Goal: Task Accomplishment & Management: Manage account settings

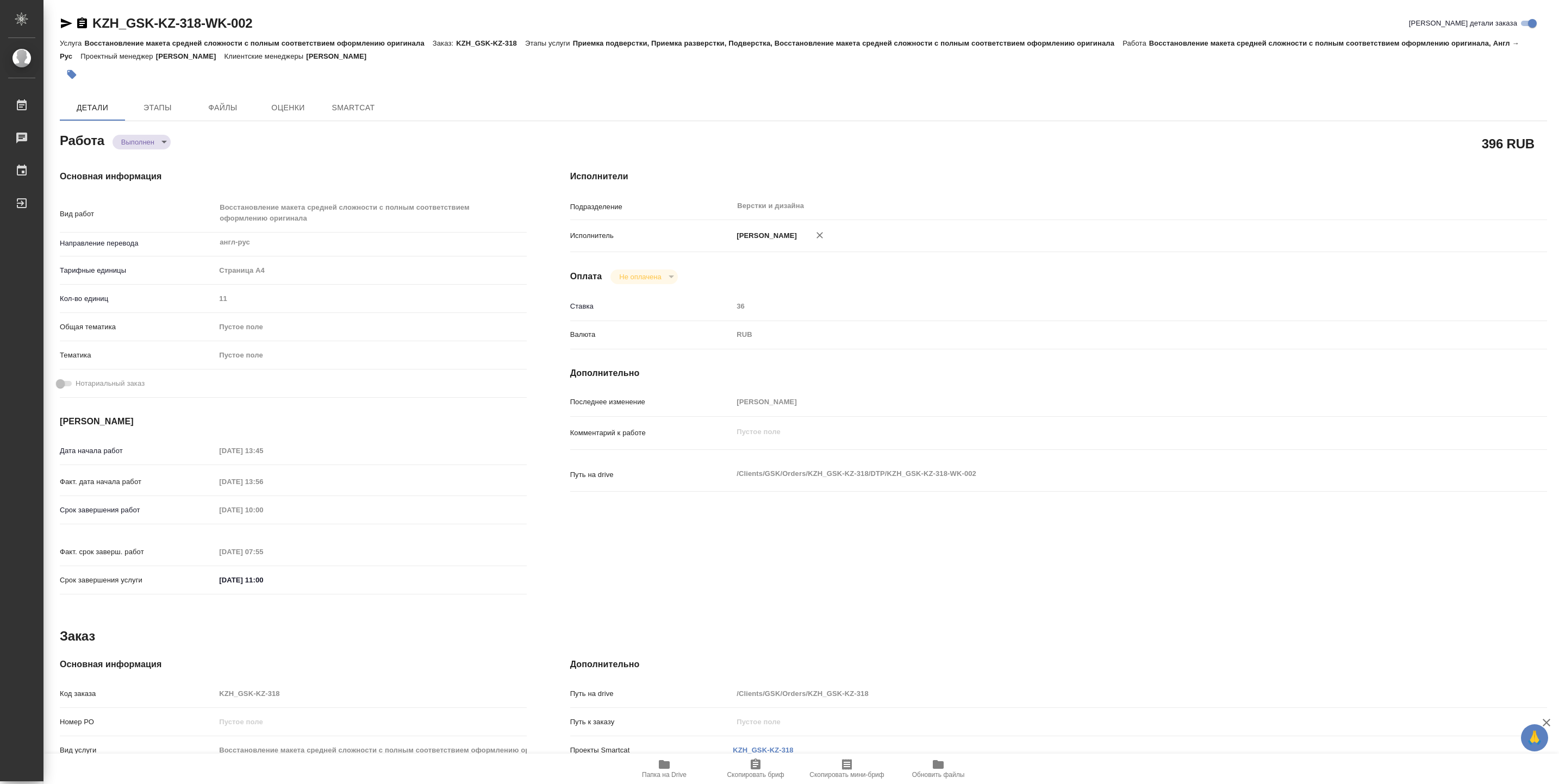
type textarea "x"
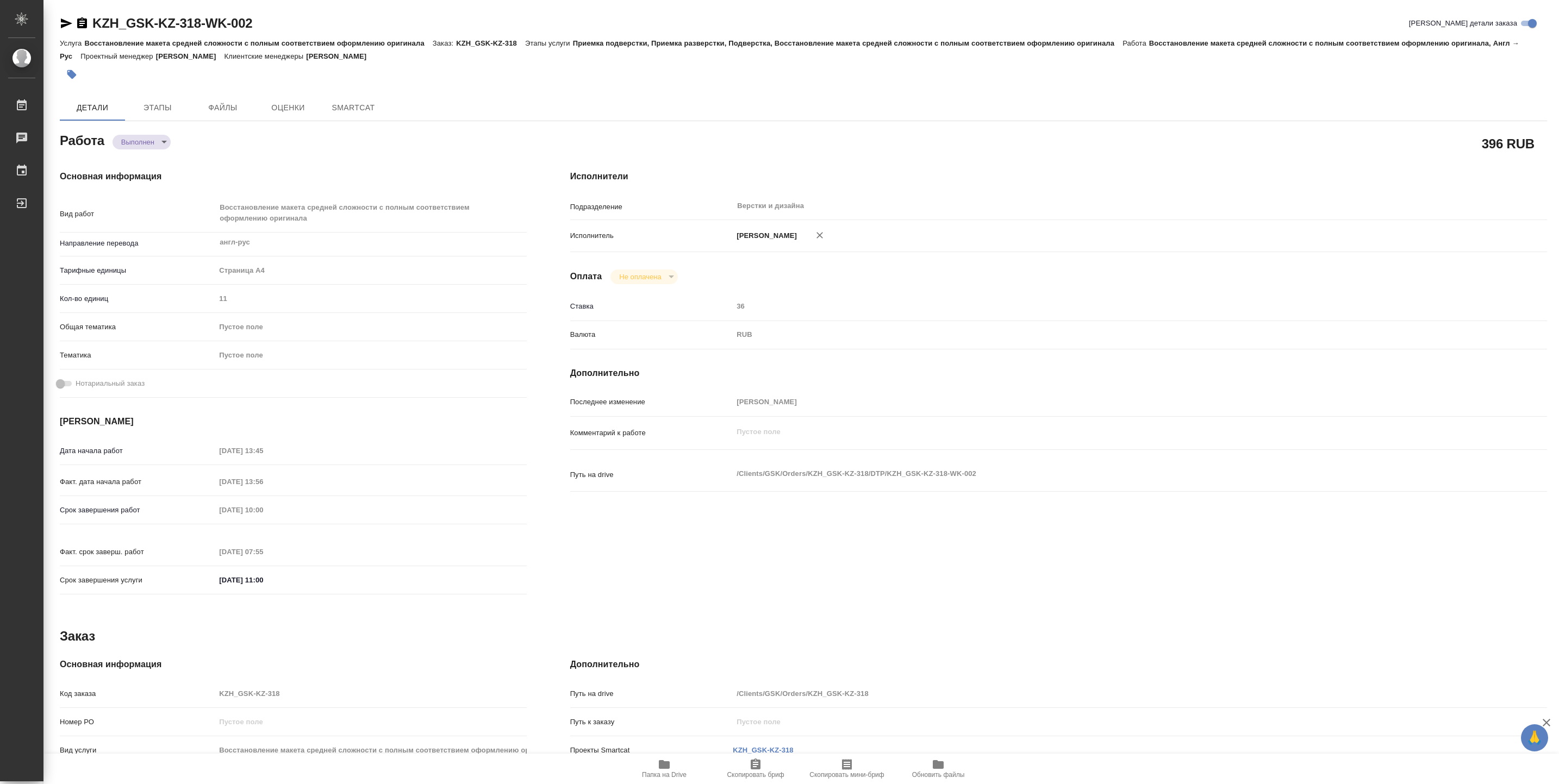
type textarea "x"
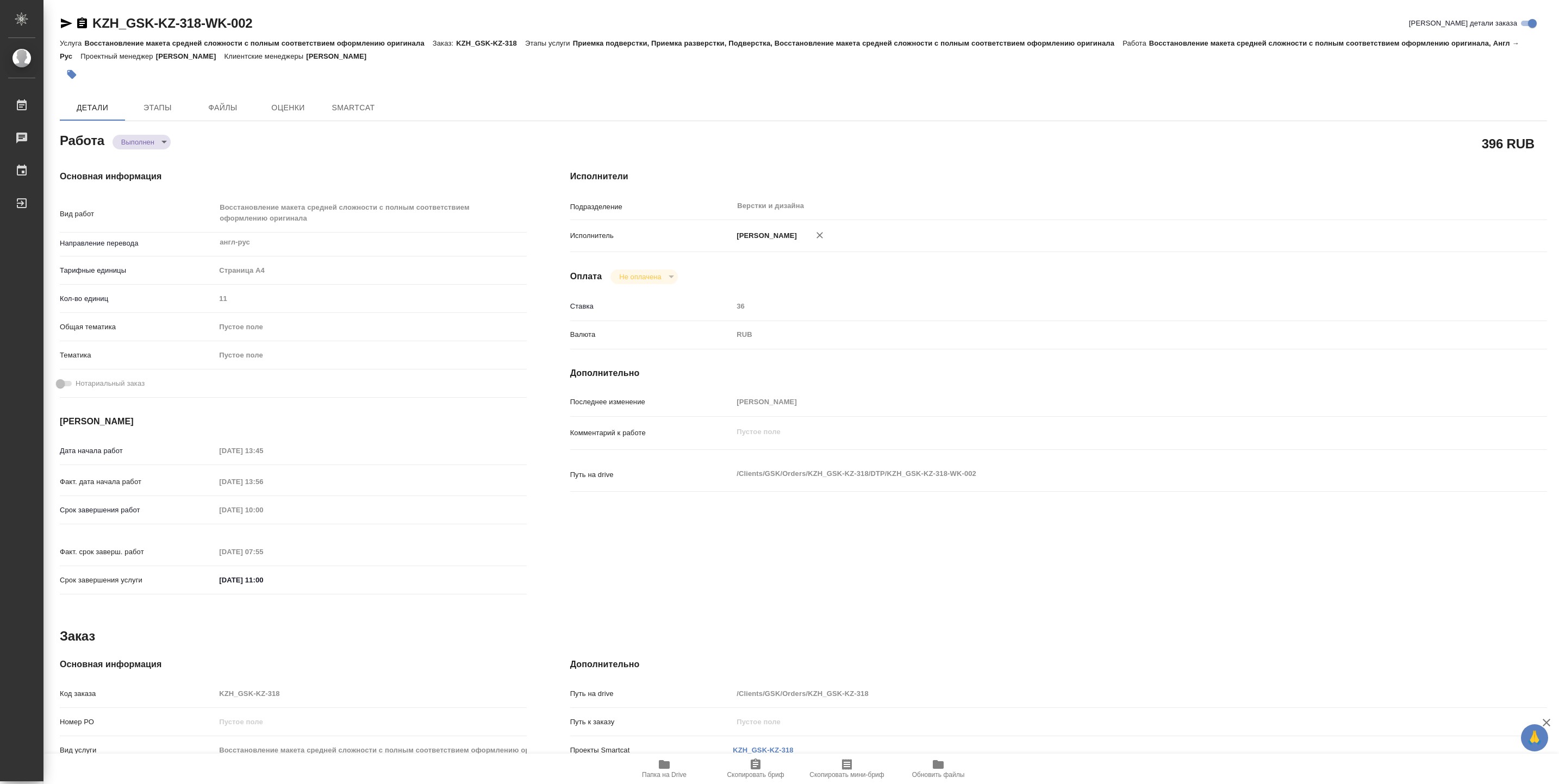
type textarea "x"
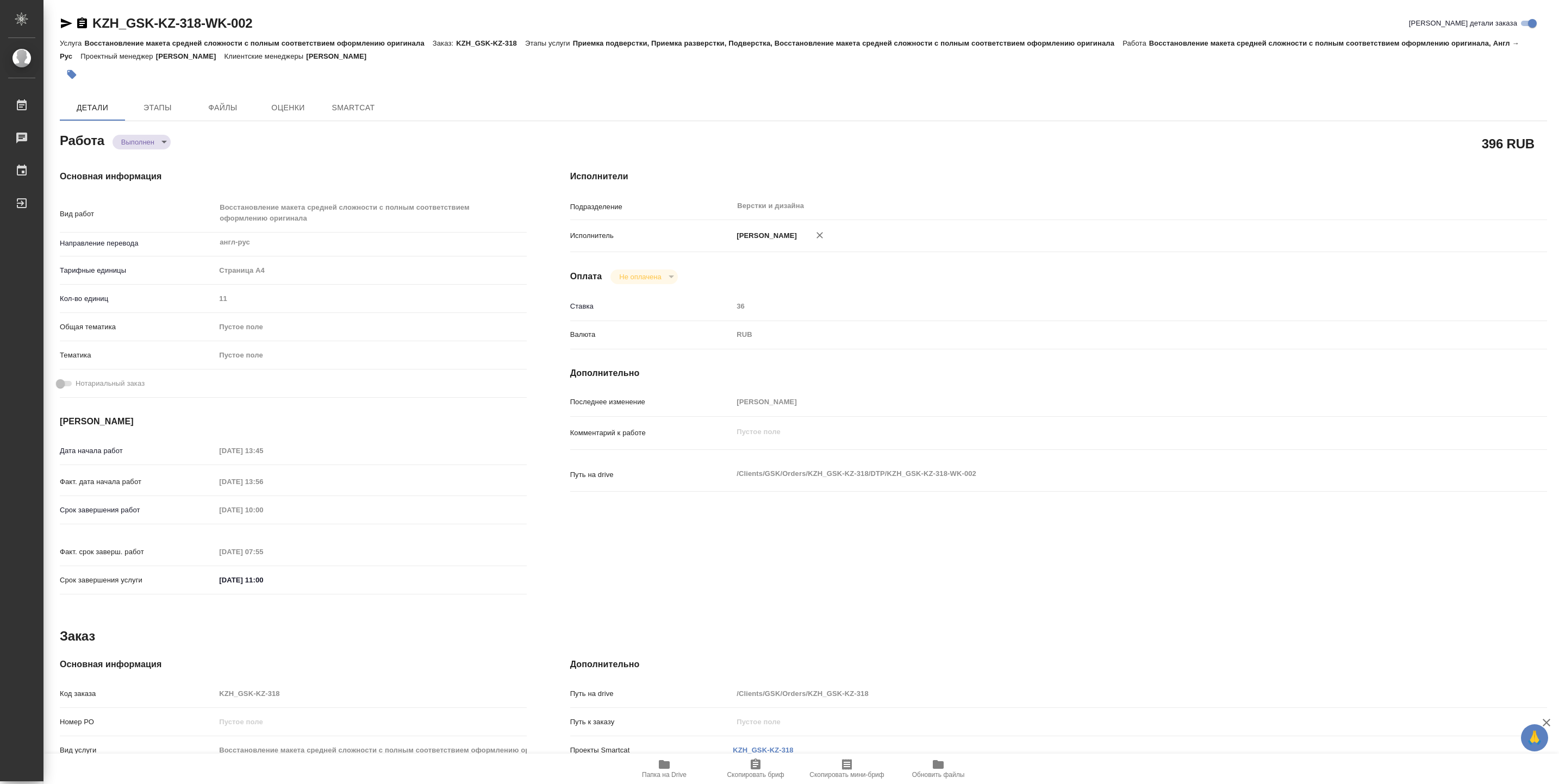
type textarea "x"
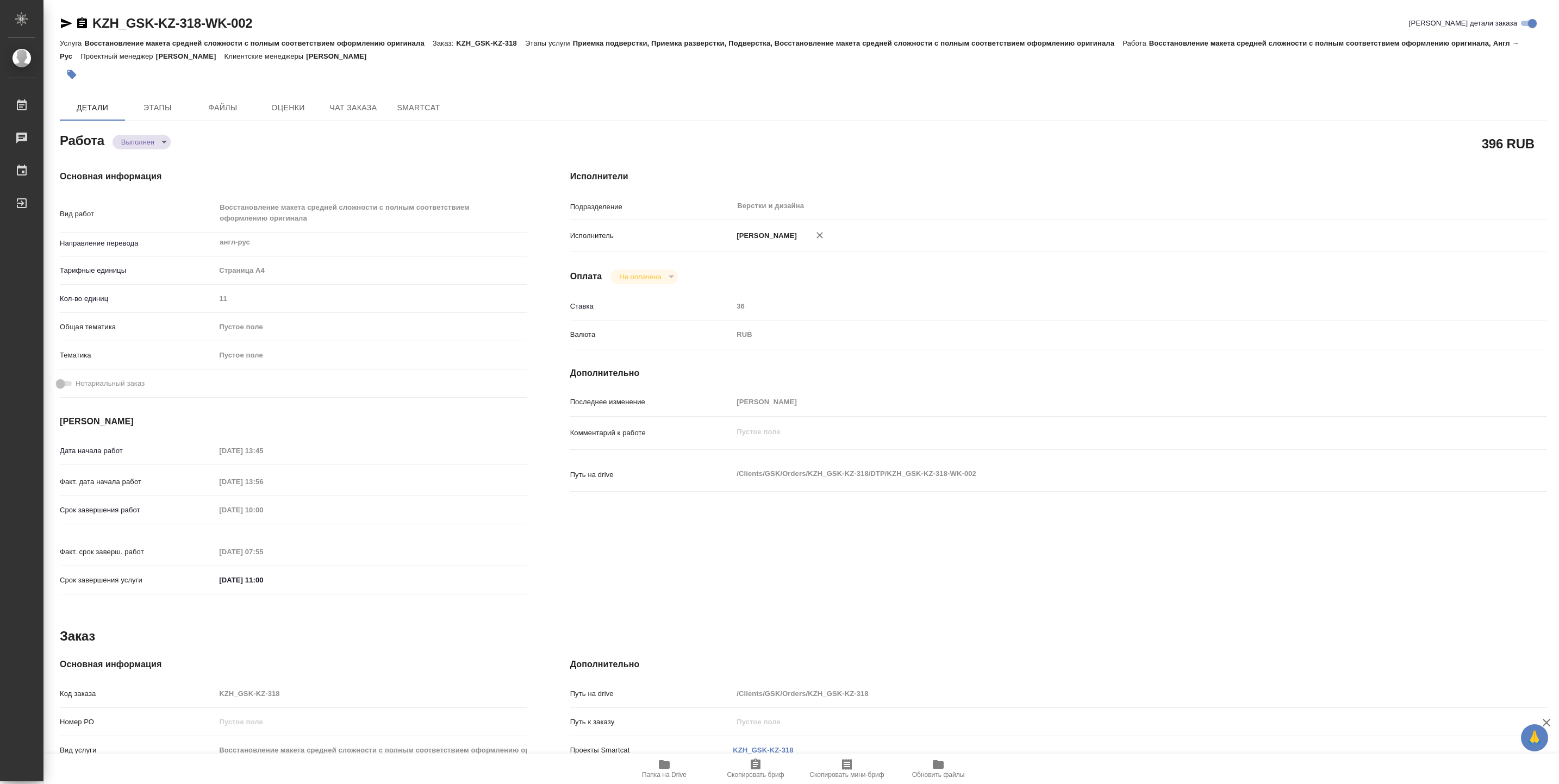
type textarea "x"
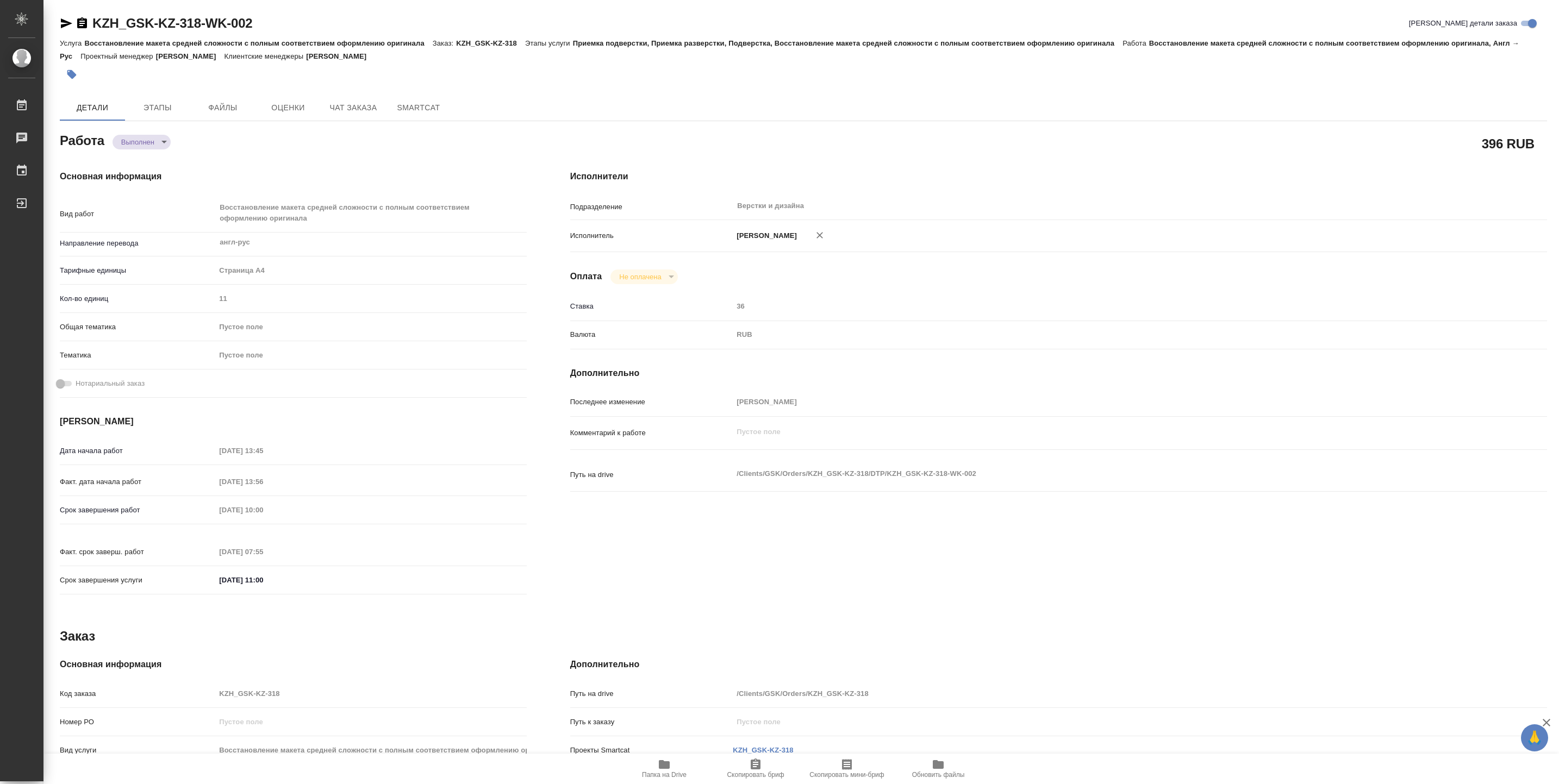
type textarea "x"
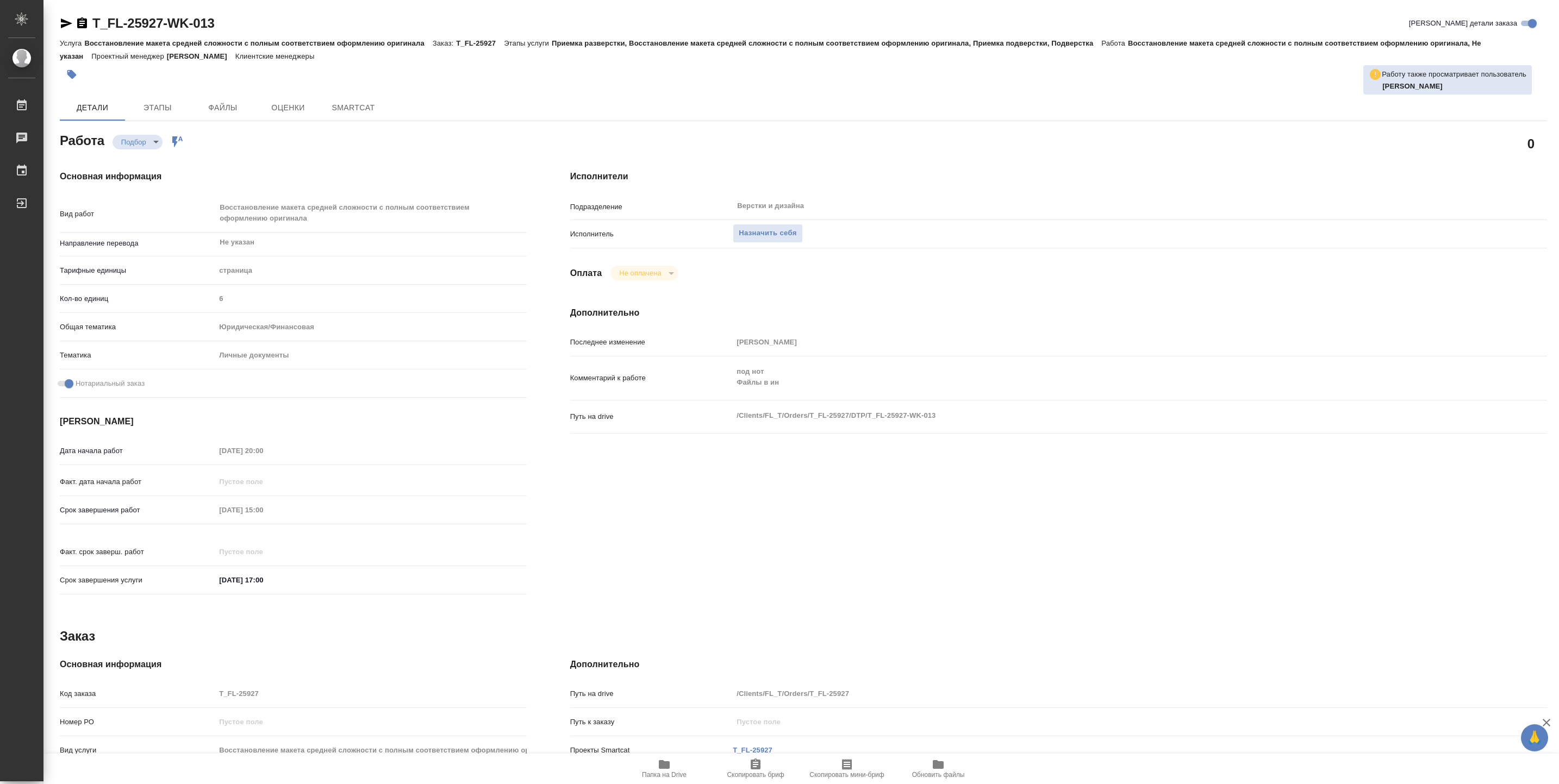
type textarea "x"
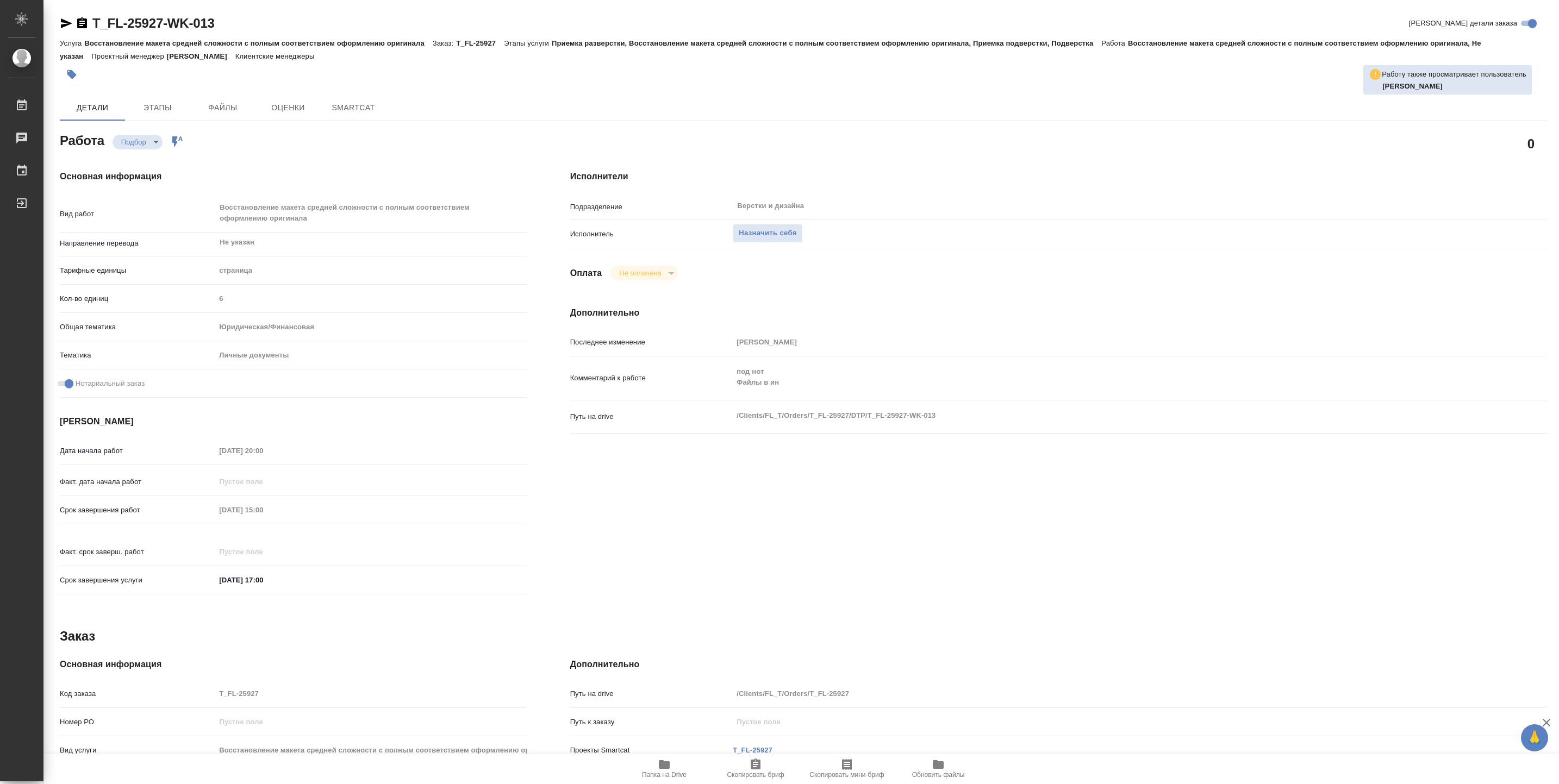
type textarea "x"
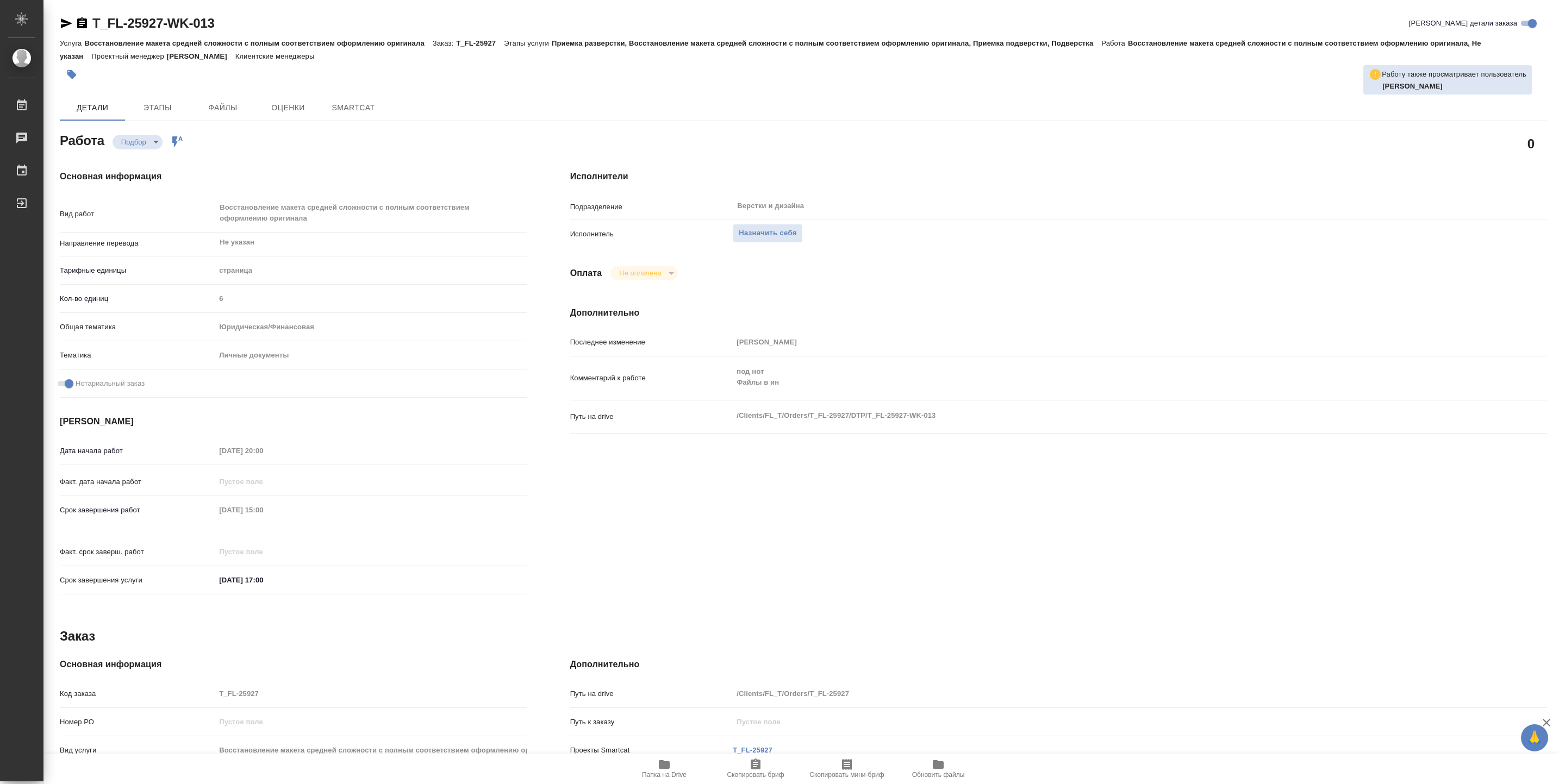
type textarea "x"
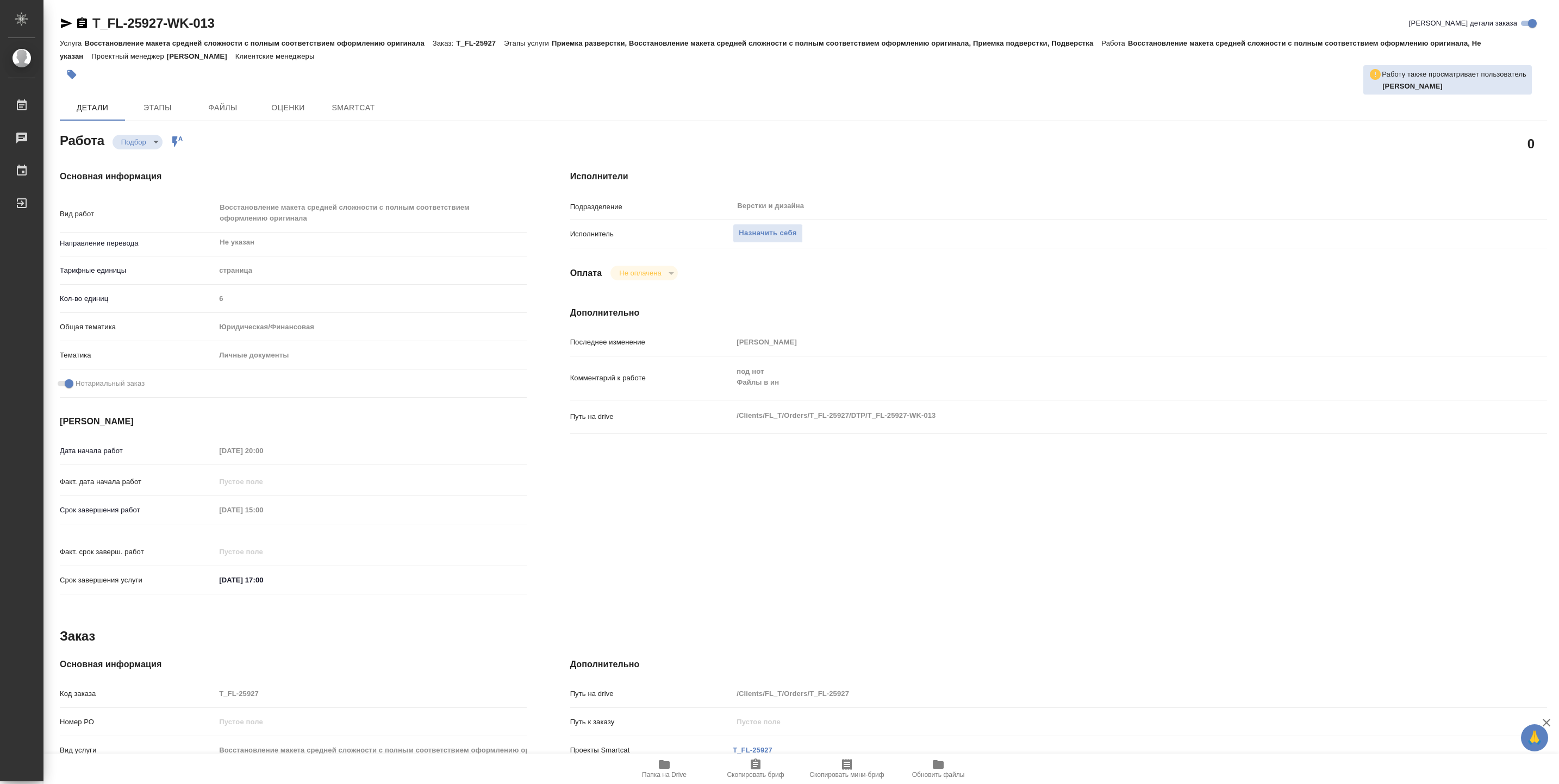
type textarea "x"
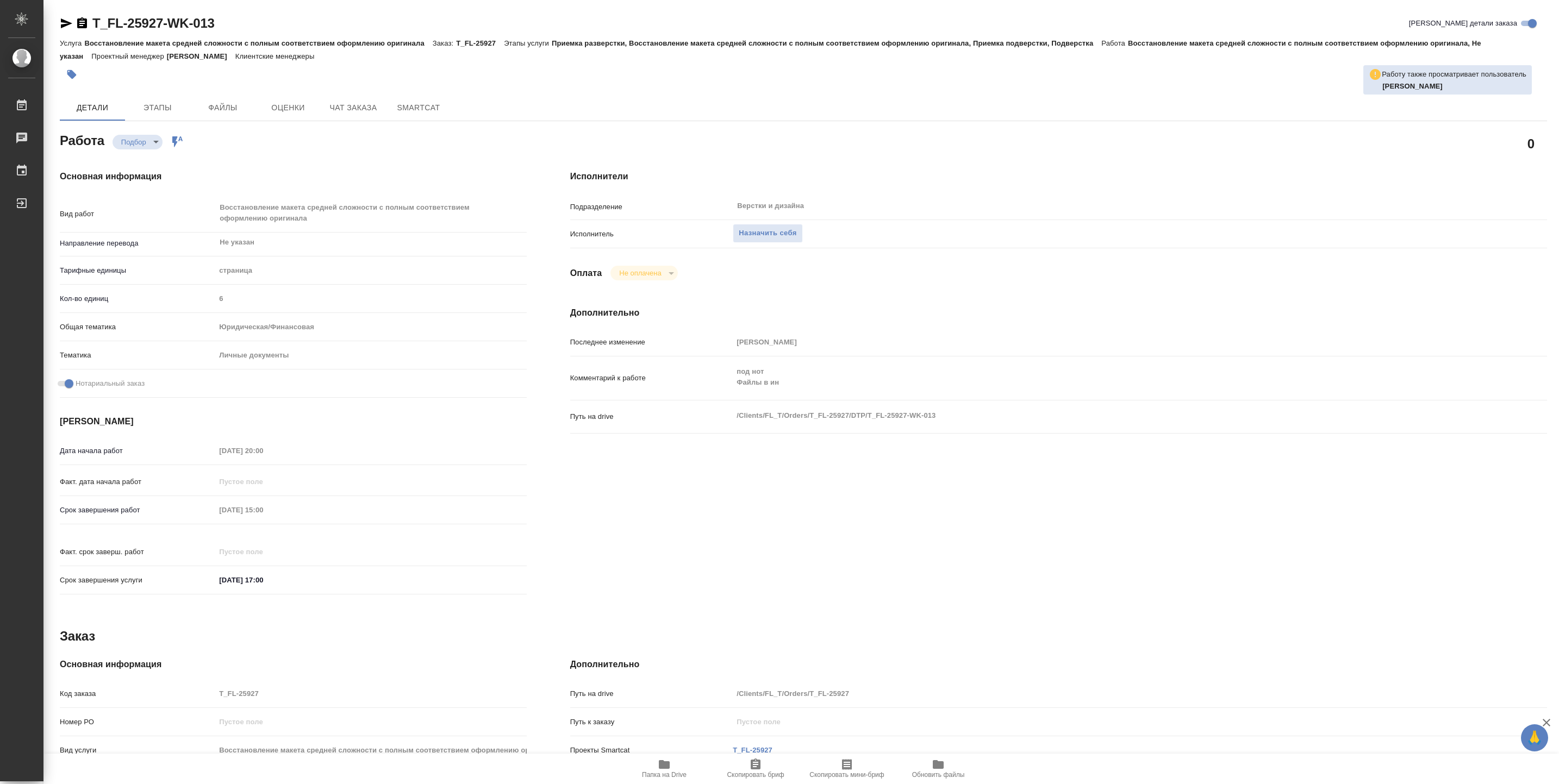
type textarea "x"
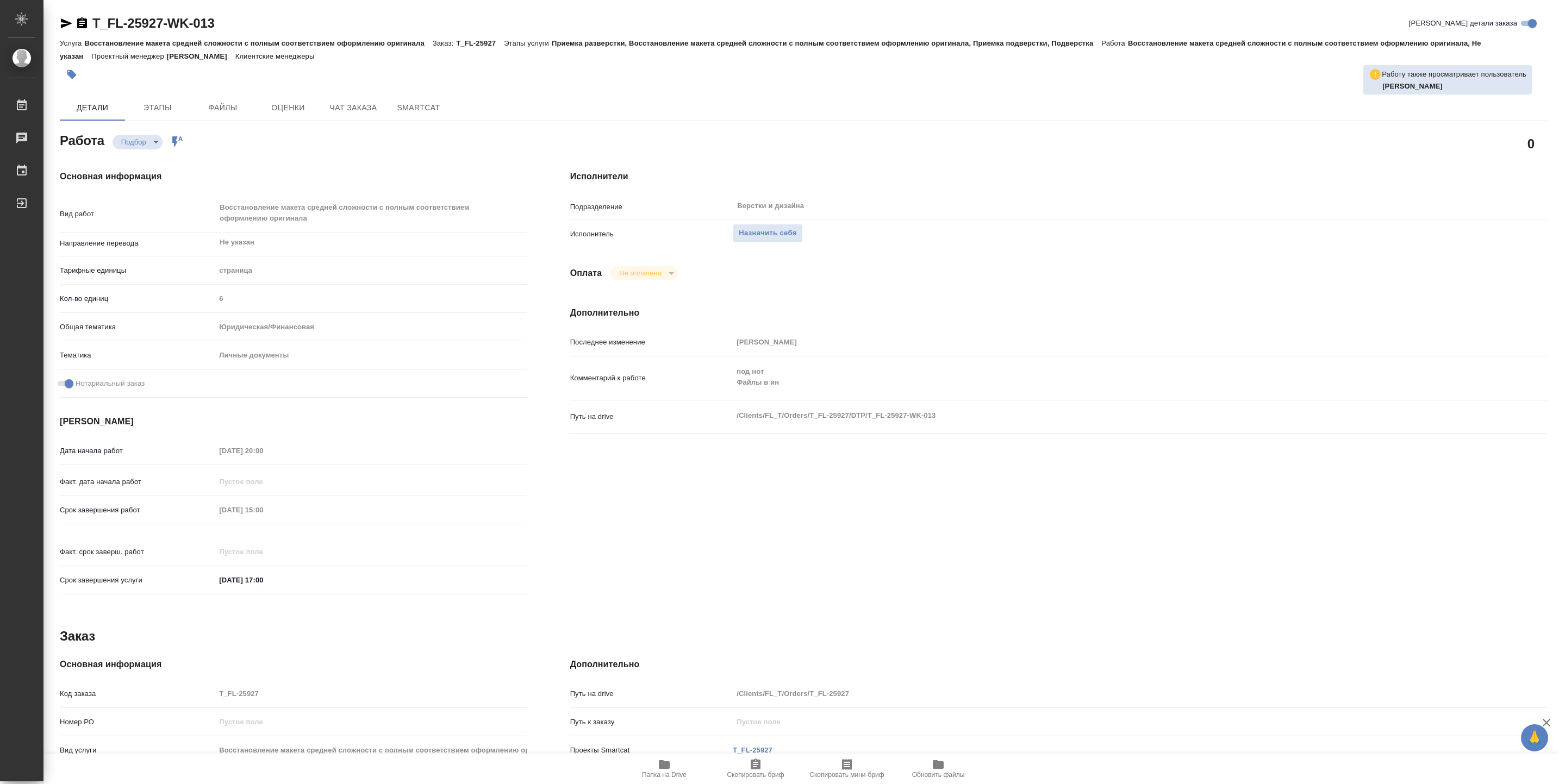
type textarea "x"
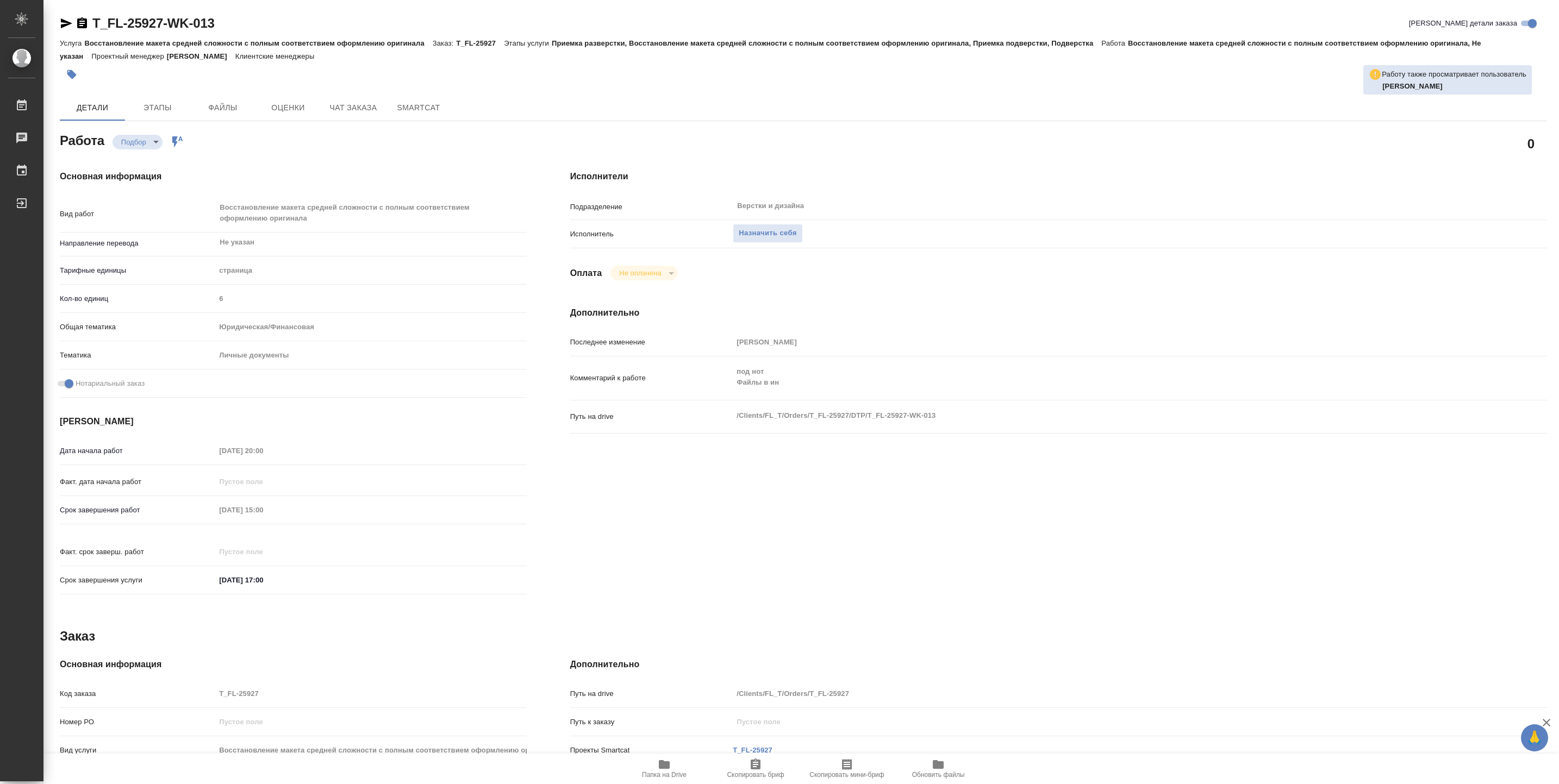
click at [665, 763] on icon "button" at bounding box center [664, 765] width 11 height 9
click at [795, 237] on span "Назначить себя" at bounding box center [767, 233] width 58 height 13
type textarea "x"
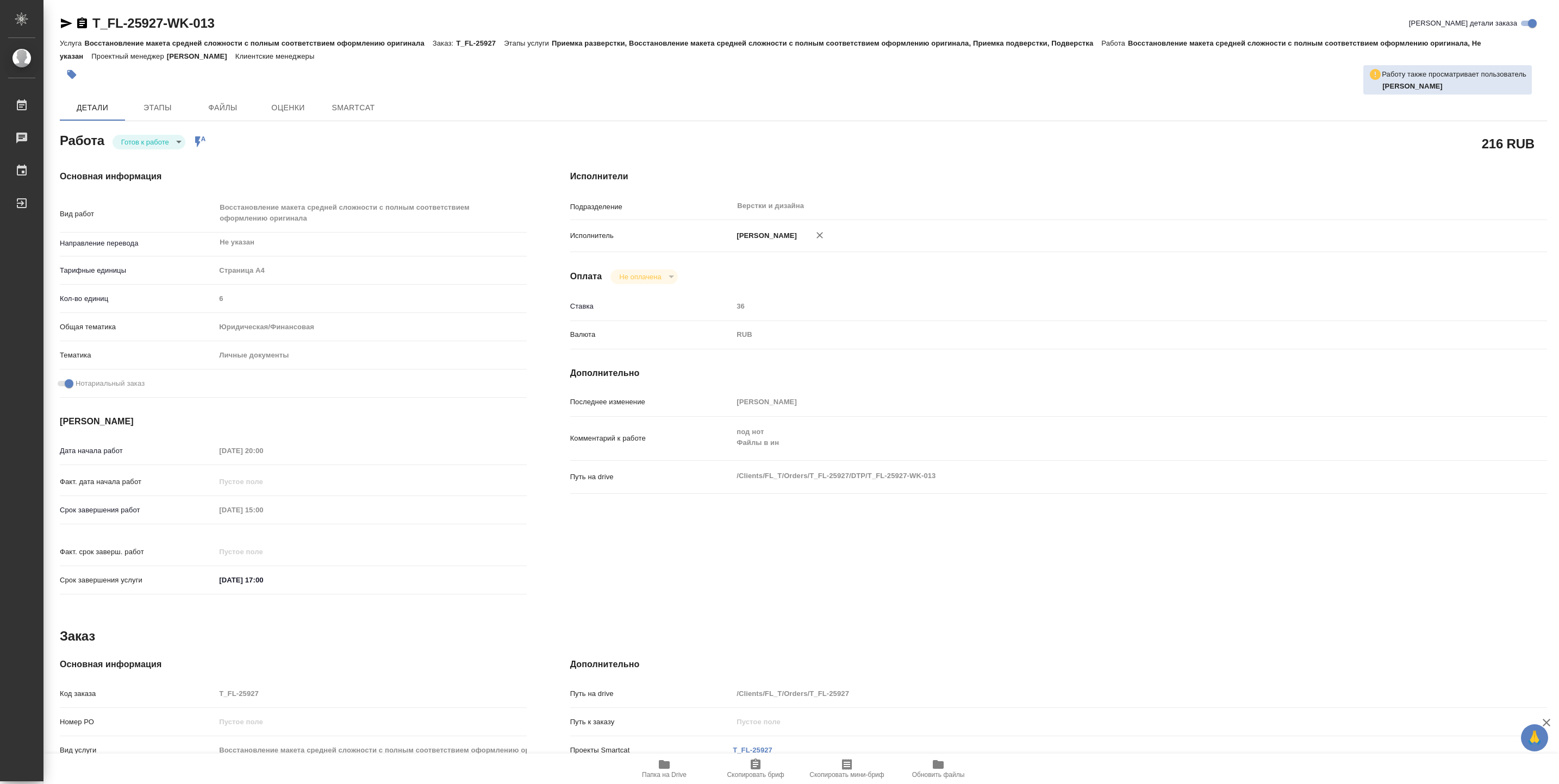
type textarea "x"
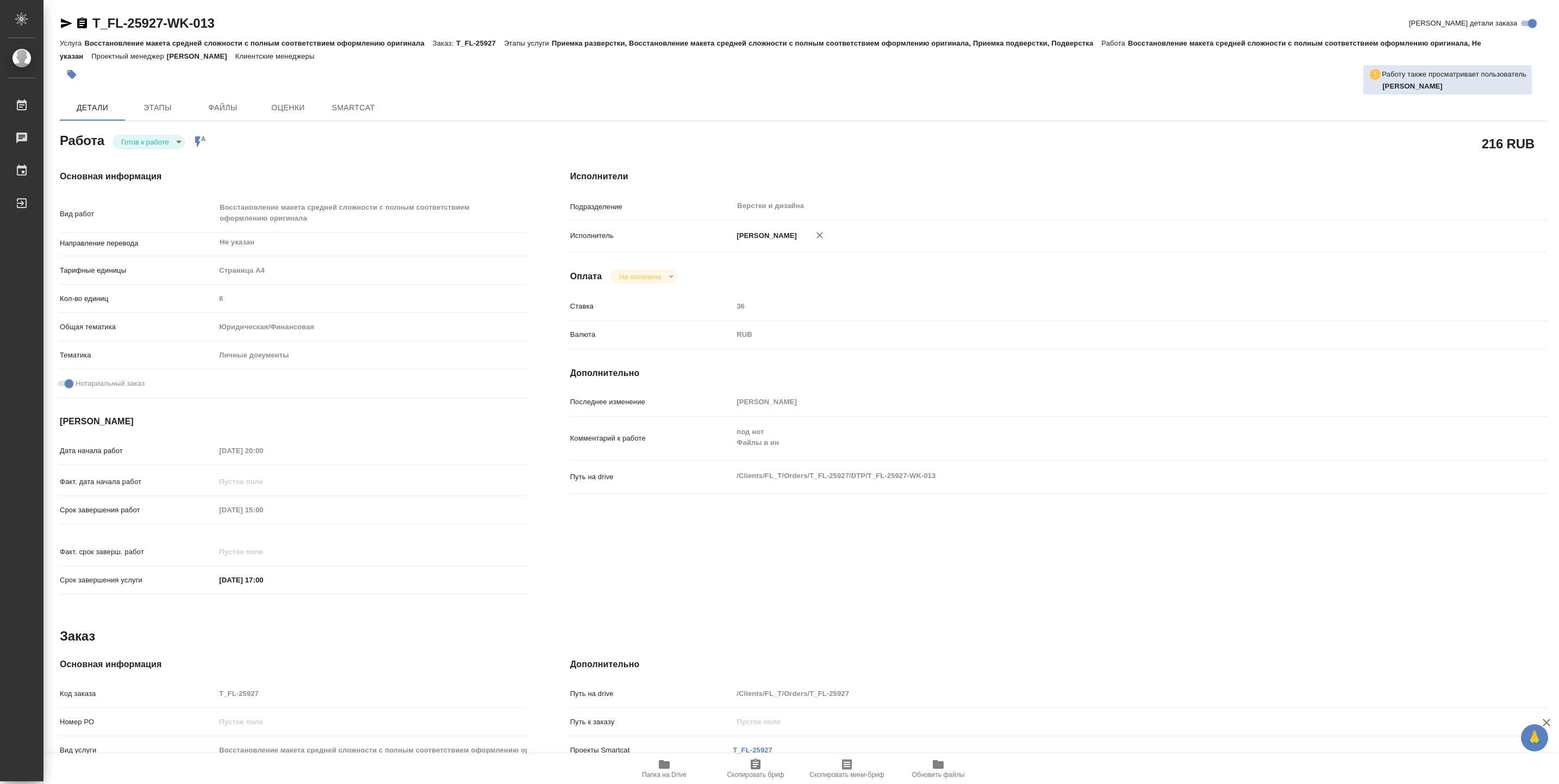
type textarea "x"
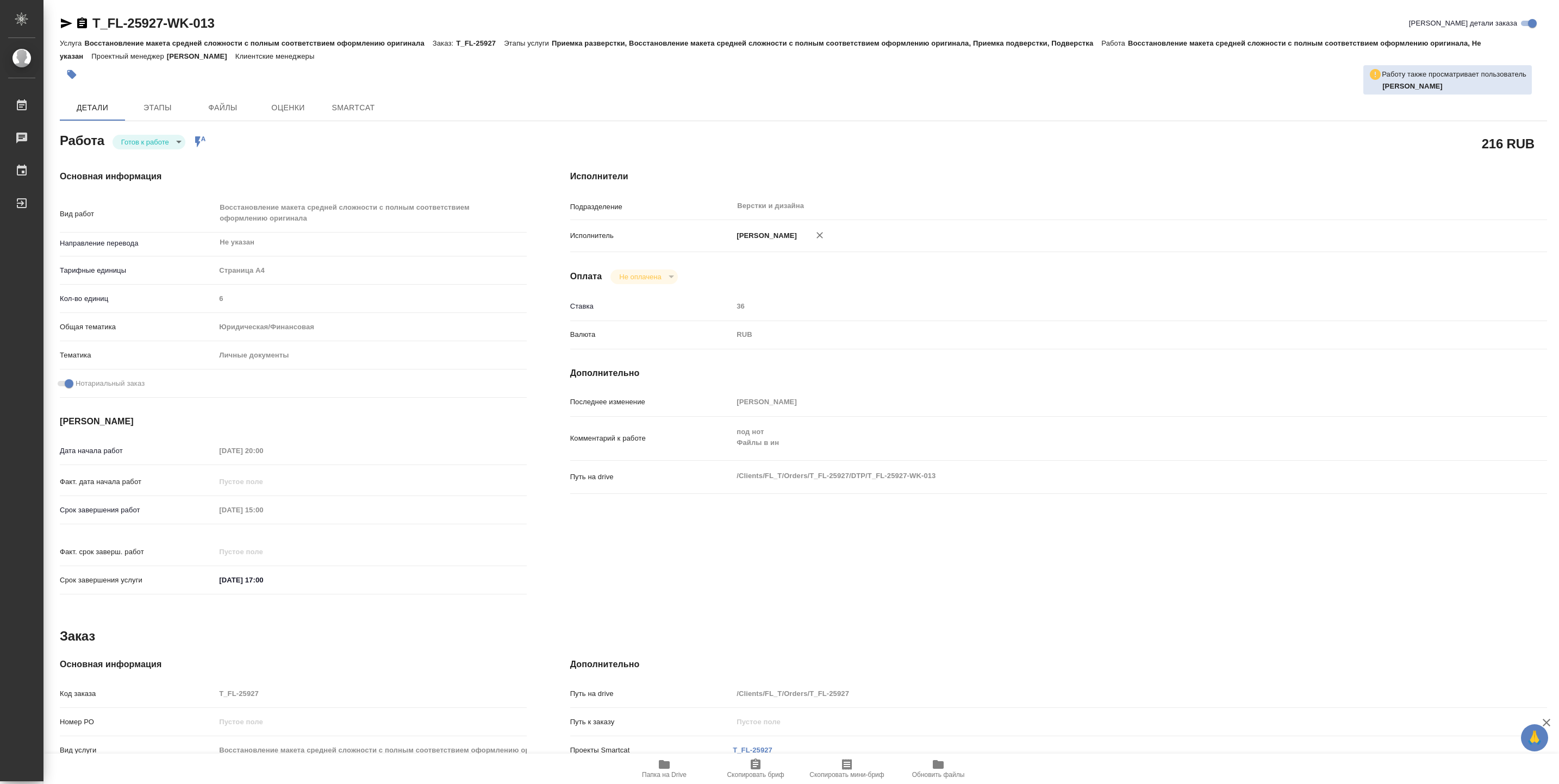
type textarea "x"
click at [168, 148] on body "🙏 .cls-1 fill:#fff; AWATERA Vasiutchenko Aleksandr Работы Чаты График Выйти T_F…" at bounding box center [780, 392] width 1559 height 784
type textarea "x"
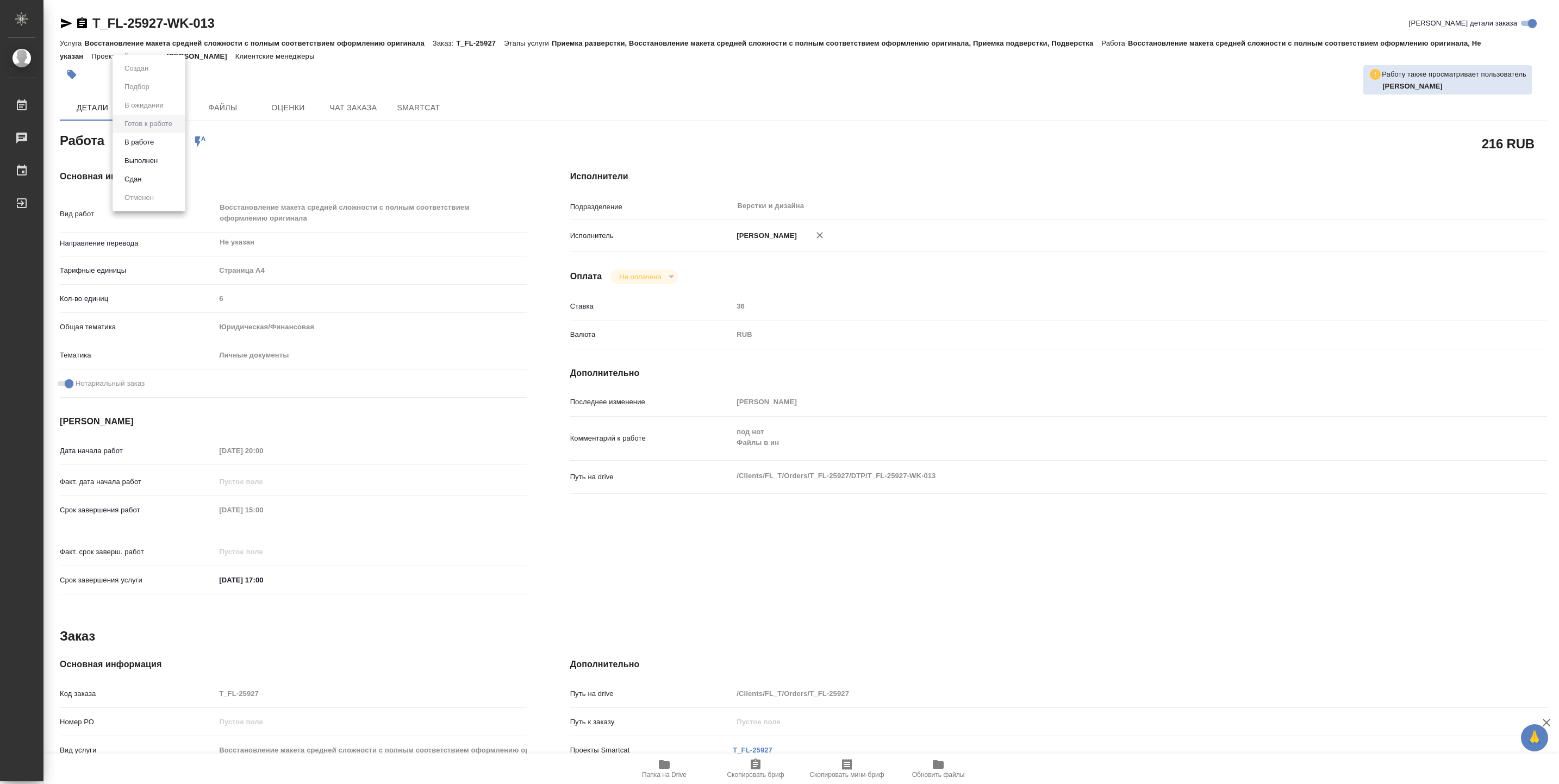
type textarea "x"
click at [159, 144] on li "В работе" at bounding box center [149, 142] width 73 height 18
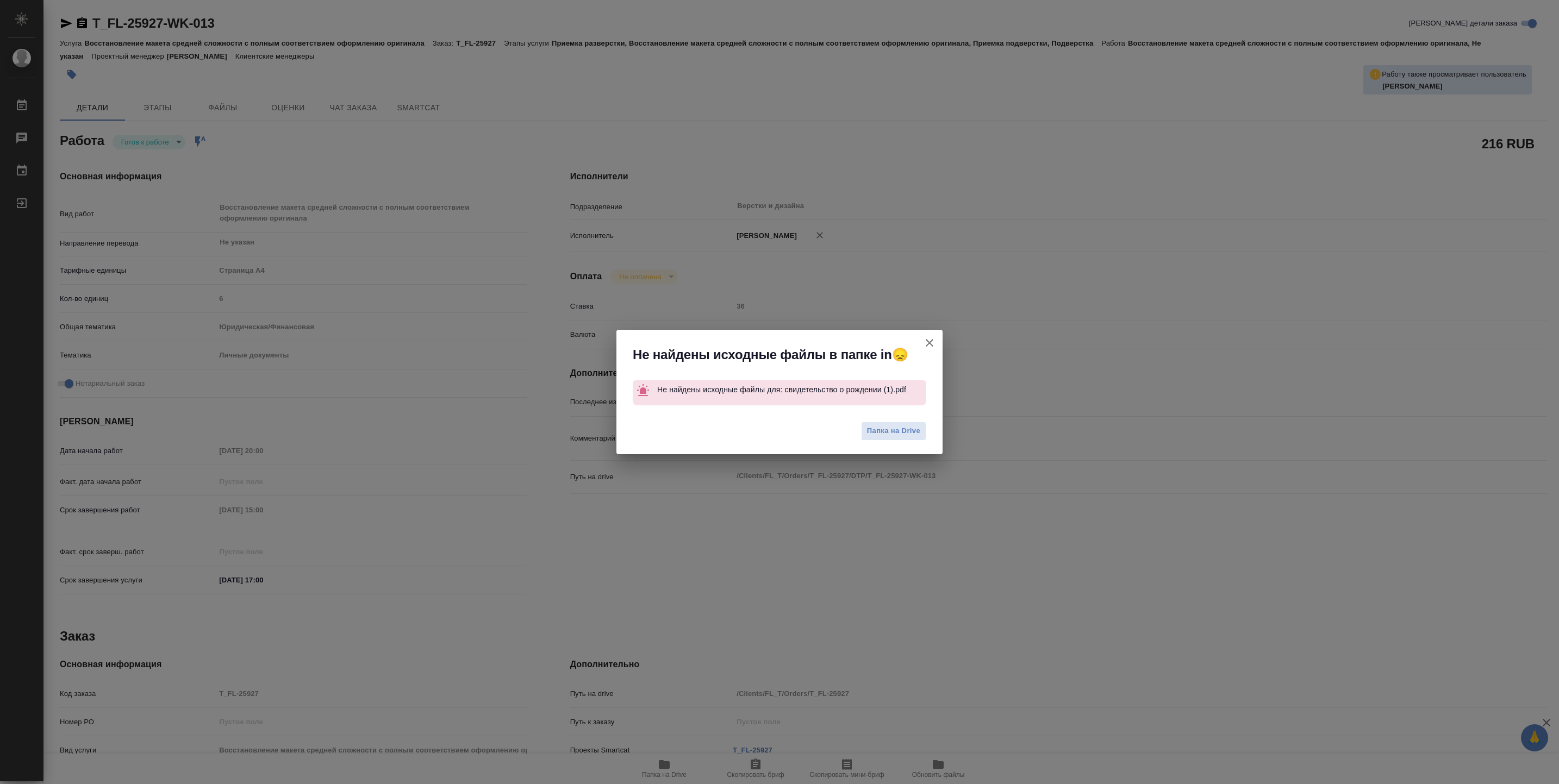
type textarea "x"
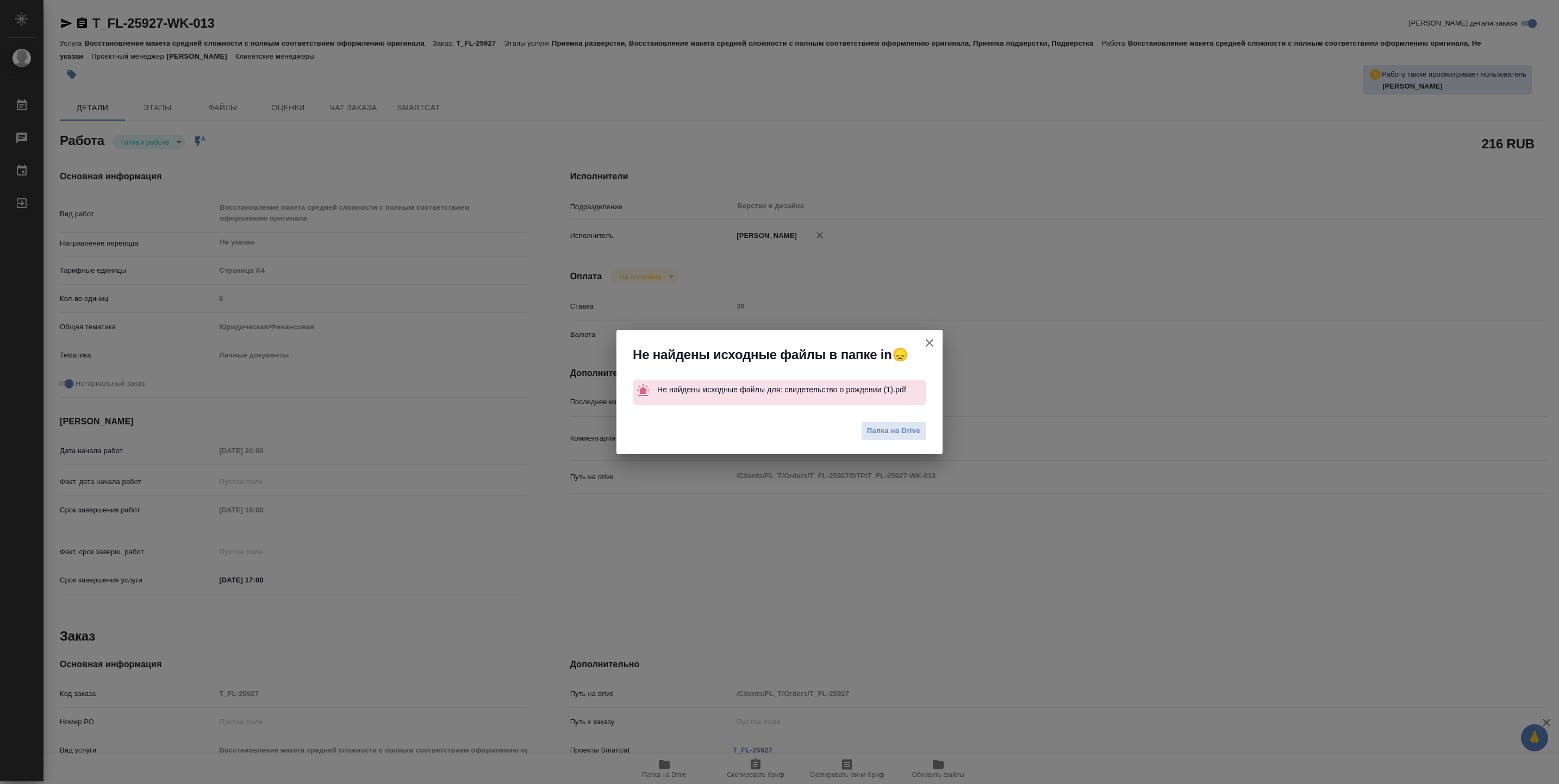
type textarea "x"
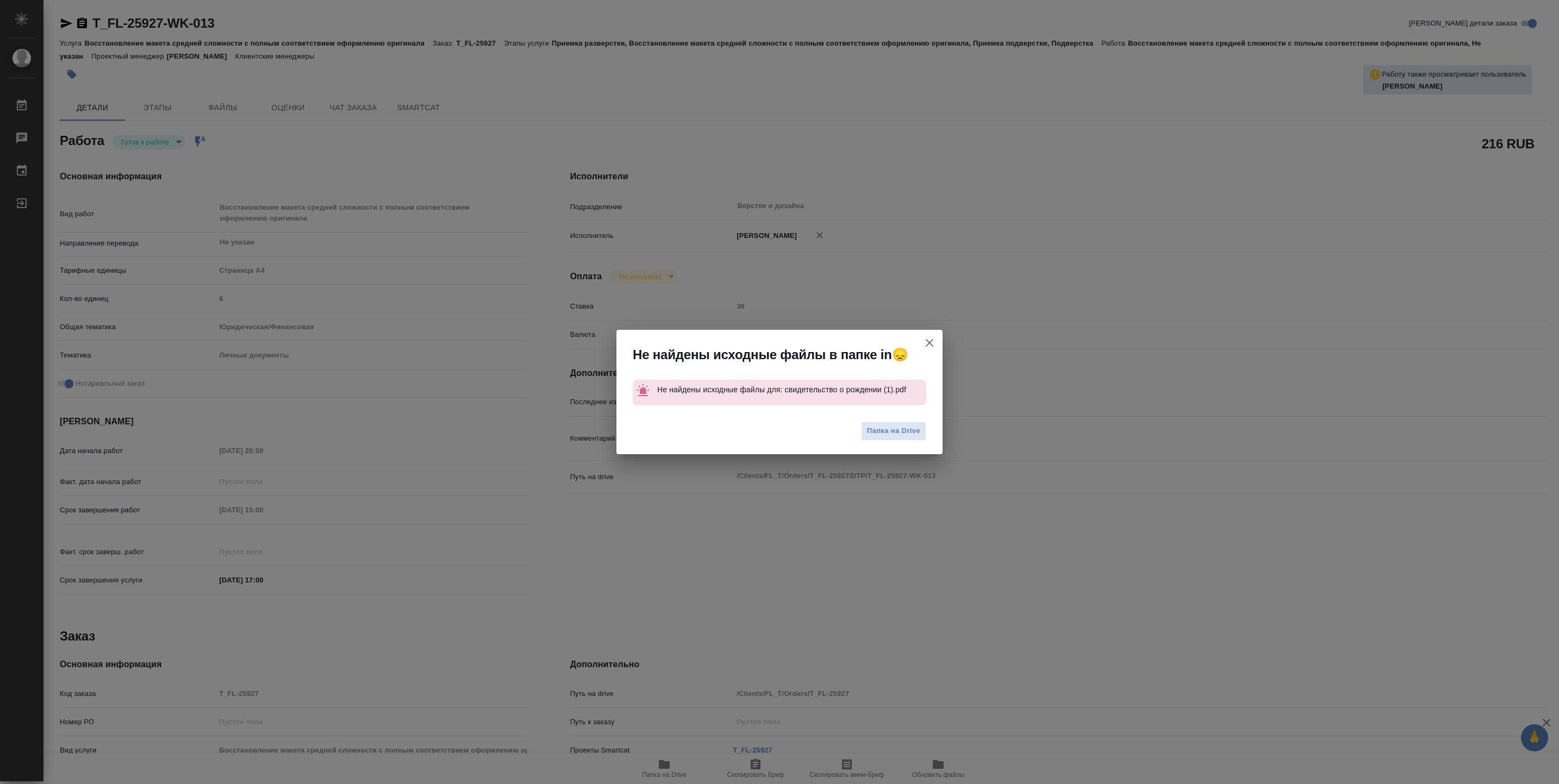
type textarea "x"
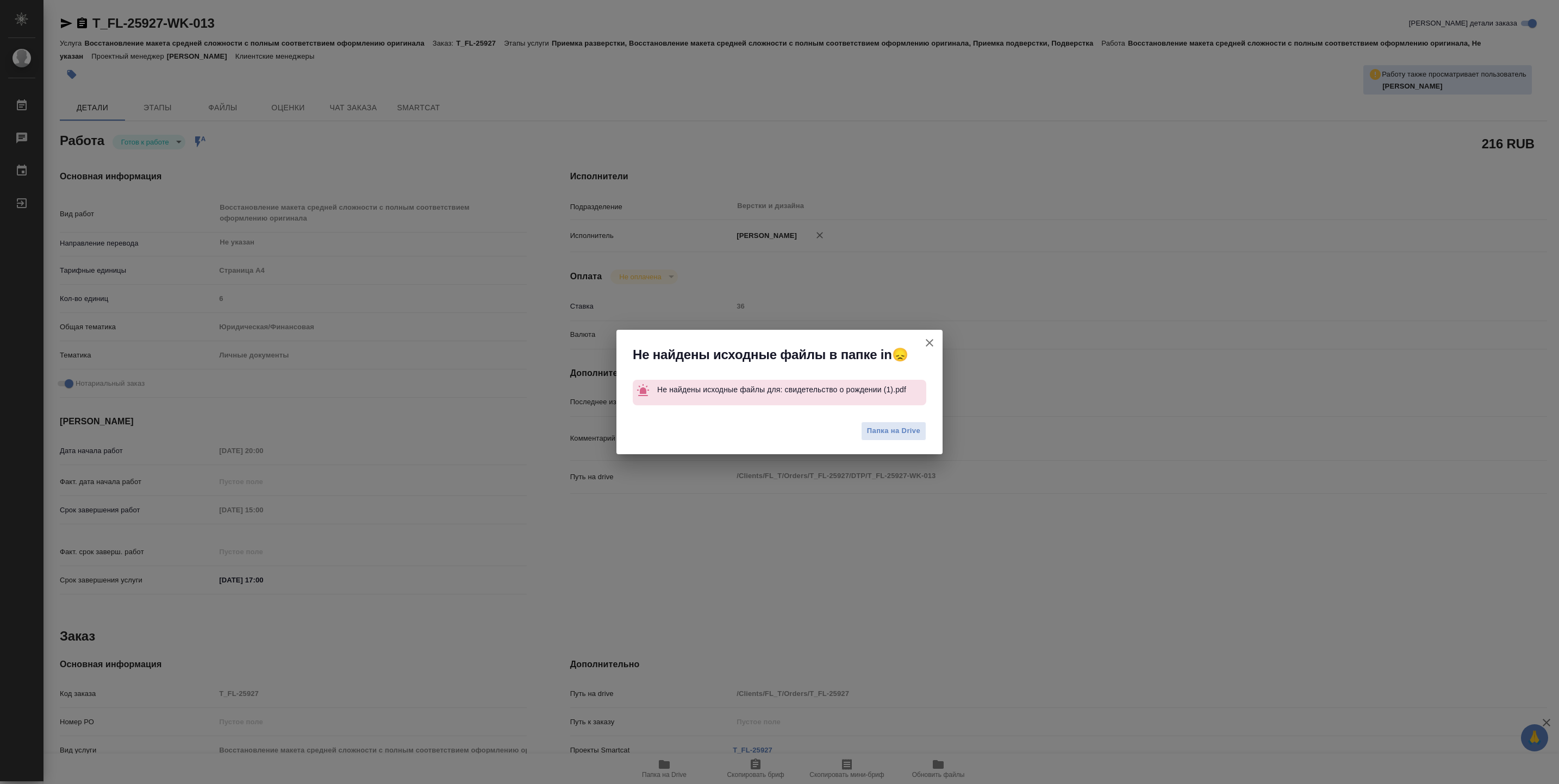
type textarea "x"
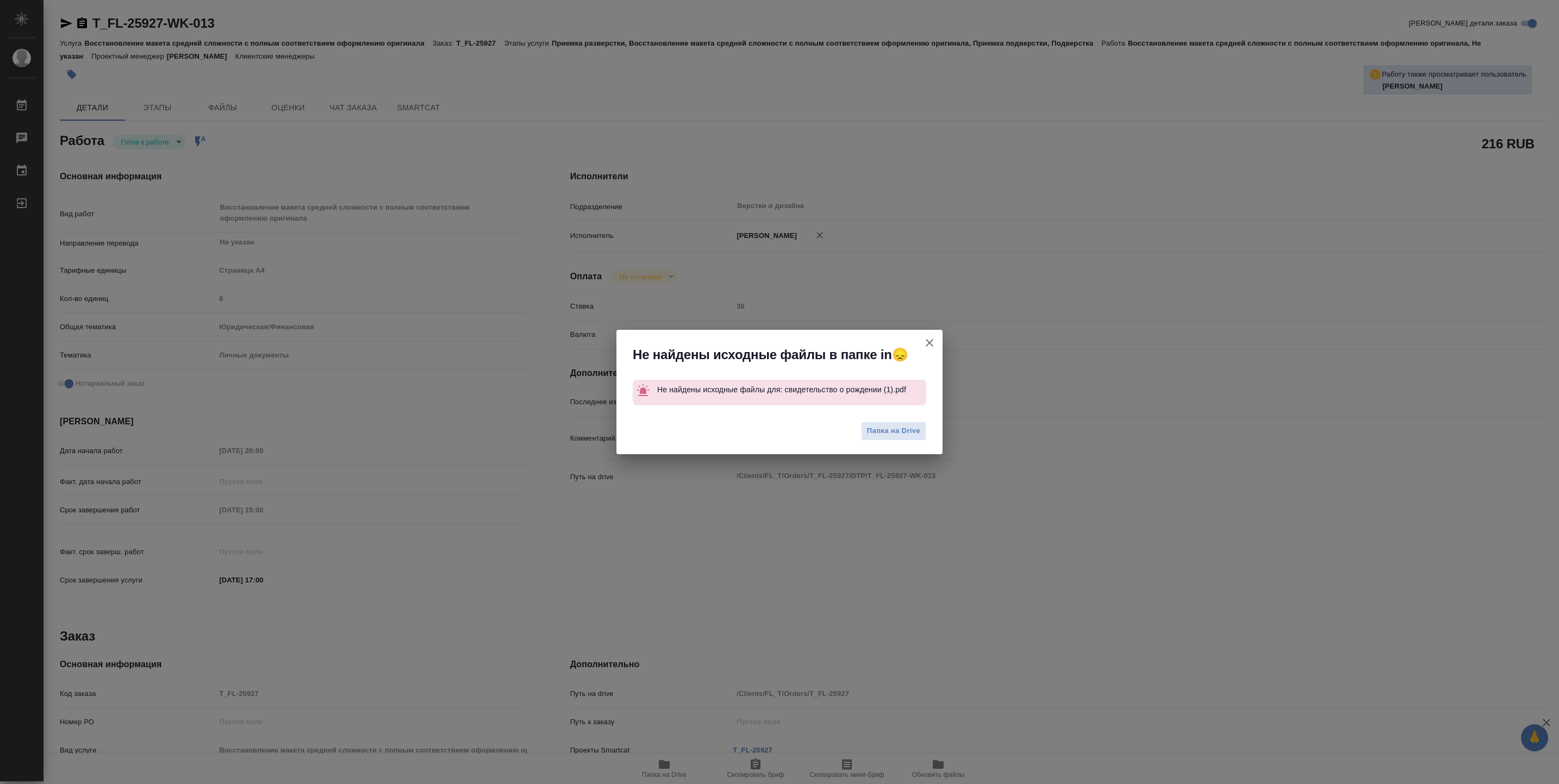
type textarea "x"
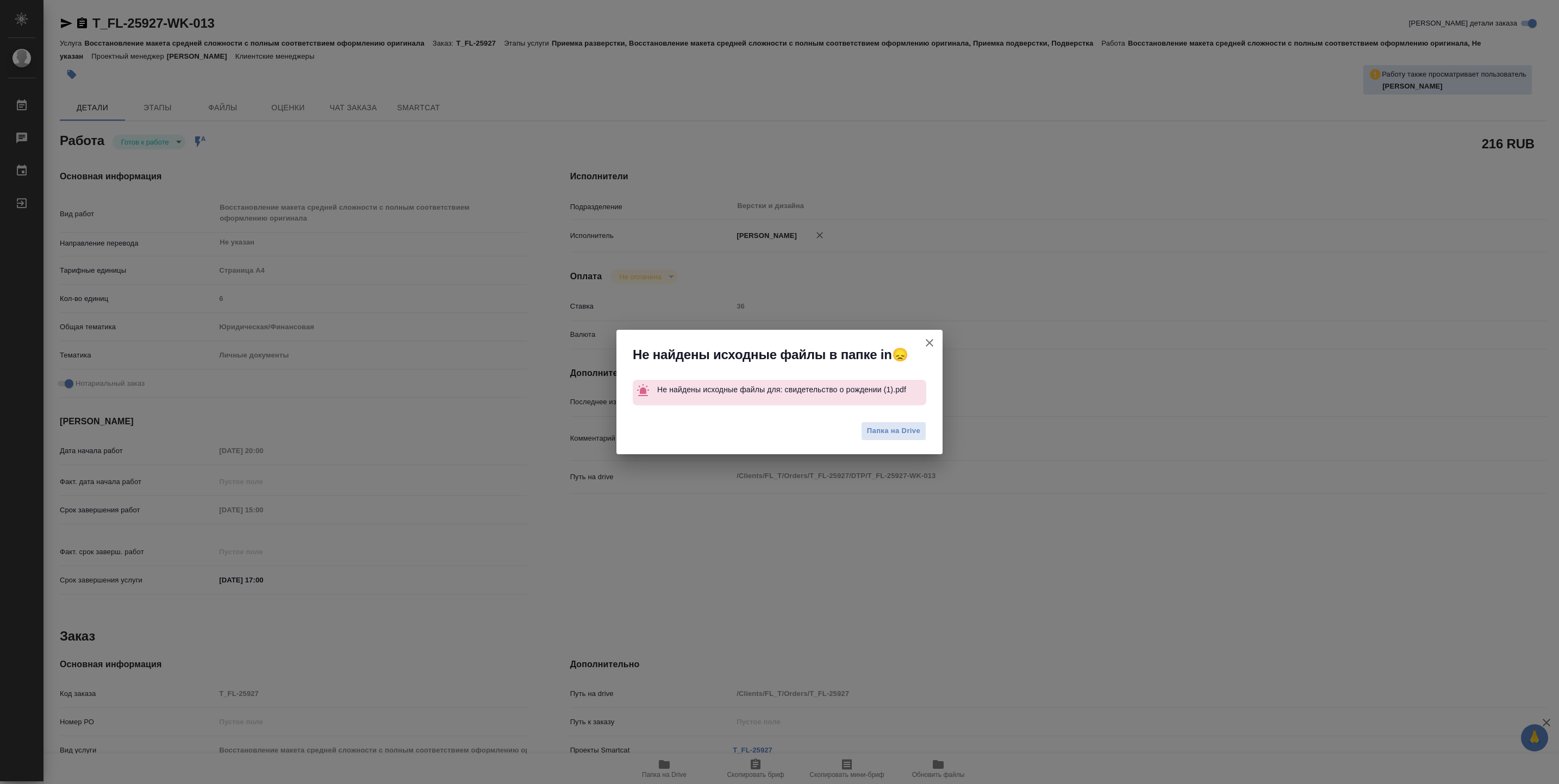
click at [933, 343] on icon "button" at bounding box center [929, 342] width 13 height 13
type textarea "x"
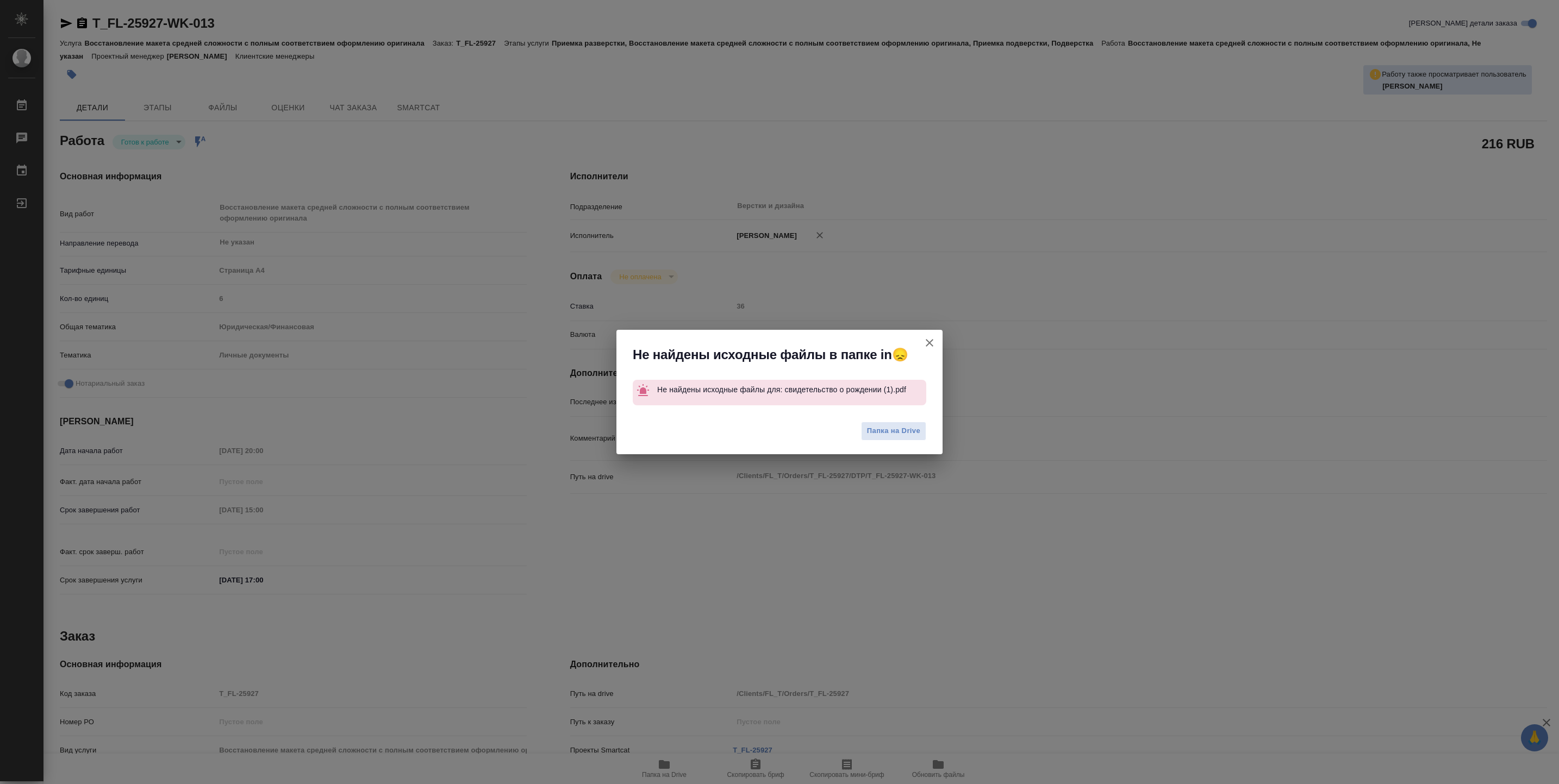
type textarea "x"
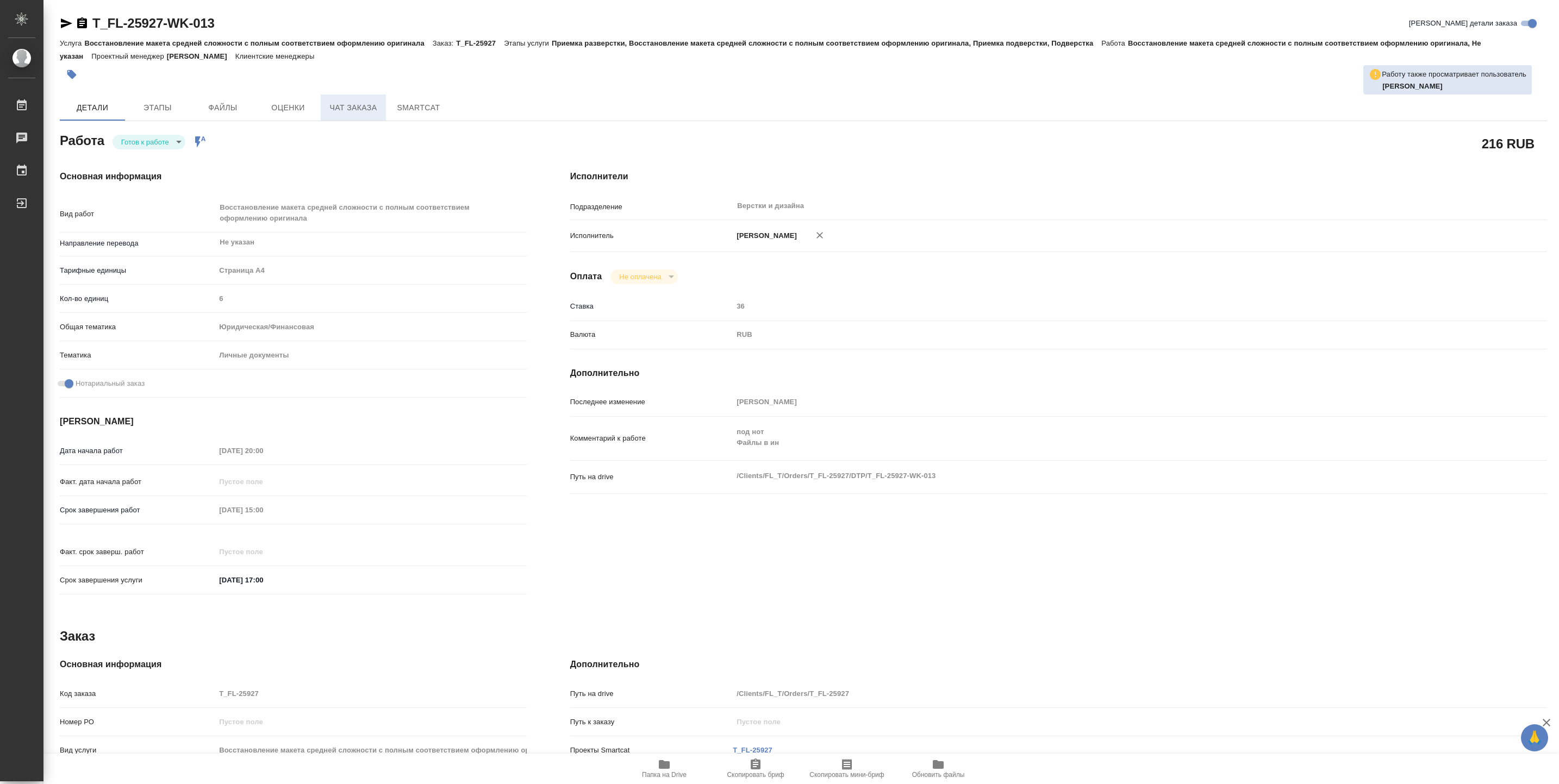
click at [364, 106] on span "Чат заказа" at bounding box center [354, 108] width 52 height 13
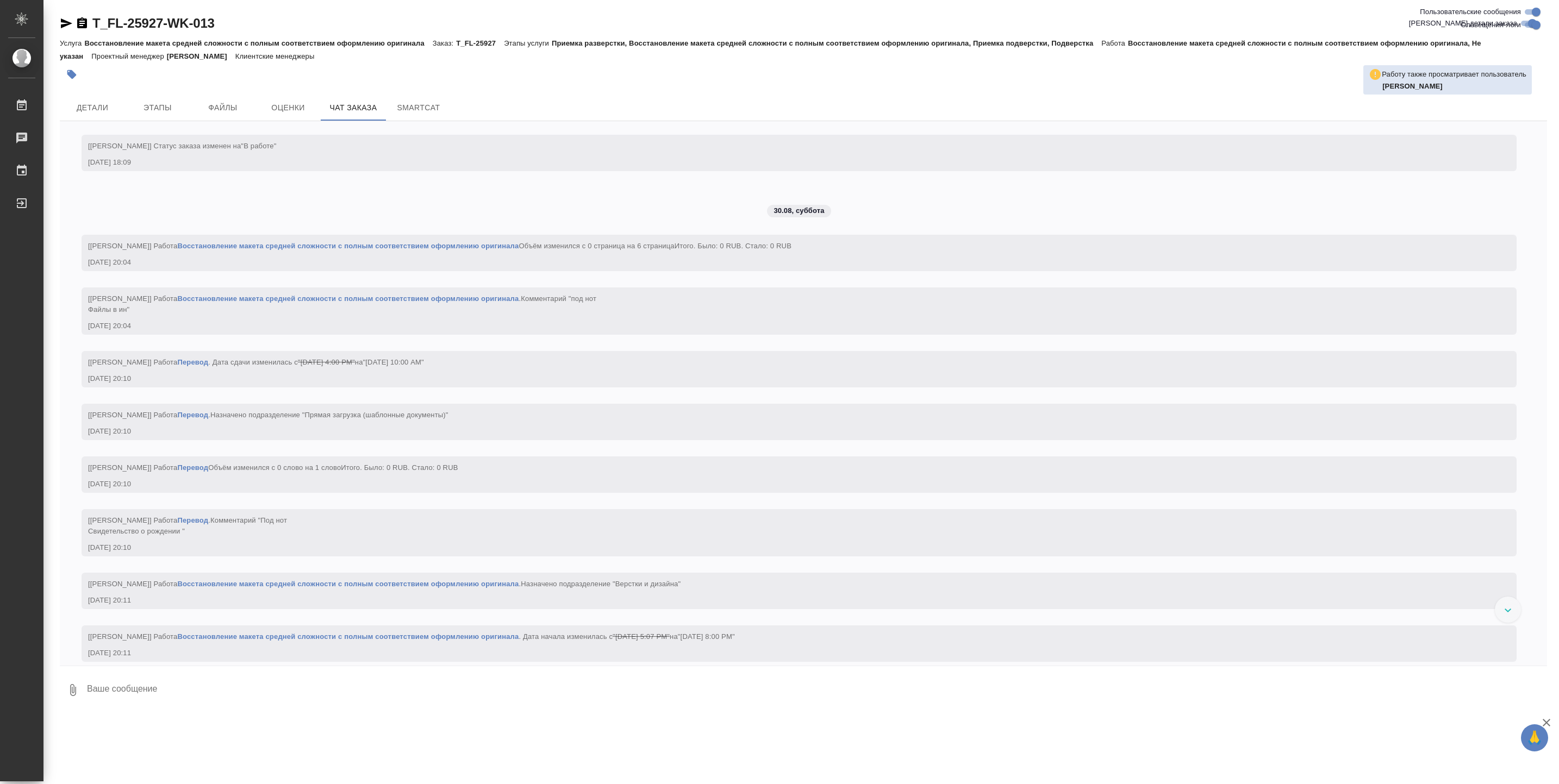
scroll to position [1573, 0]
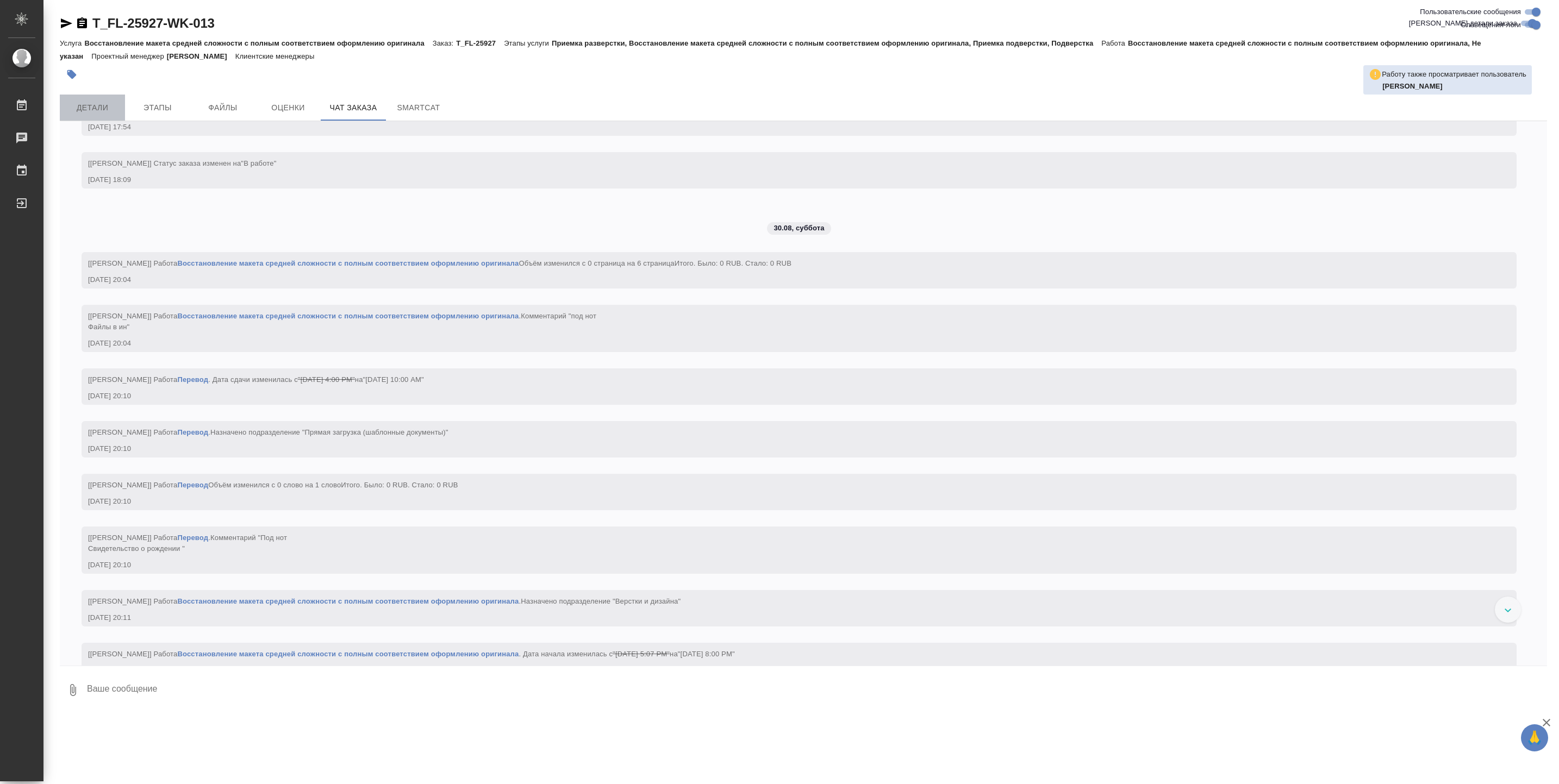
click at [100, 98] on button "Детали" at bounding box center [92, 107] width 65 height 26
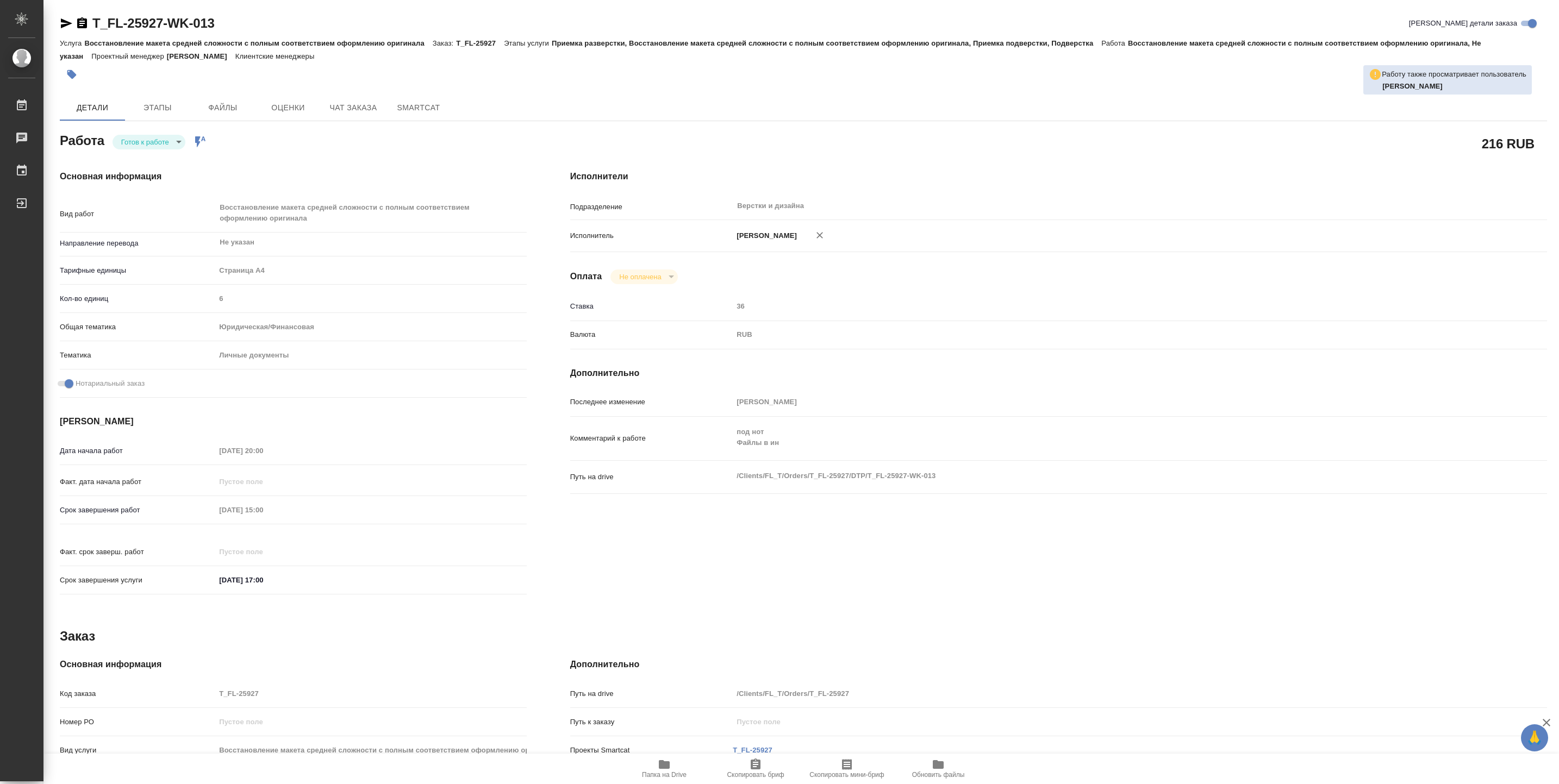
type textarea "x"
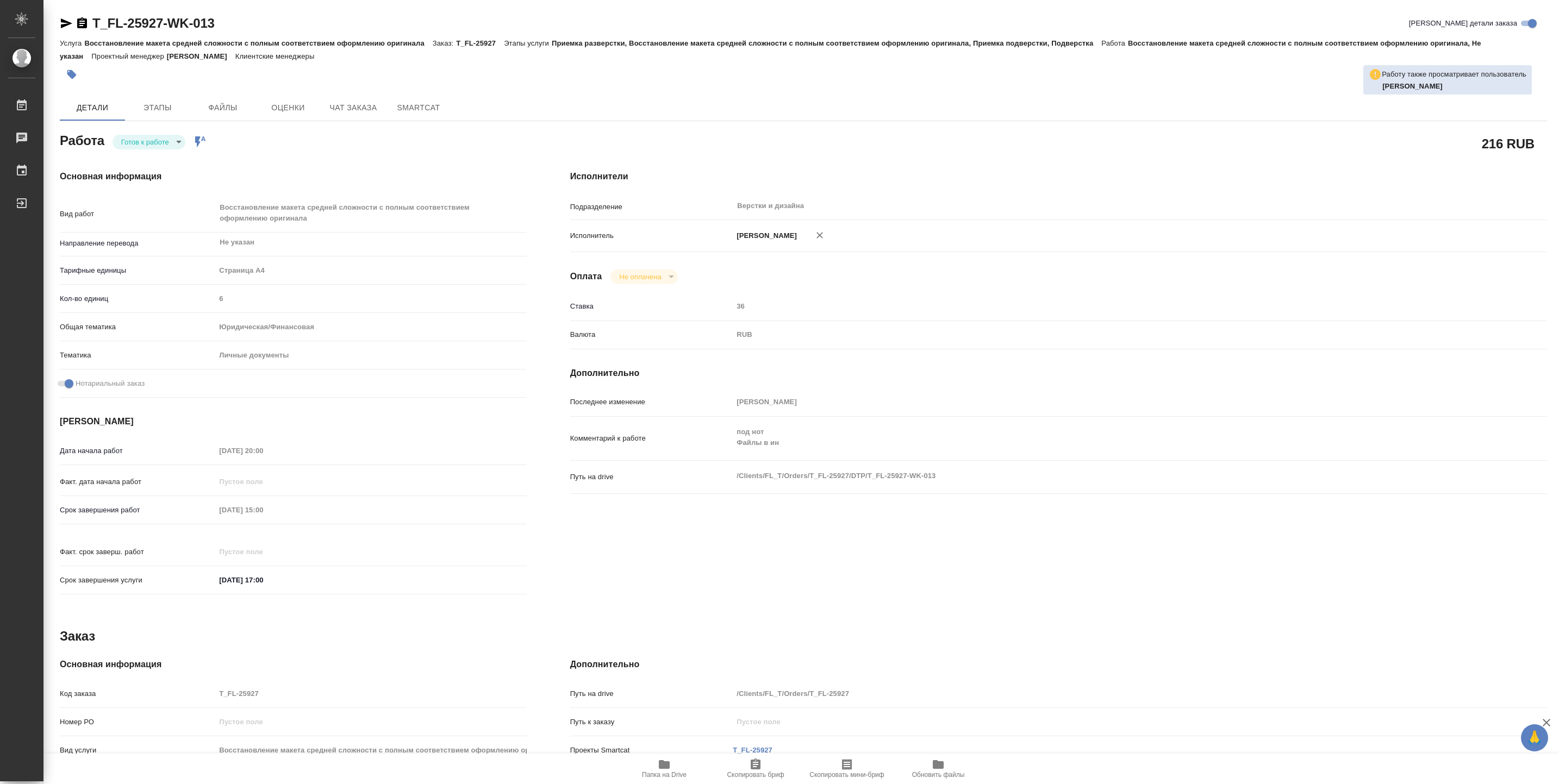
type textarea "x"
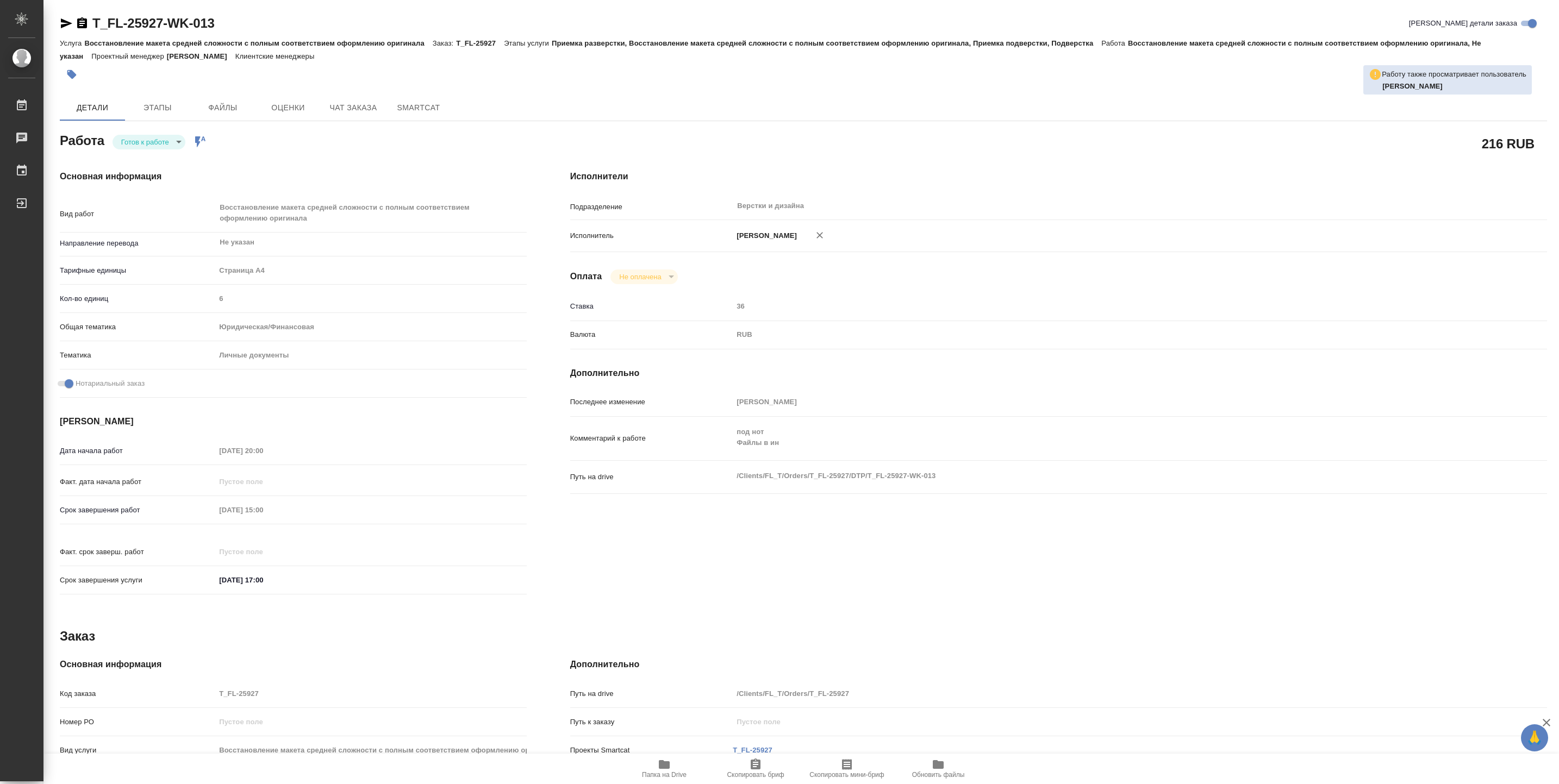
type textarea "x"
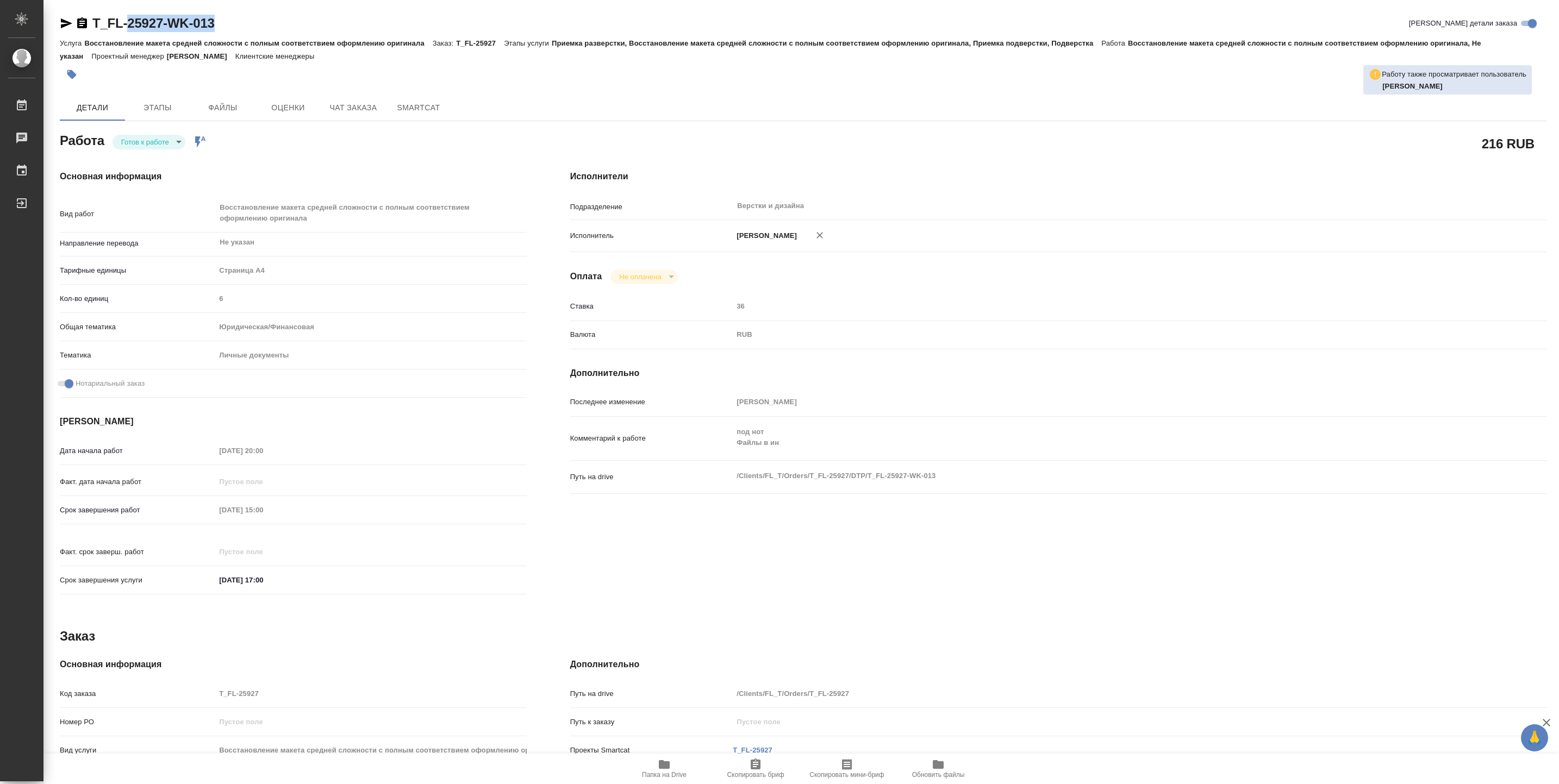
drag, startPoint x: 246, startPoint y: 24, endPoint x: 126, endPoint y: 32, distance: 120.3
click at [126, 32] on div "T_FL-25927-WK-013 Кратко детали заказа" at bounding box center [803, 23] width 1487 height 18
click at [274, 20] on div "T_FL-25927-WK-013 Кратко детали заказа" at bounding box center [803, 23] width 1487 height 18
drag, startPoint x: 258, startPoint y: 18, endPoint x: 95, endPoint y: 15, distance: 163.0
click at [95, 15] on div "T_FL-25927-WK-013 Кратко детали заказа" at bounding box center [803, 23] width 1487 height 18
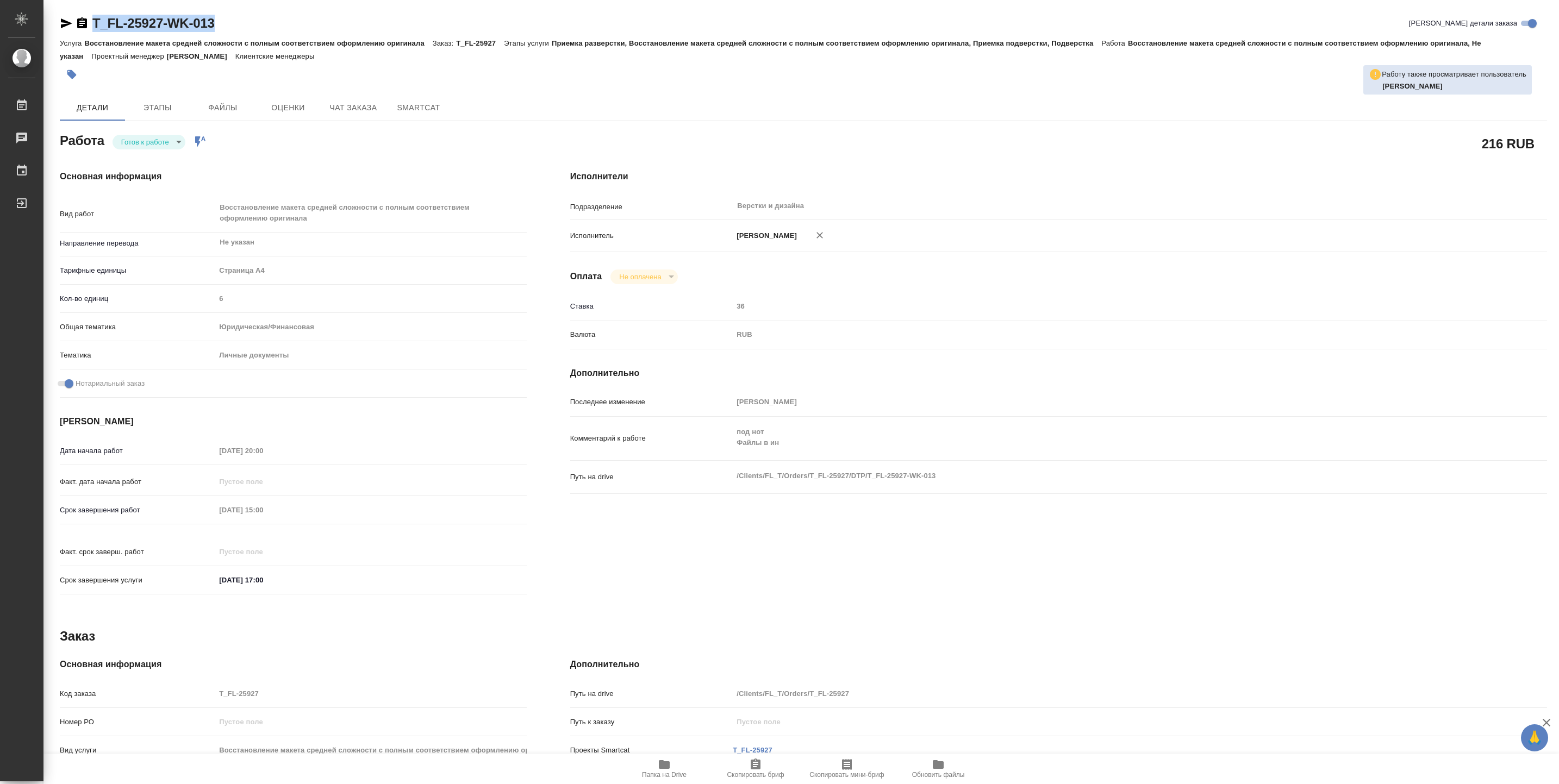
copy link "T_FL-25927-WK-013"
type textarea "x"
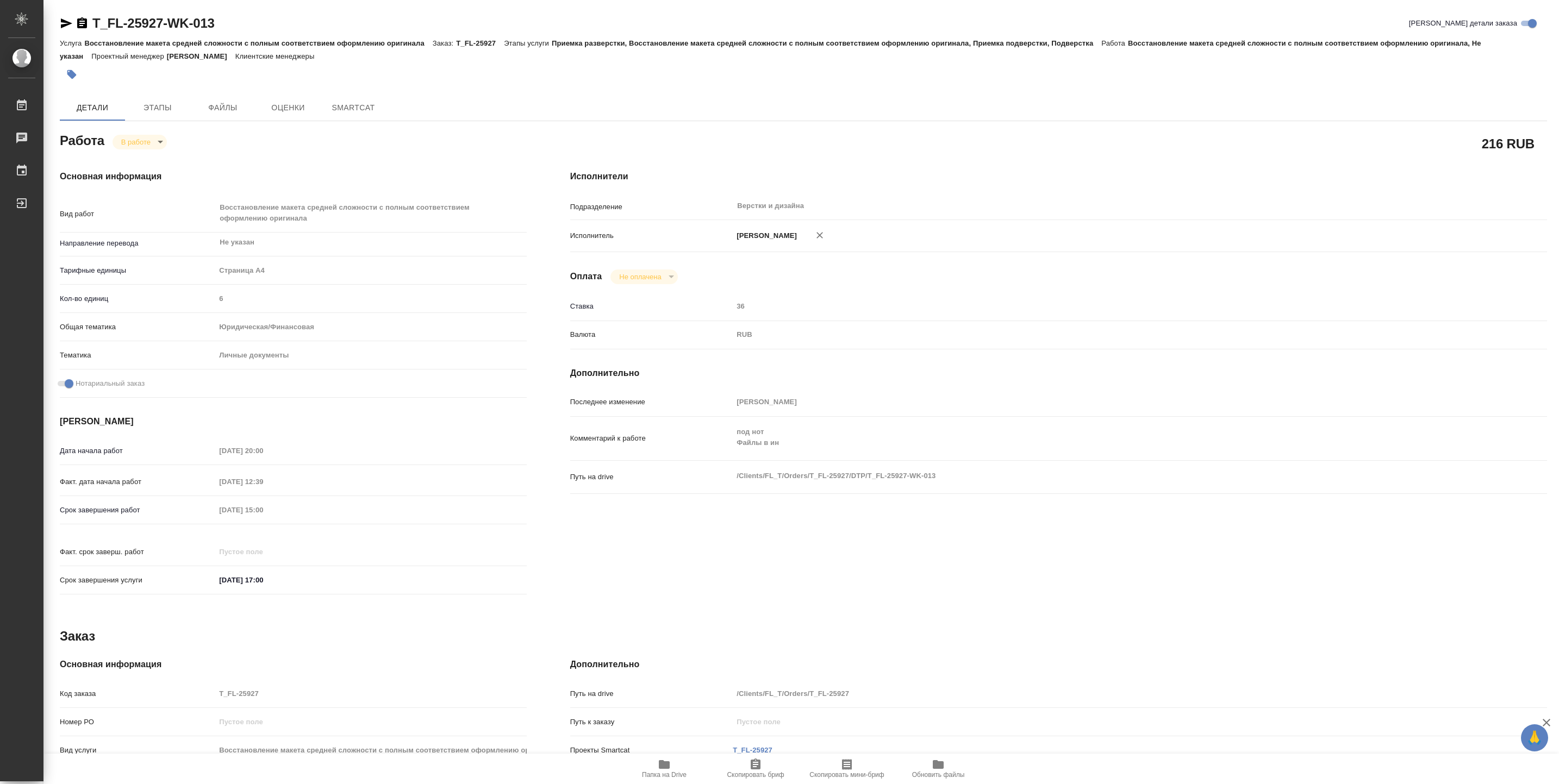
type textarea "x"
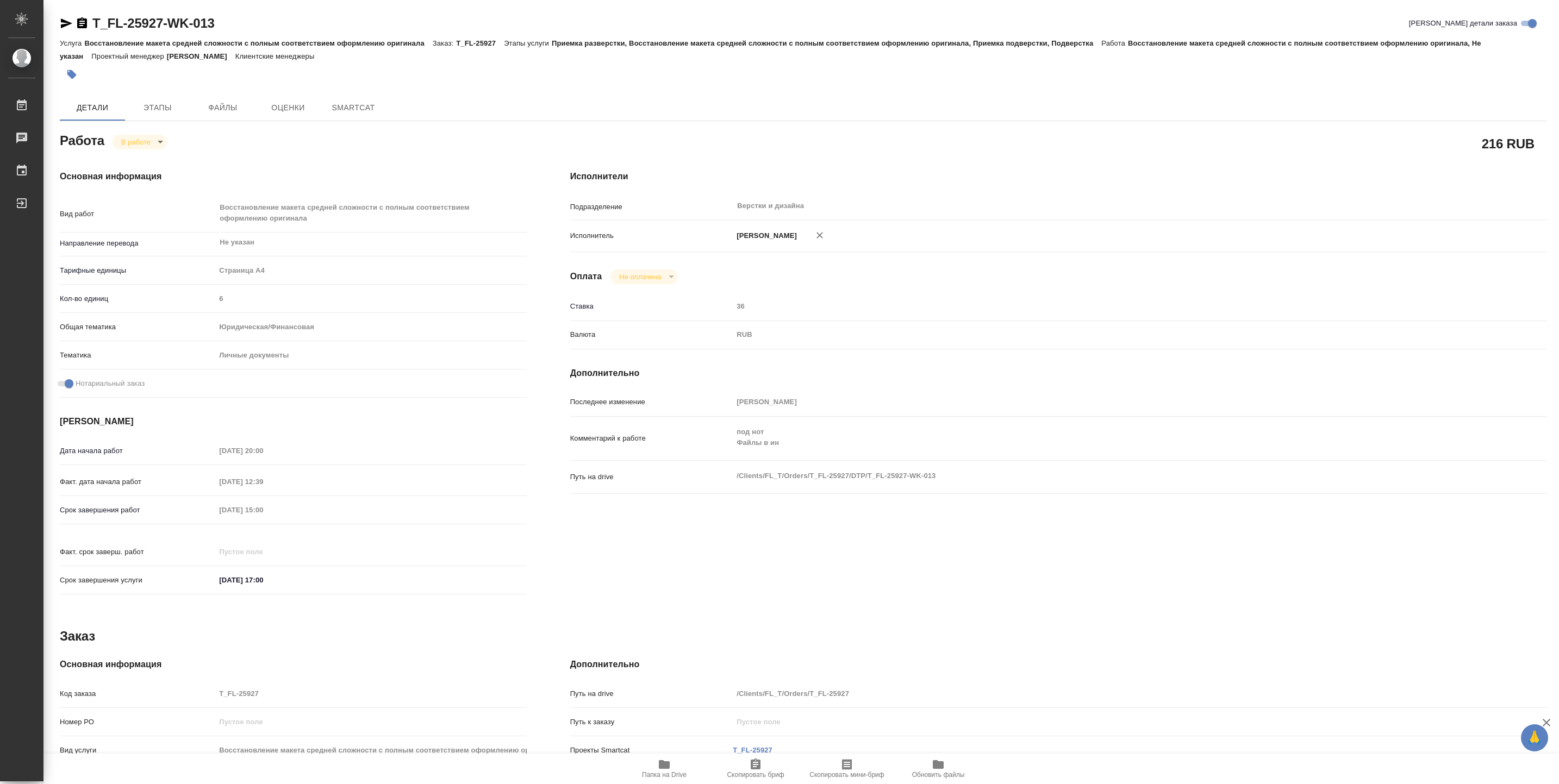
type textarea "x"
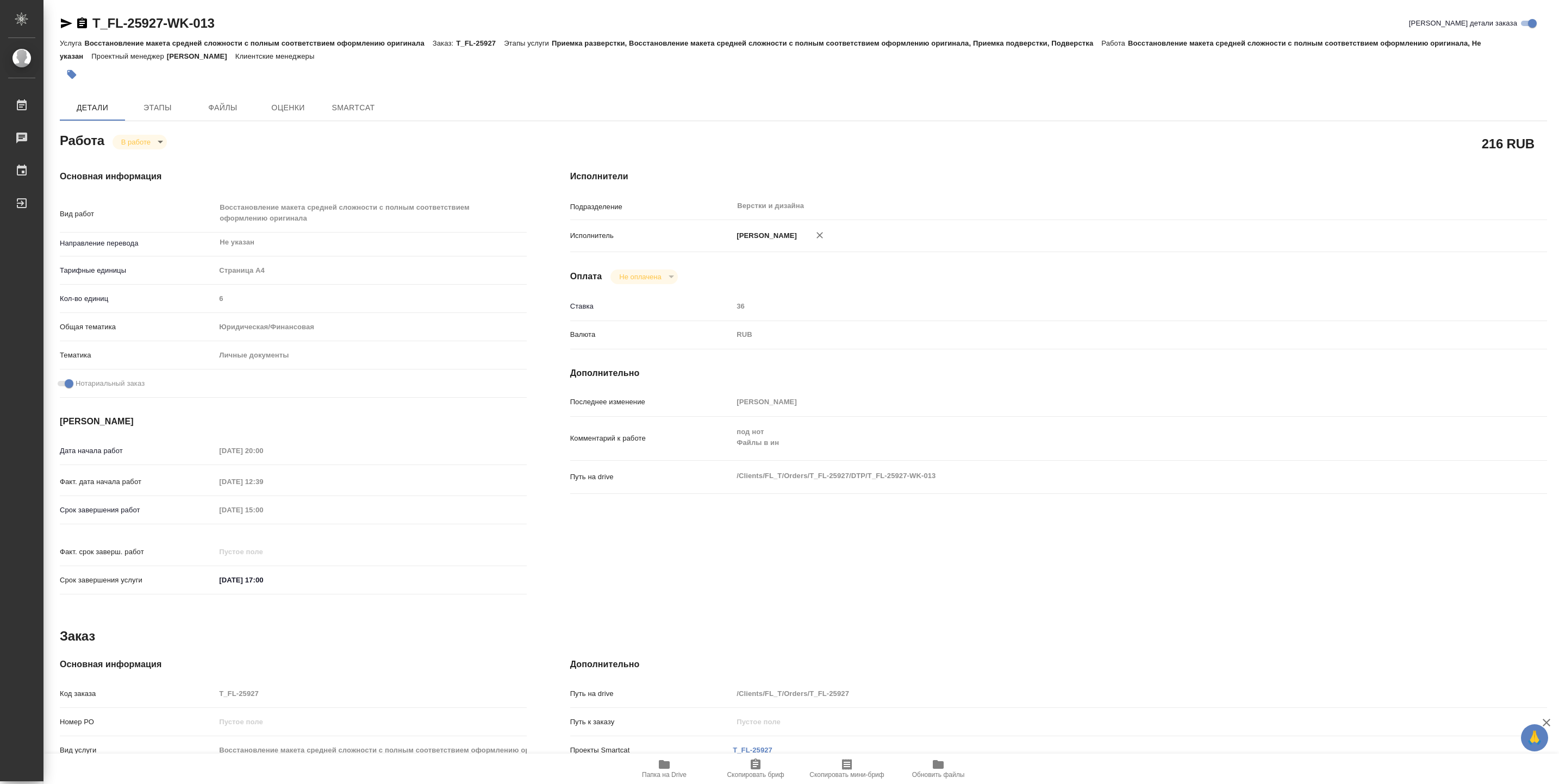
type textarea "x"
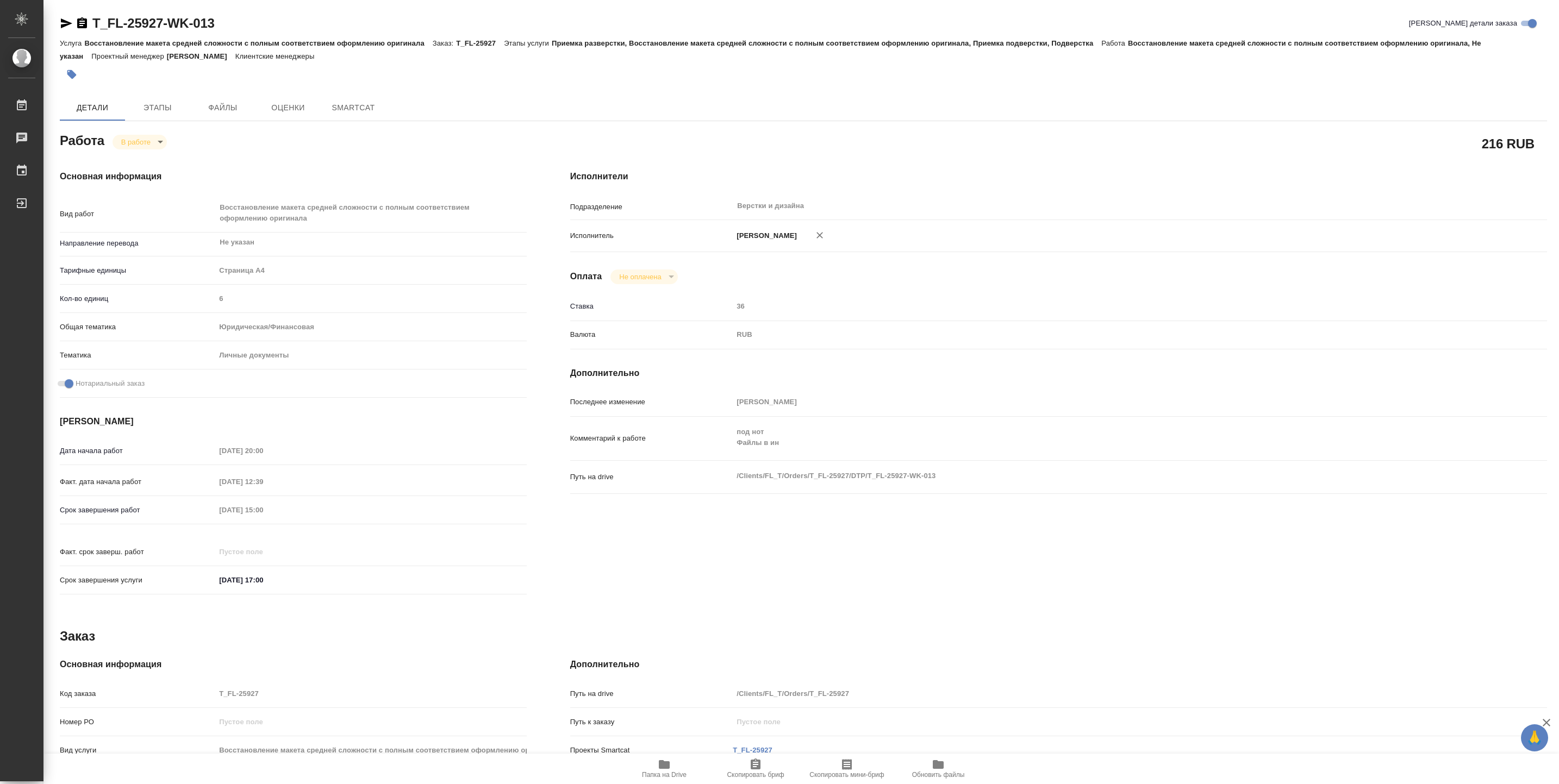
type textarea "x"
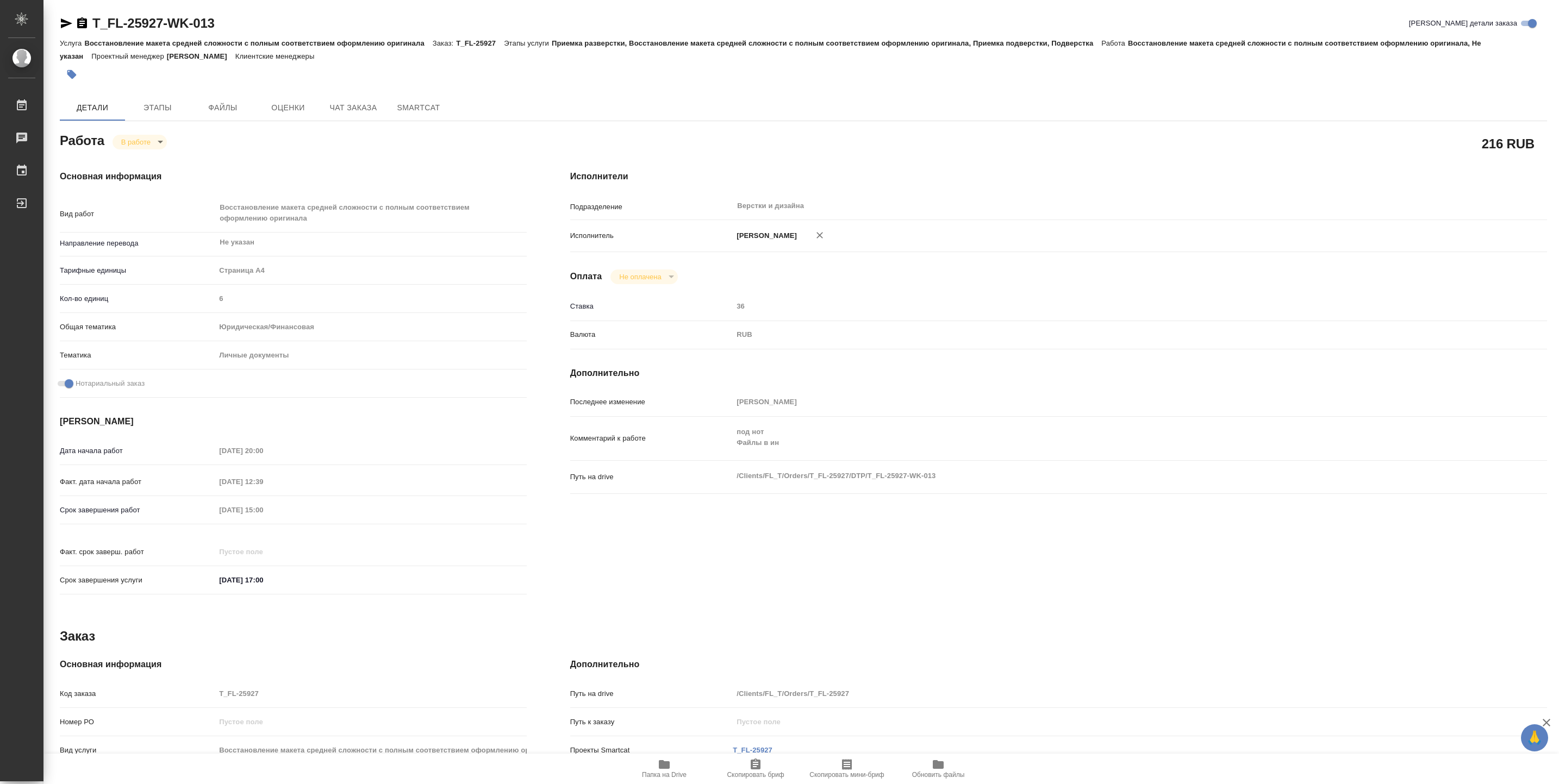
type textarea "x"
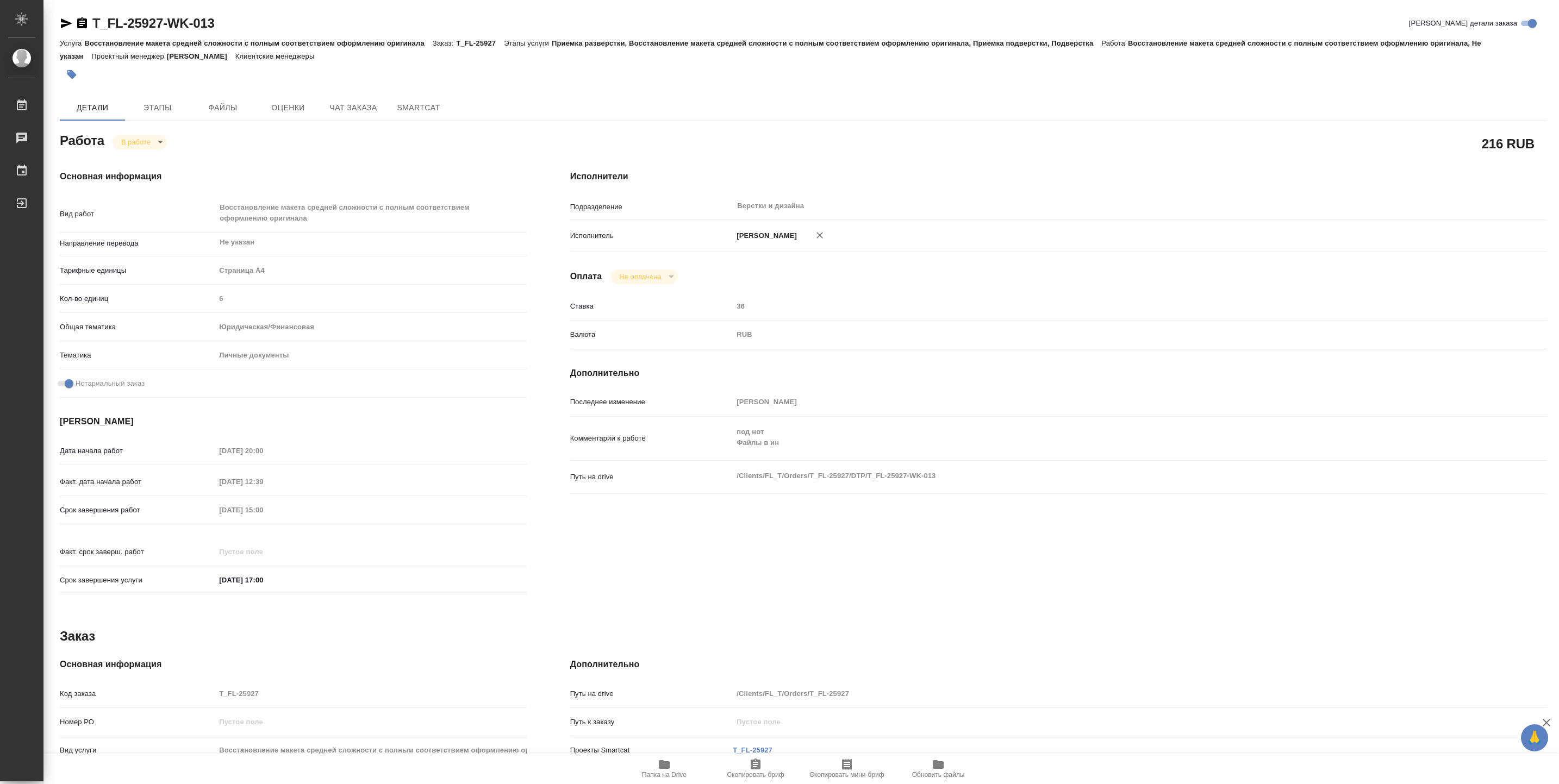
type textarea "x"
click at [145, 137] on body "🙏 .cls-1 fill:#fff; AWATERA Vasiutchenko Aleksandr Работы 0 Чаты График Выйти T…" at bounding box center [780, 392] width 1559 height 784
click at [167, 153] on li "Выполнен" at bounding box center [148, 161] width 72 height 18
type textarea "x"
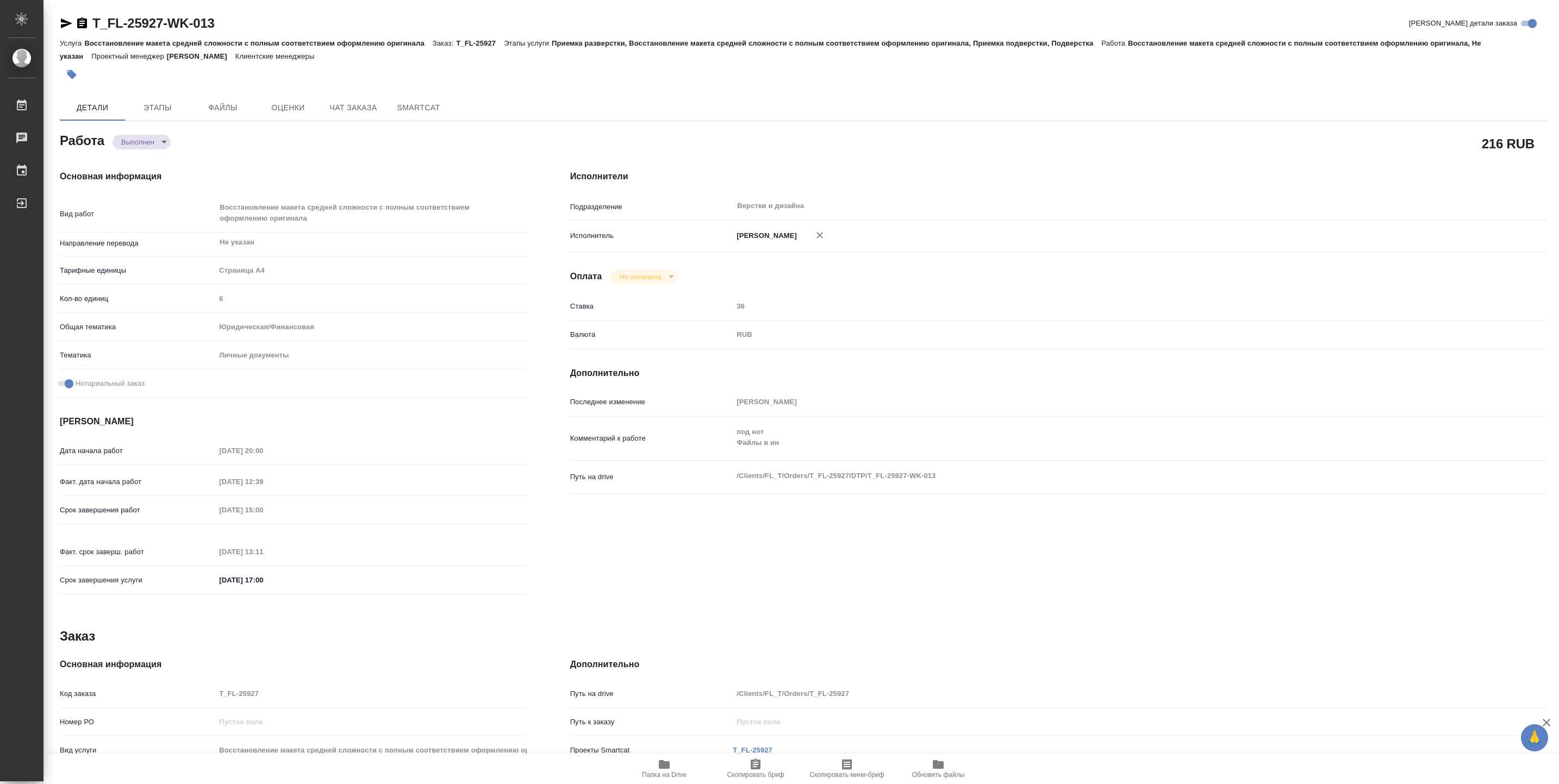
type textarea "x"
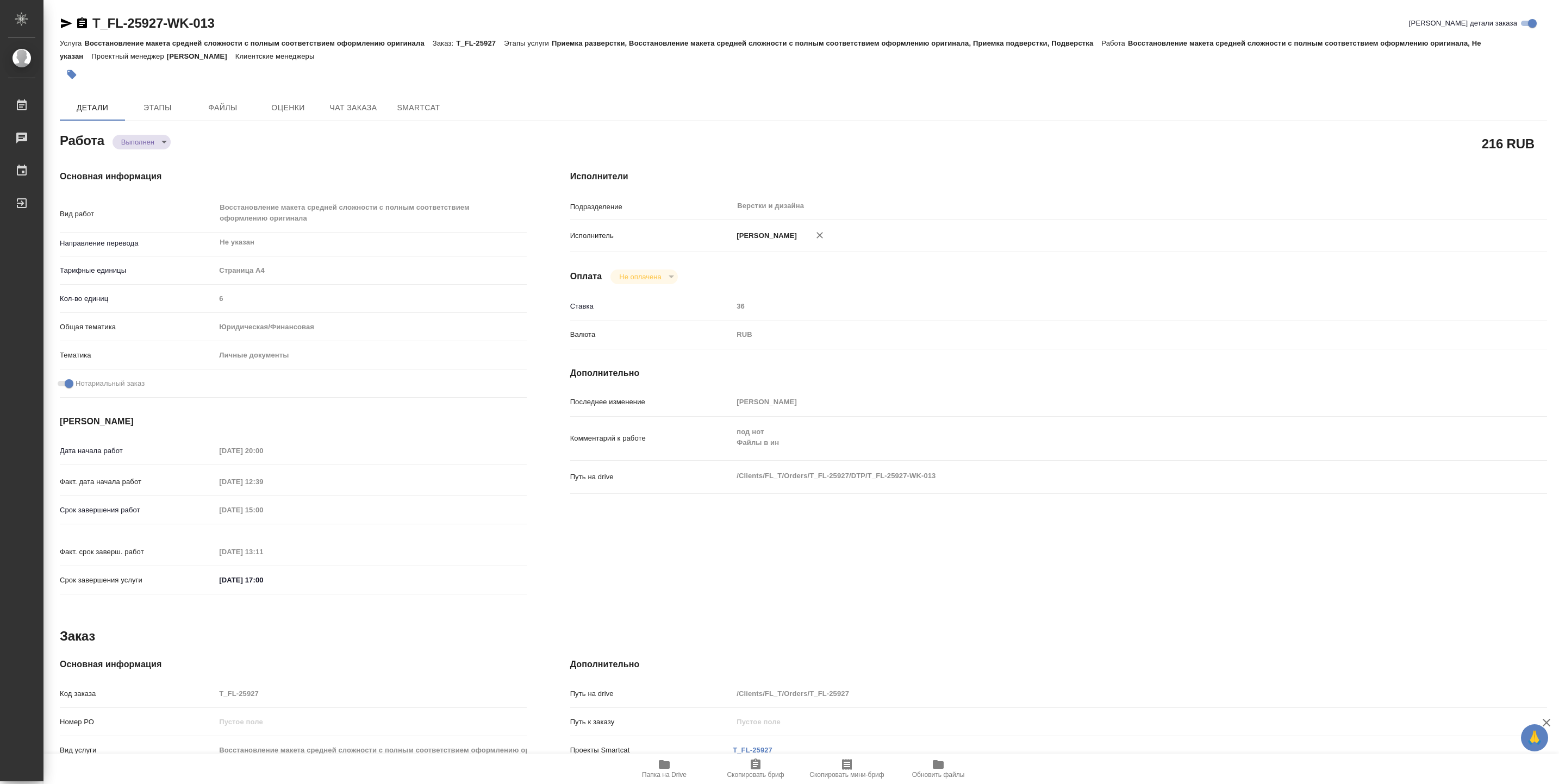
type textarea "x"
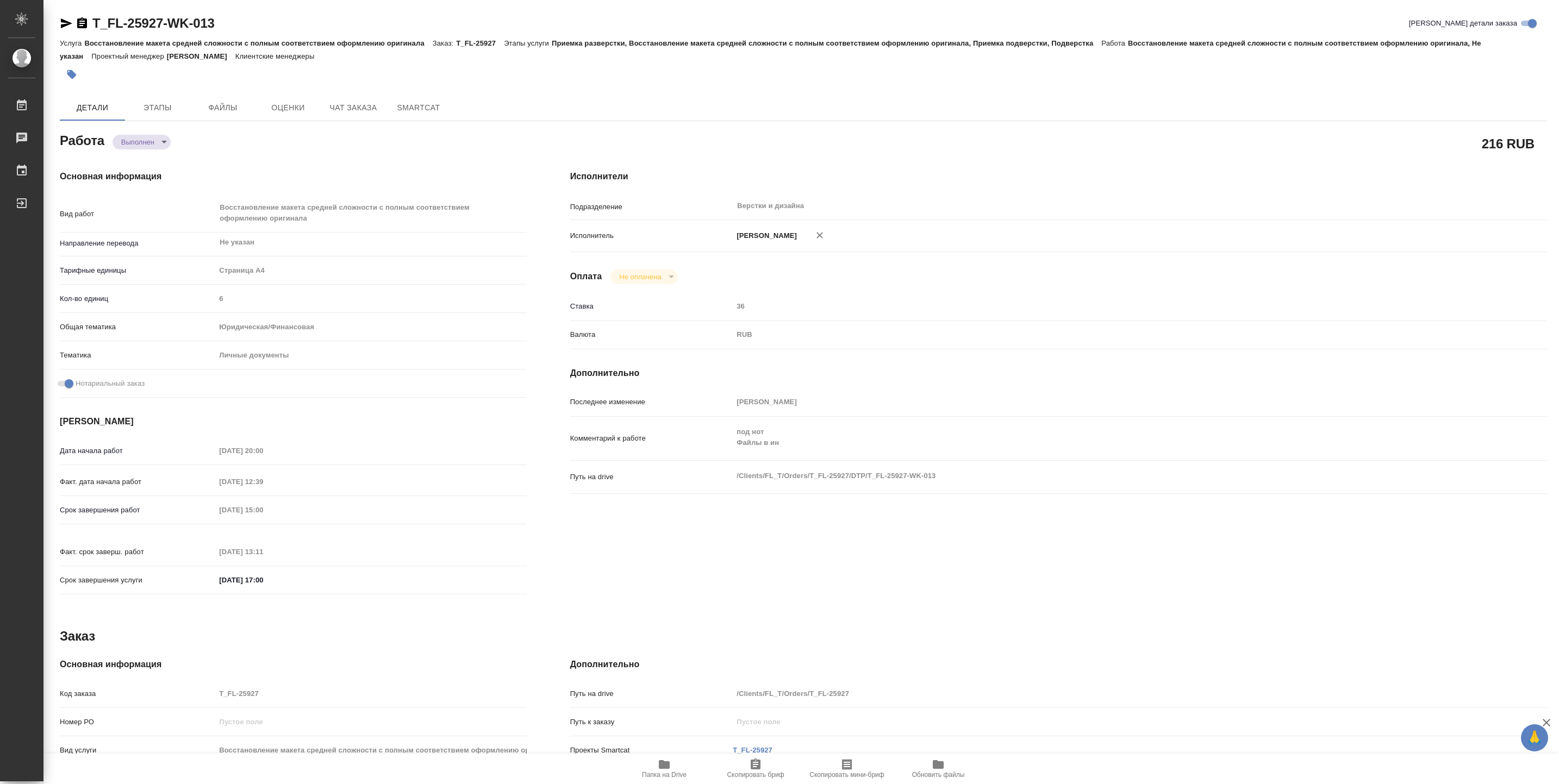
type textarea "x"
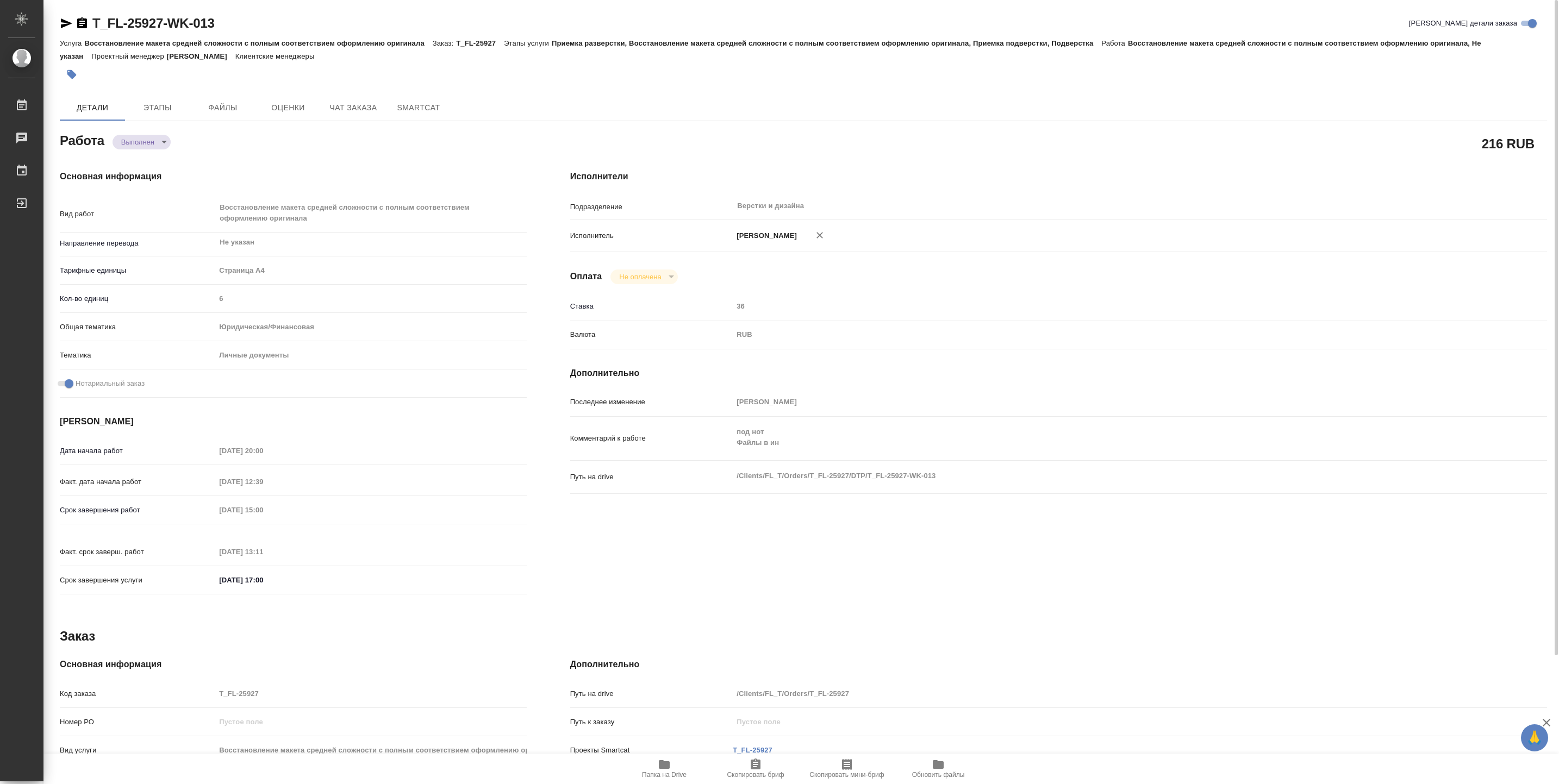
type textarea "x"
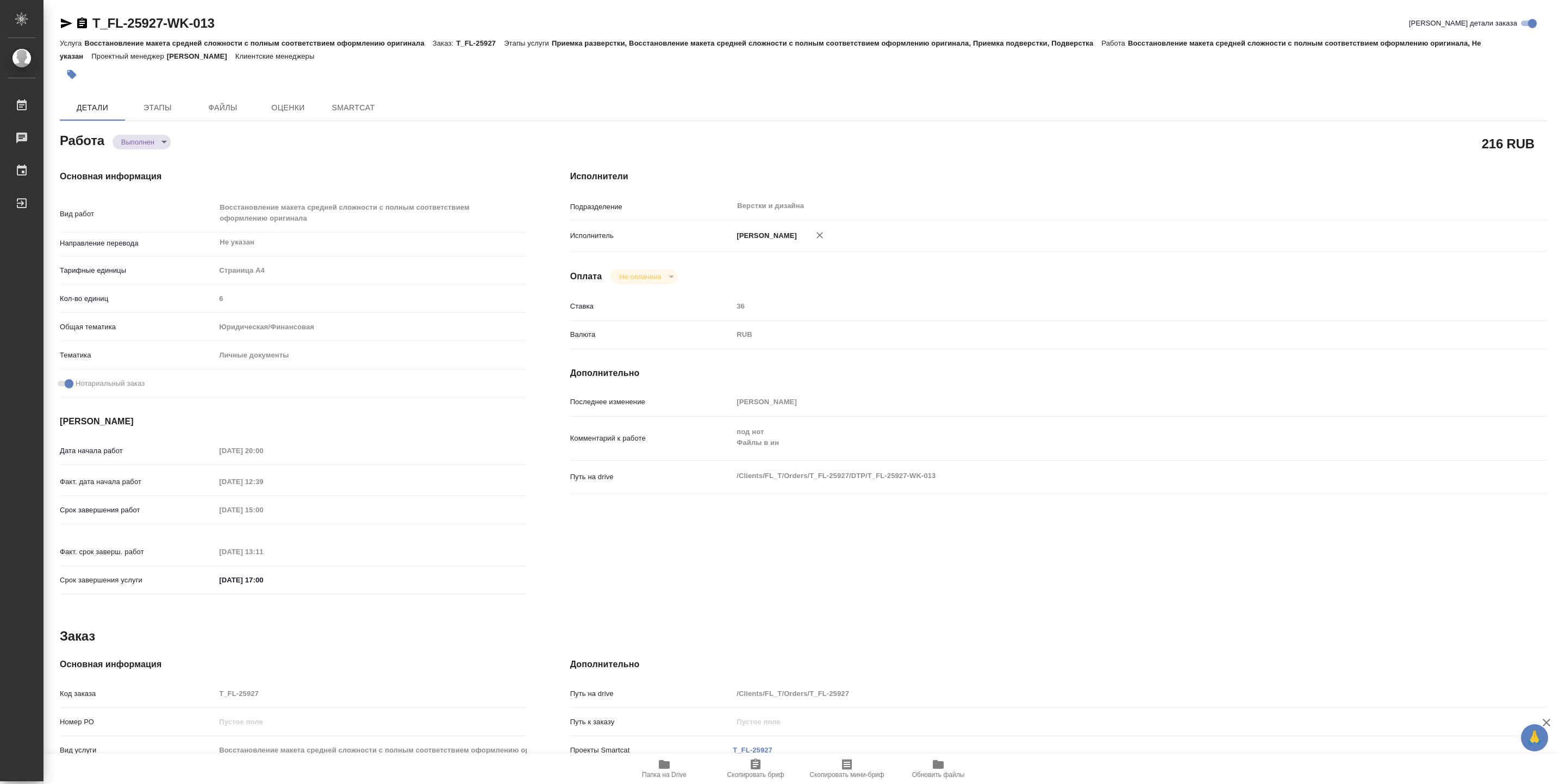
type textarea "x"
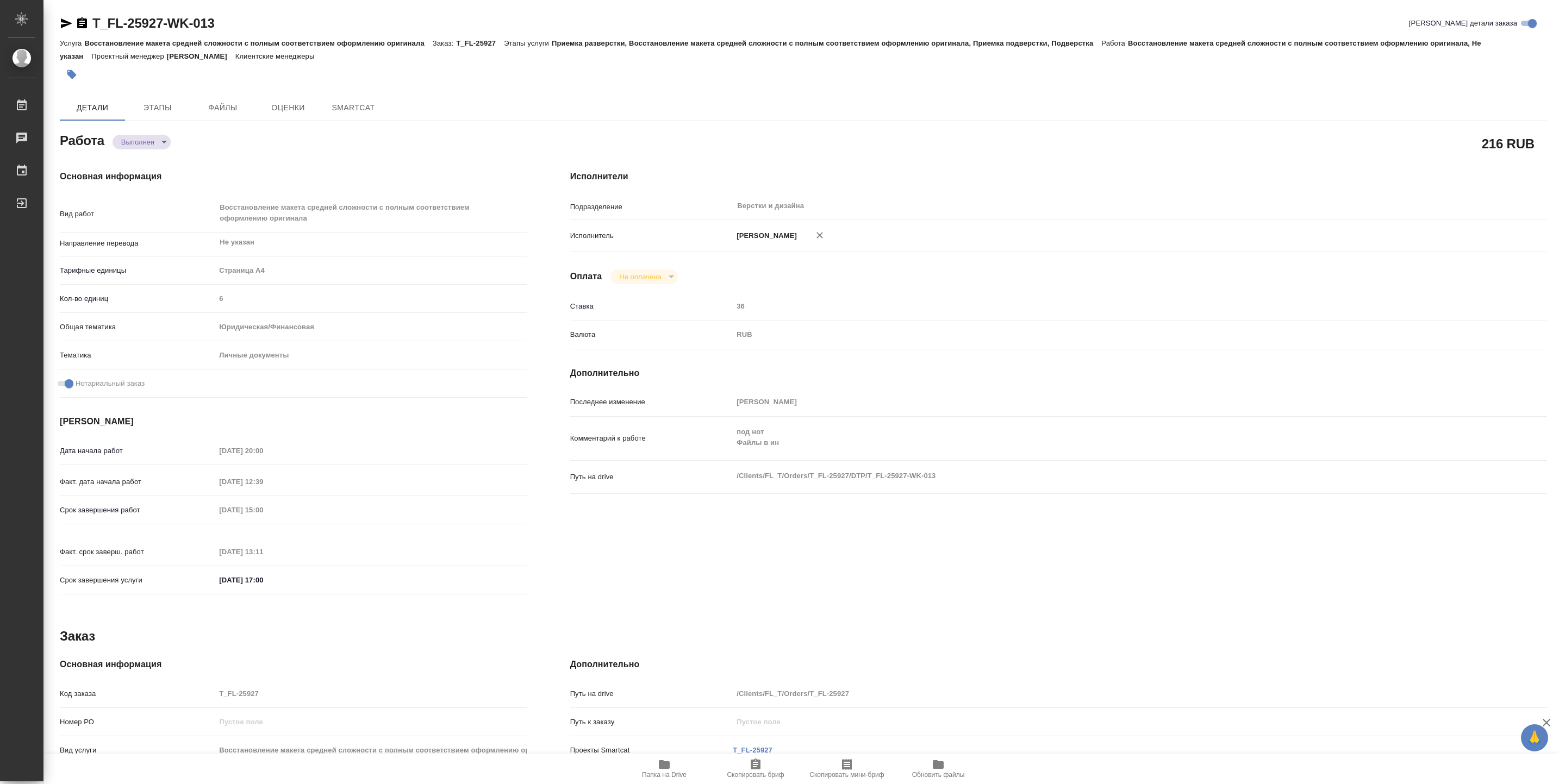
type textarea "x"
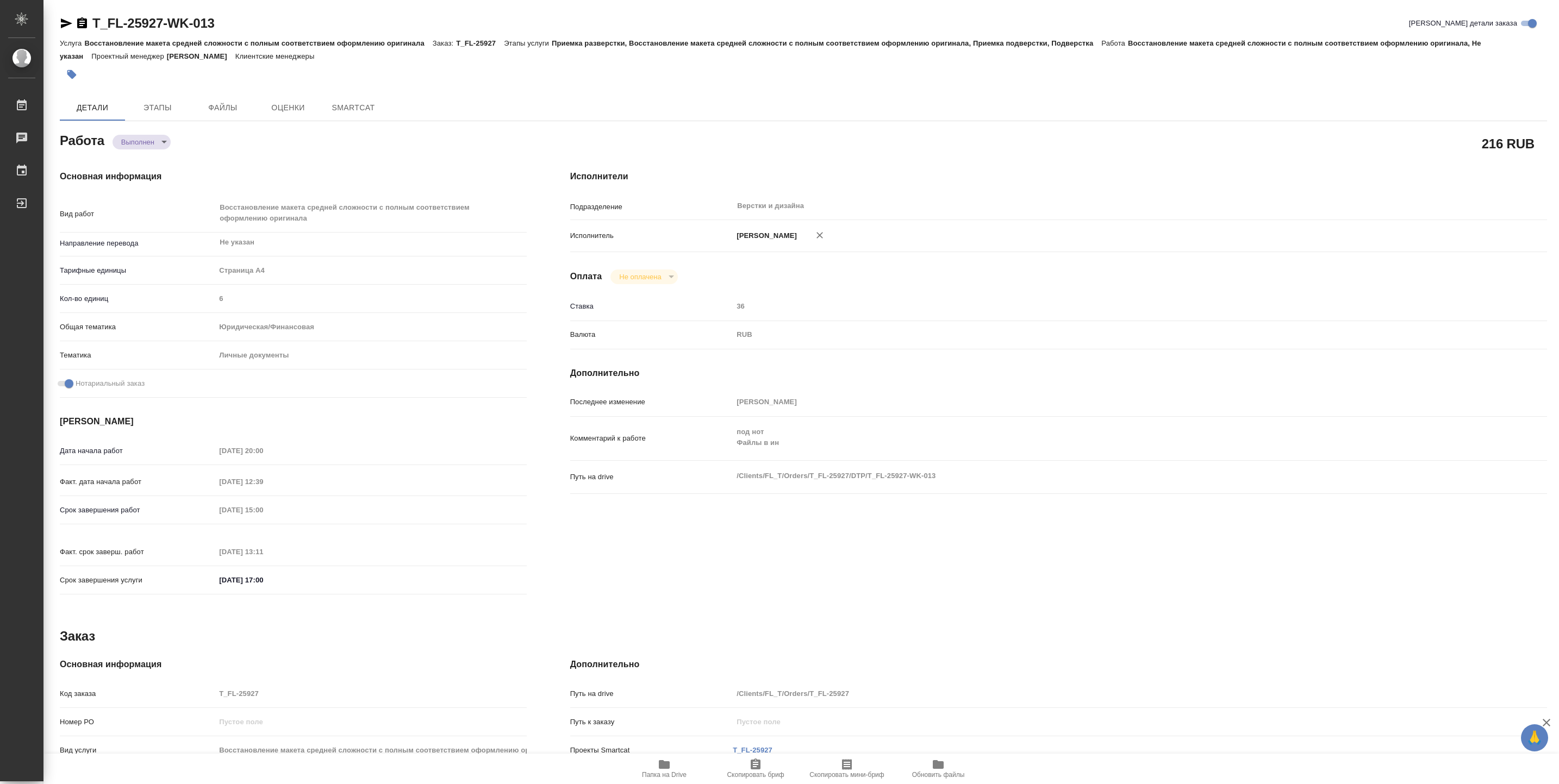
type textarea "x"
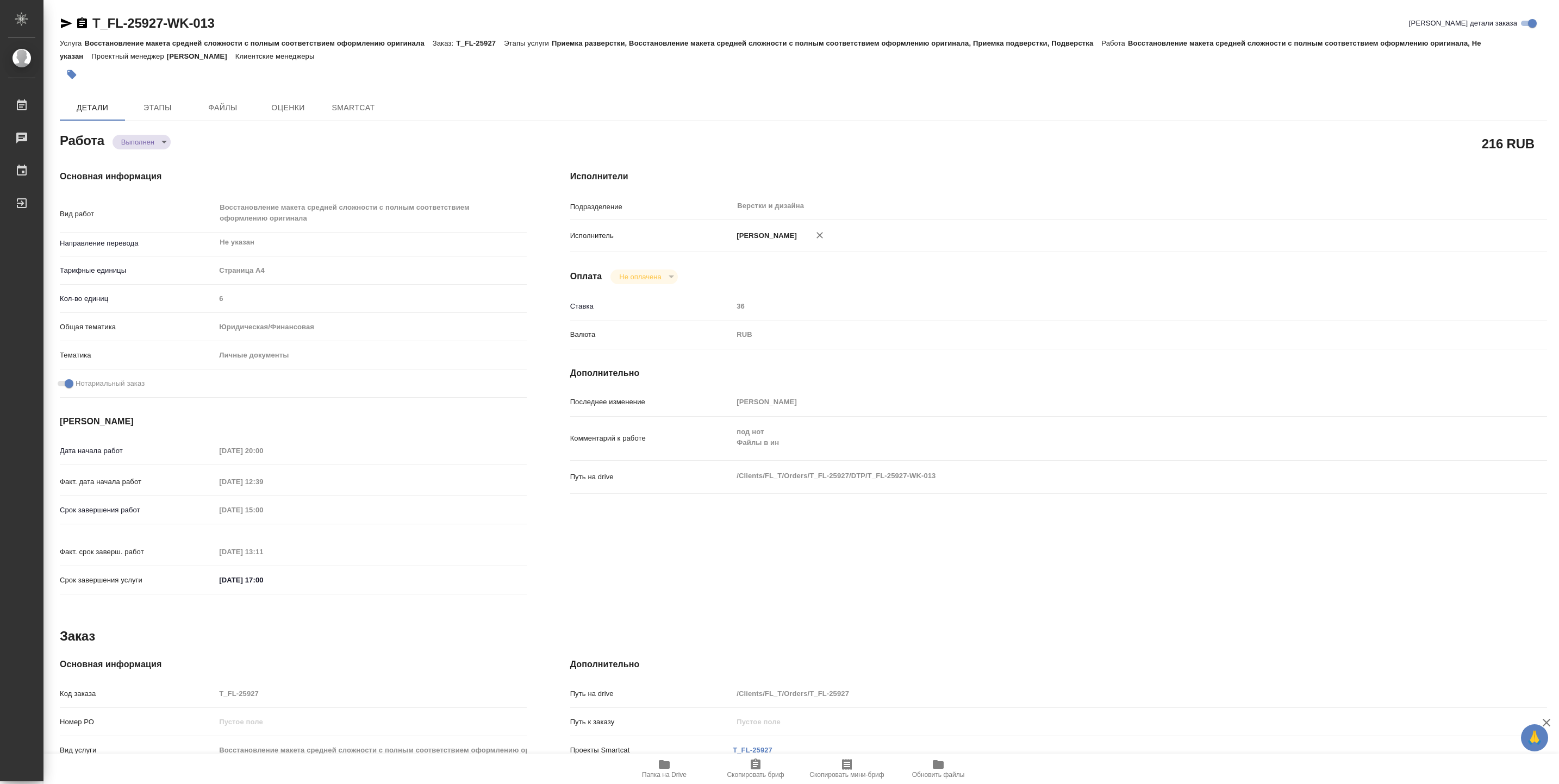
type textarea "x"
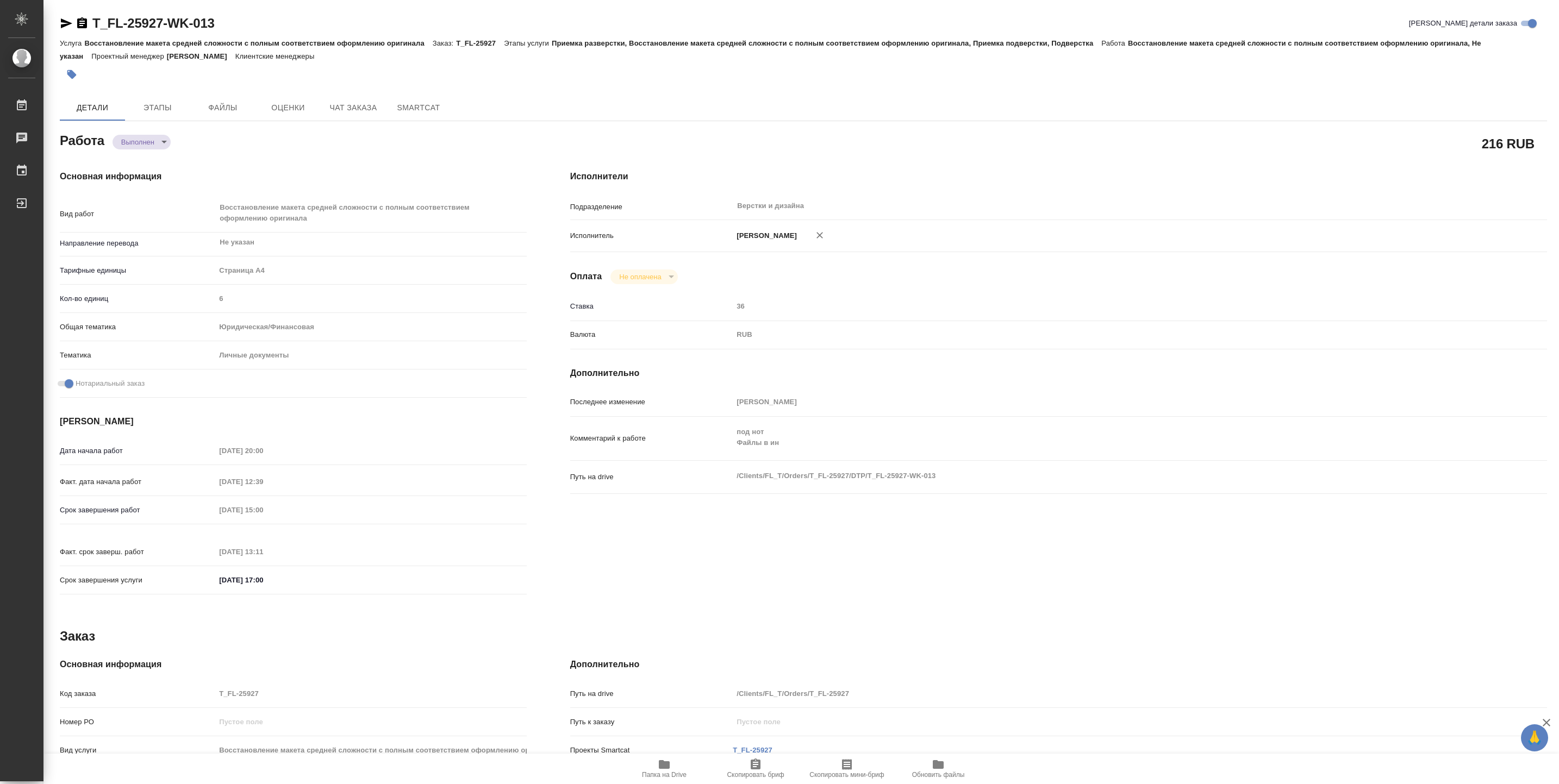
type textarea "x"
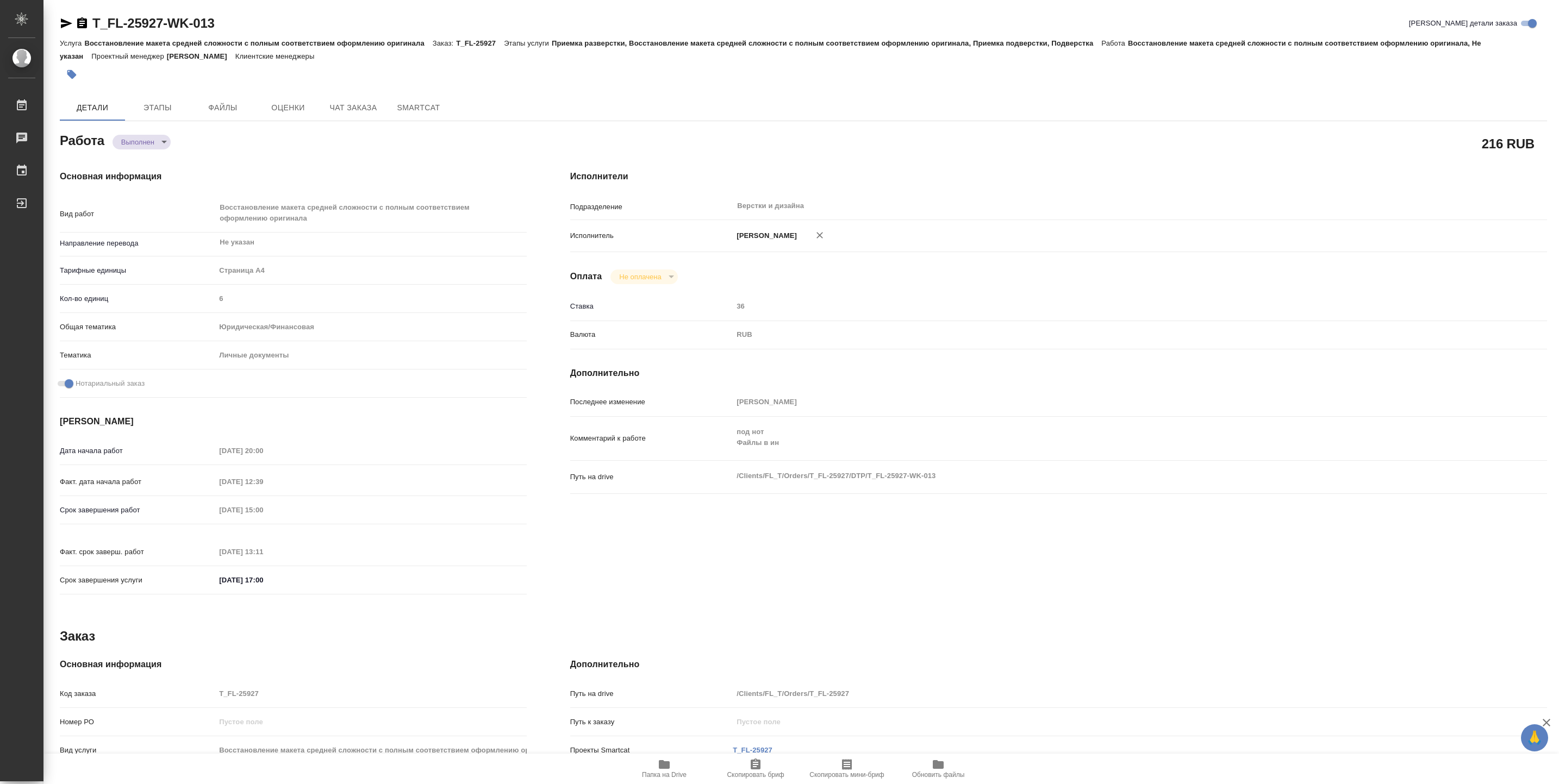
type textarea "x"
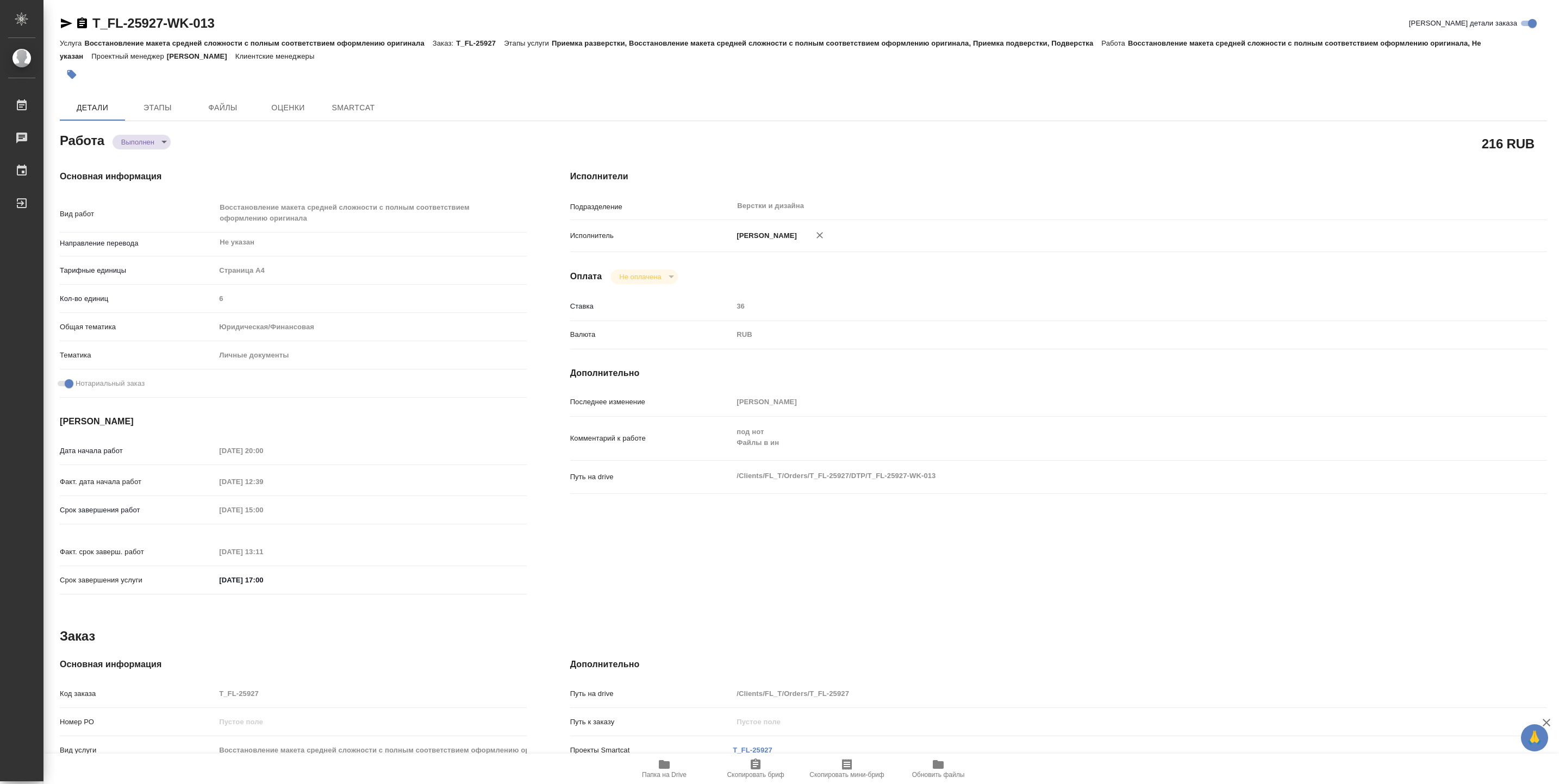
type textarea "x"
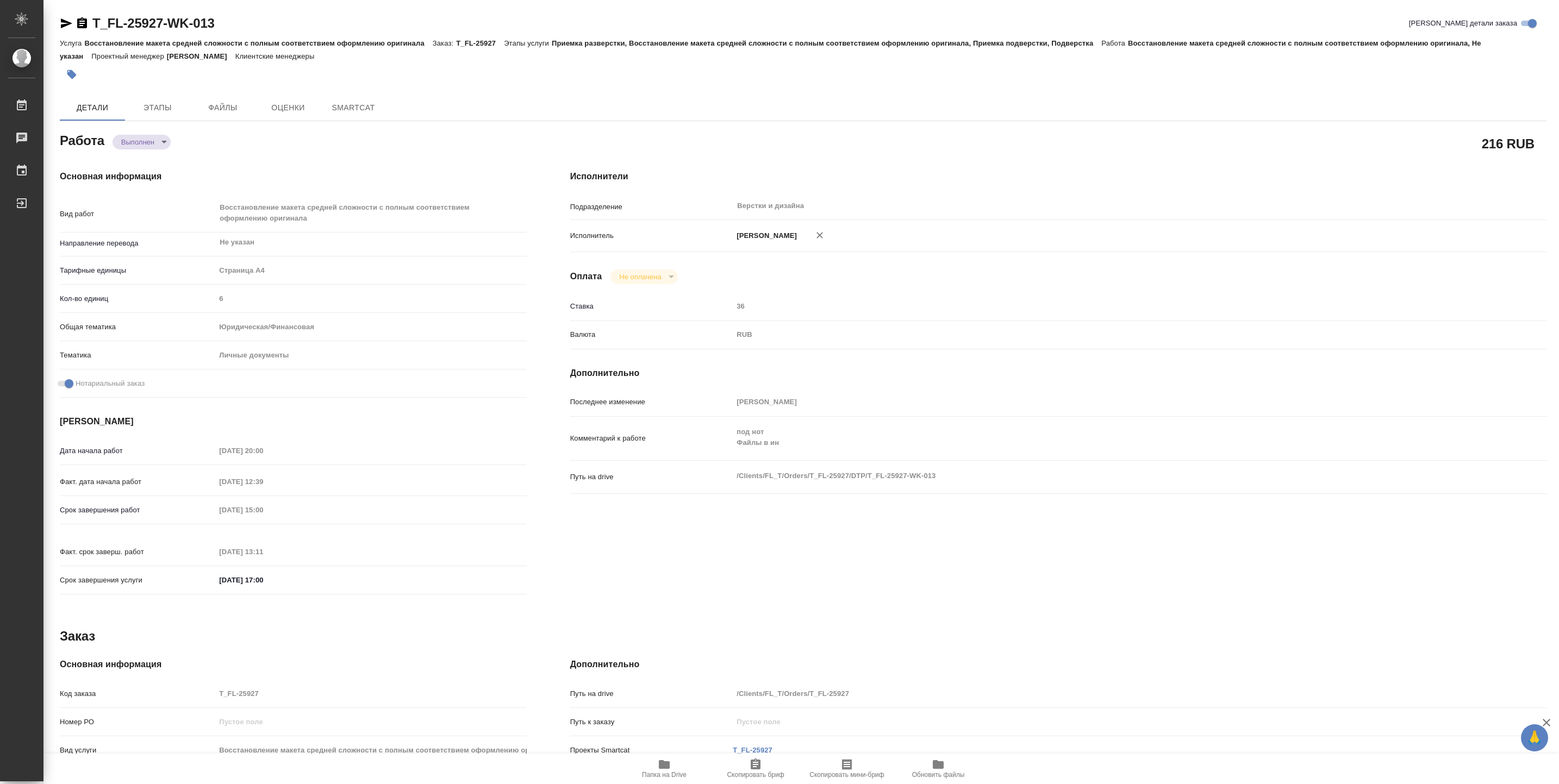
type textarea "x"
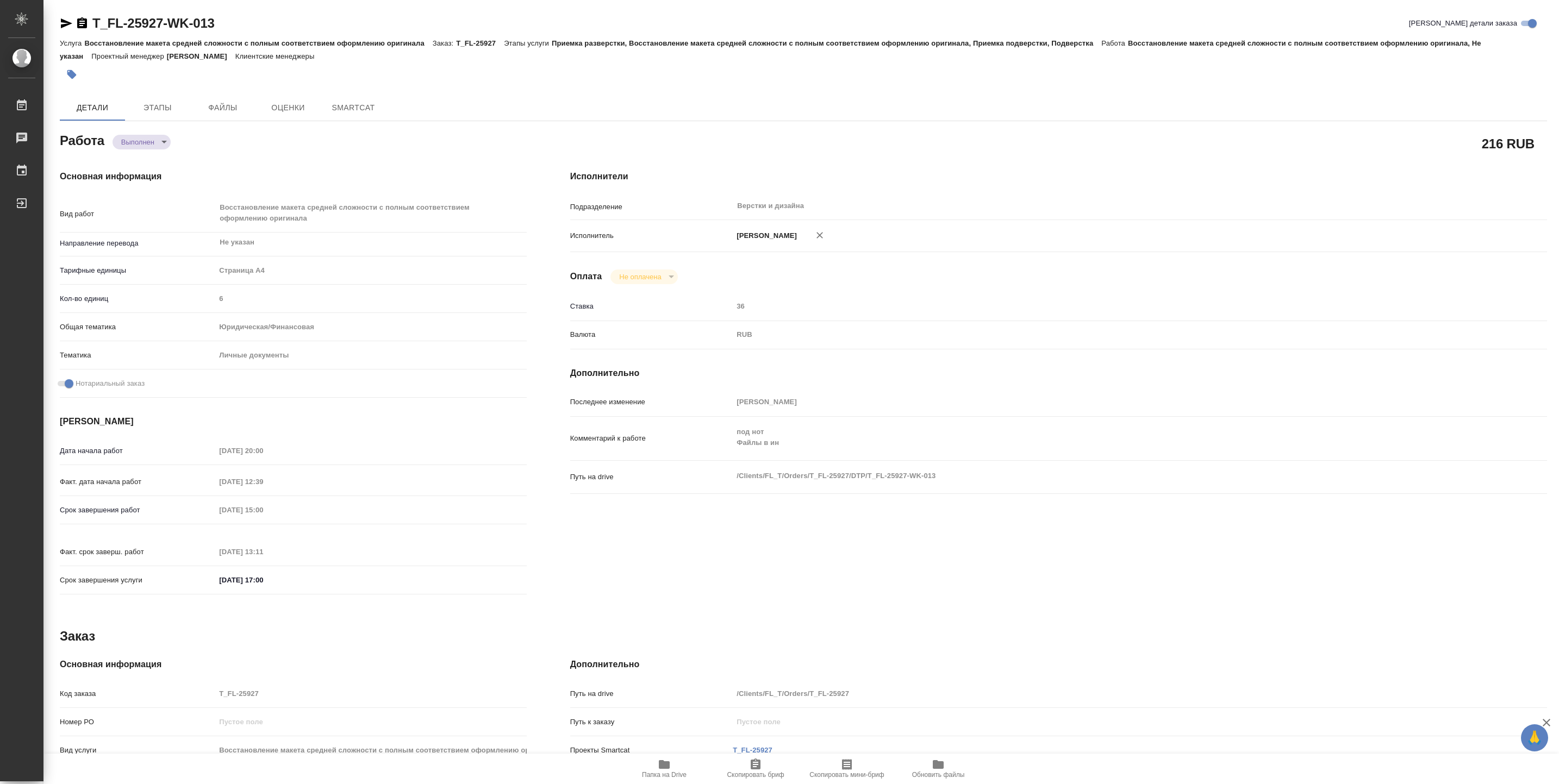
type textarea "x"
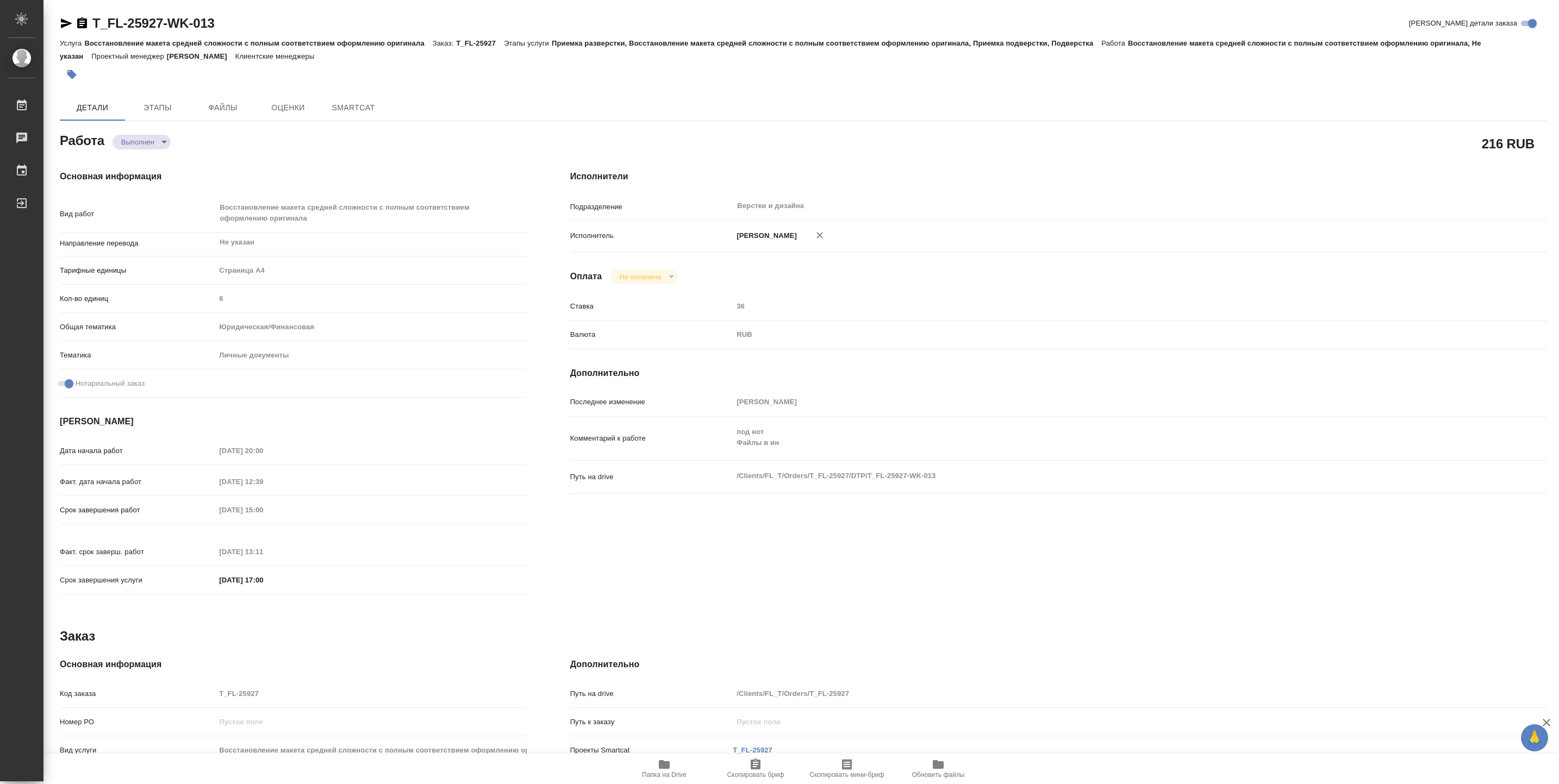
type textarea "x"
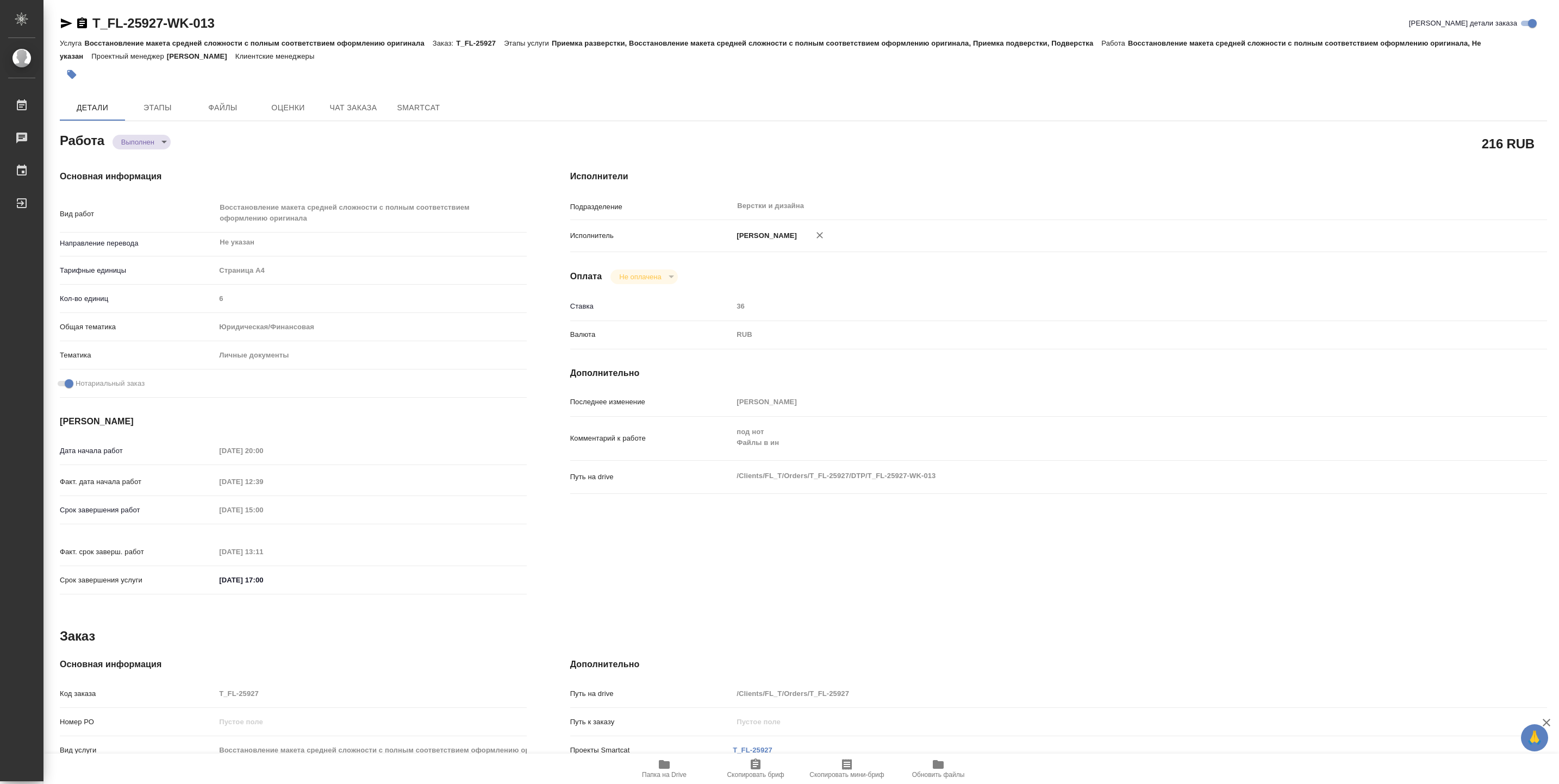
type textarea "x"
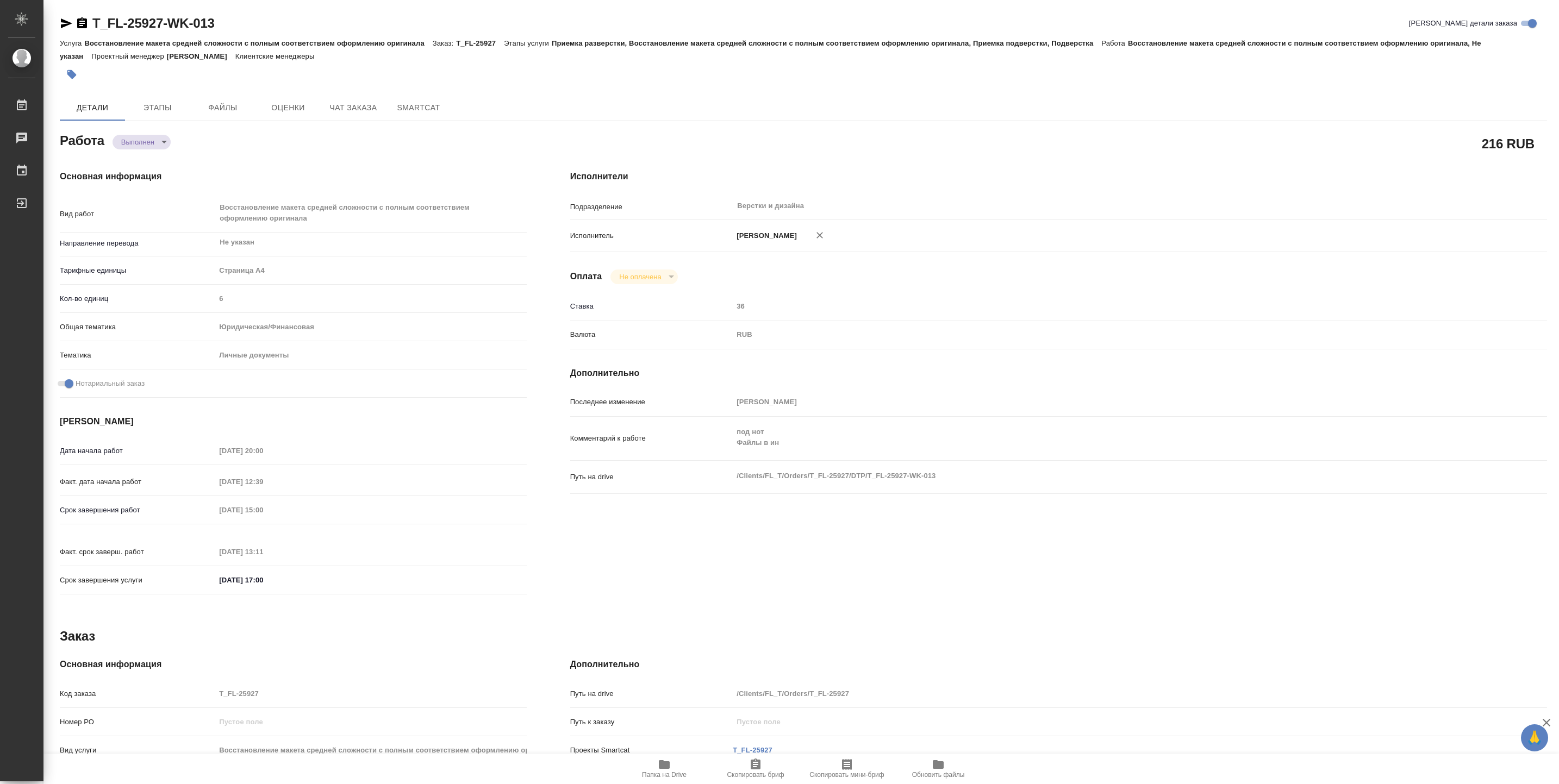
type textarea "x"
click at [337, 104] on span "Чат заказа" at bounding box center [354, 108] width 52 height 13
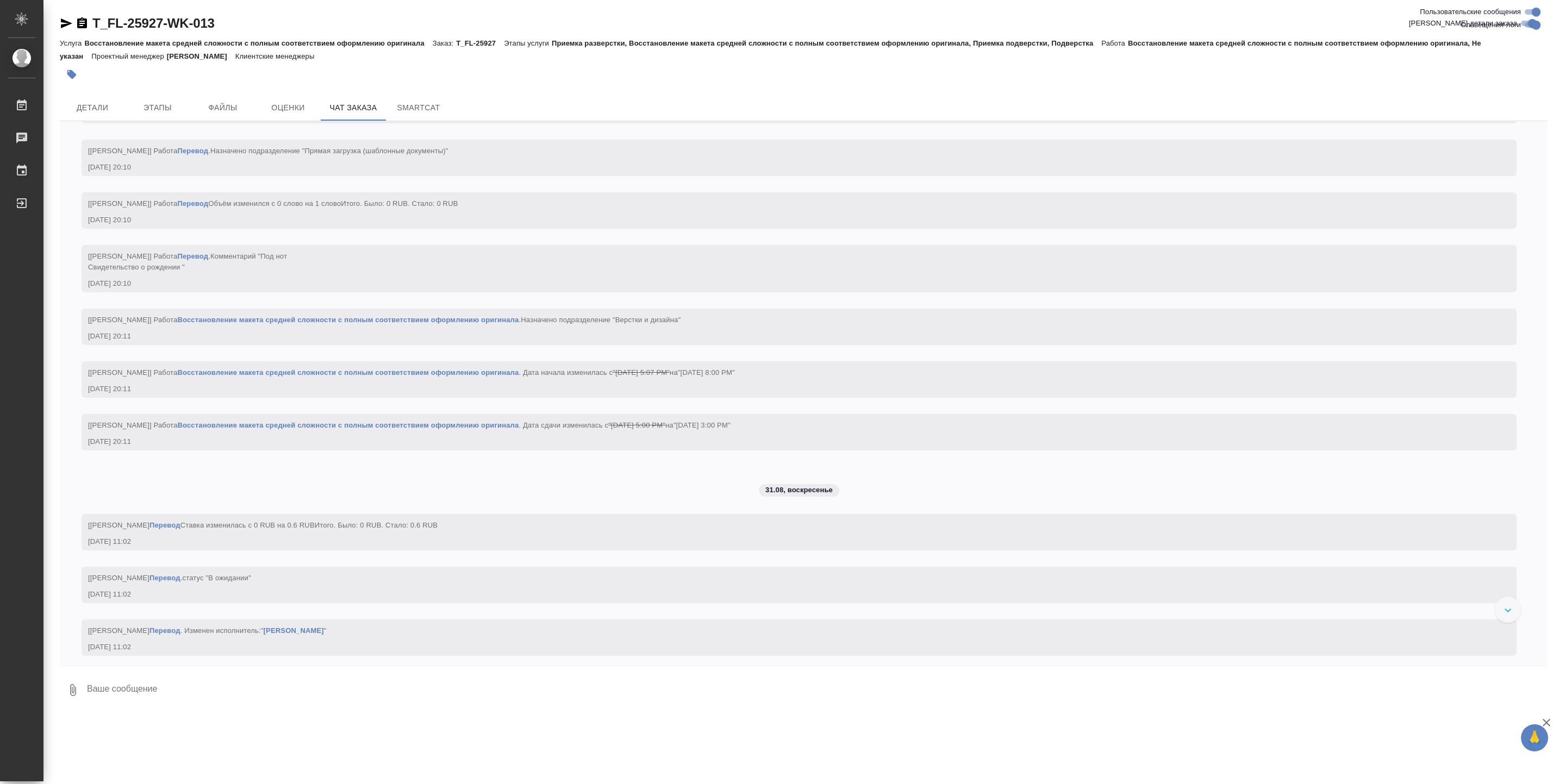
scroll to position [1731, 0]
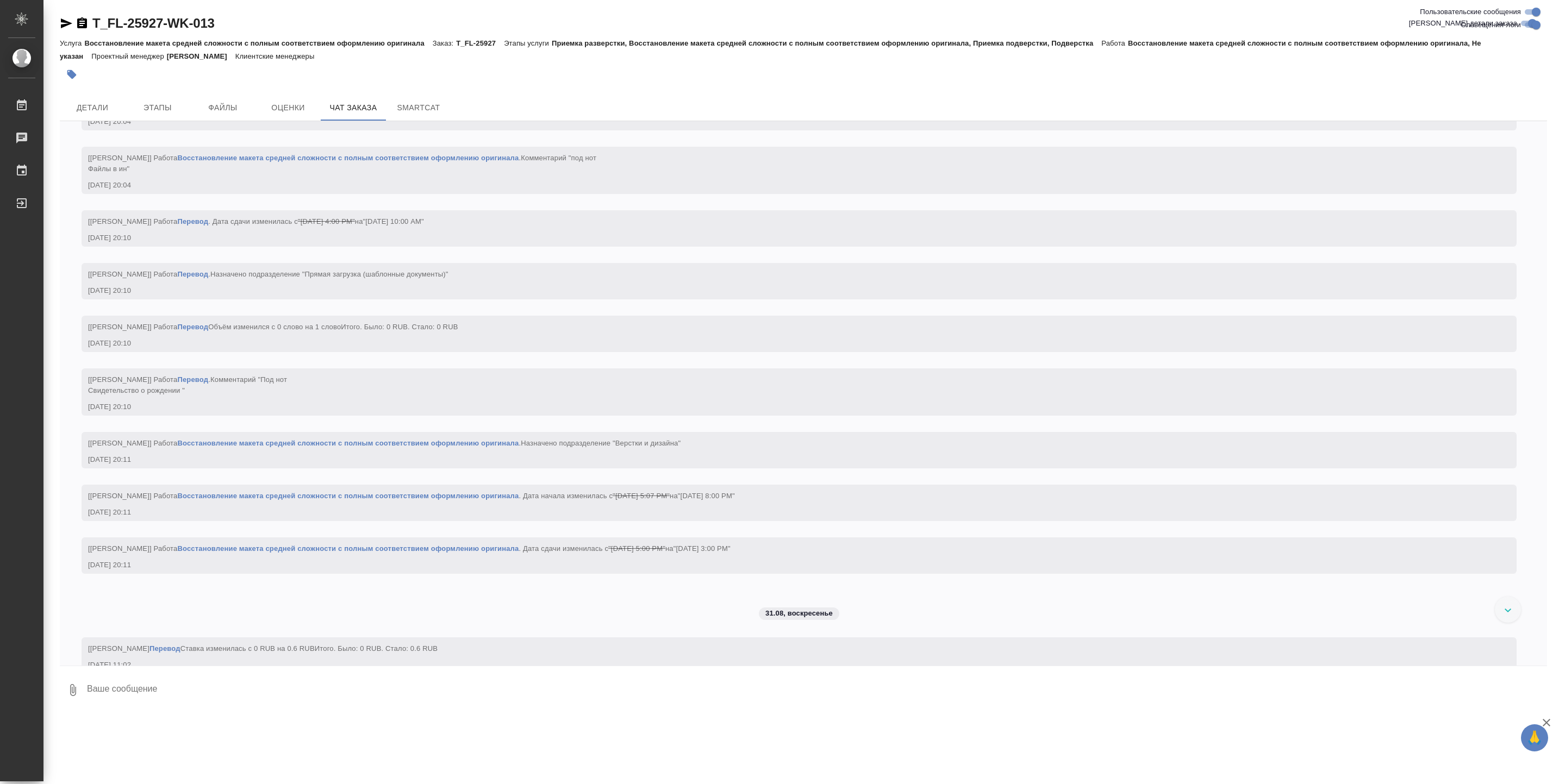
click at [99, 93] on div "T_FL-25927-WK-013 Кратко детали заказа Услуга Восстановление макета средней сло…" at bounding box center [803, 357] width 1499 height 715
click at [99, 101] on span "Детали" at bounding box center [92, 108] width 52 height 13
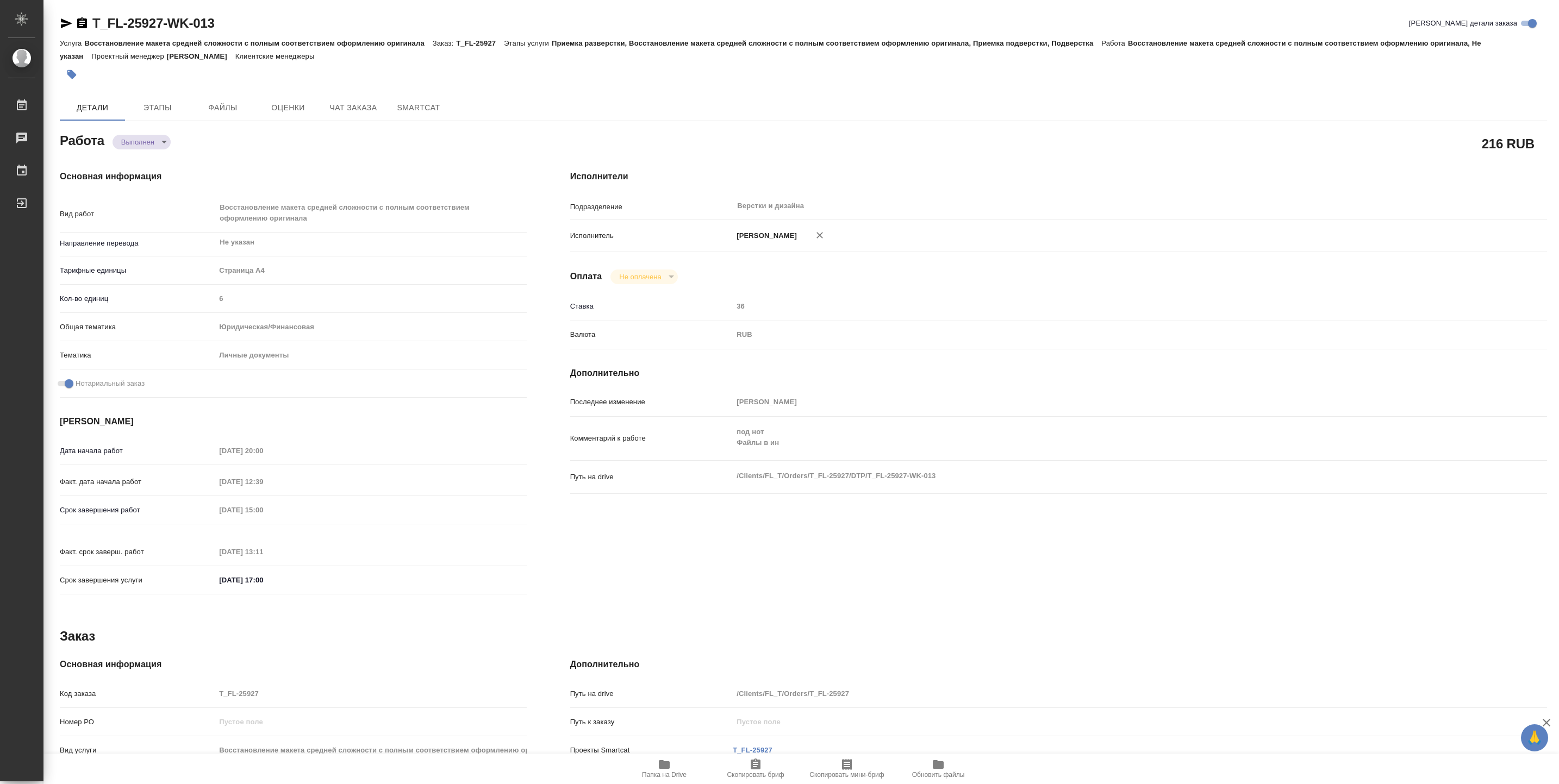
type textarea "x"
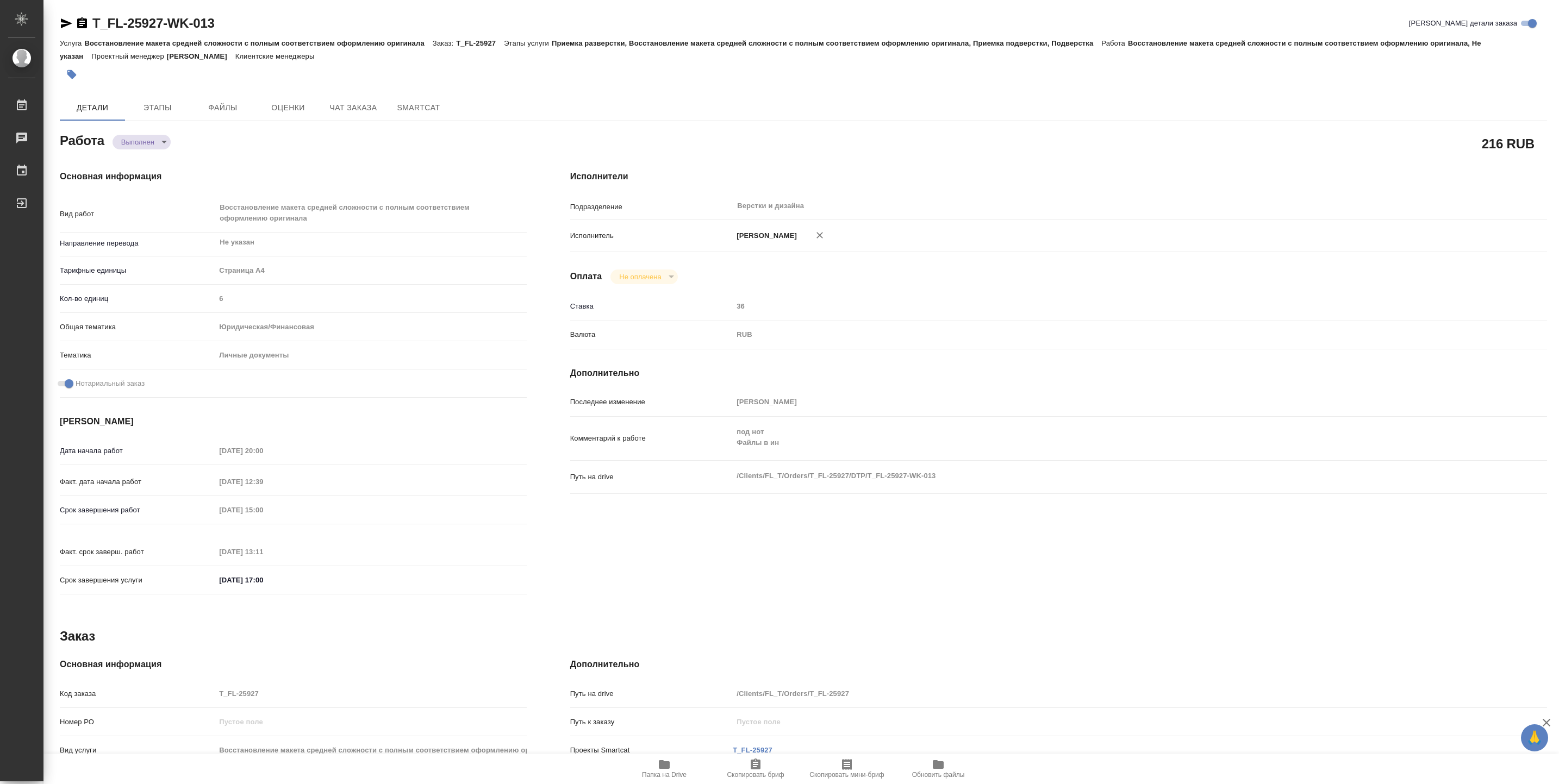
type textarea "x"
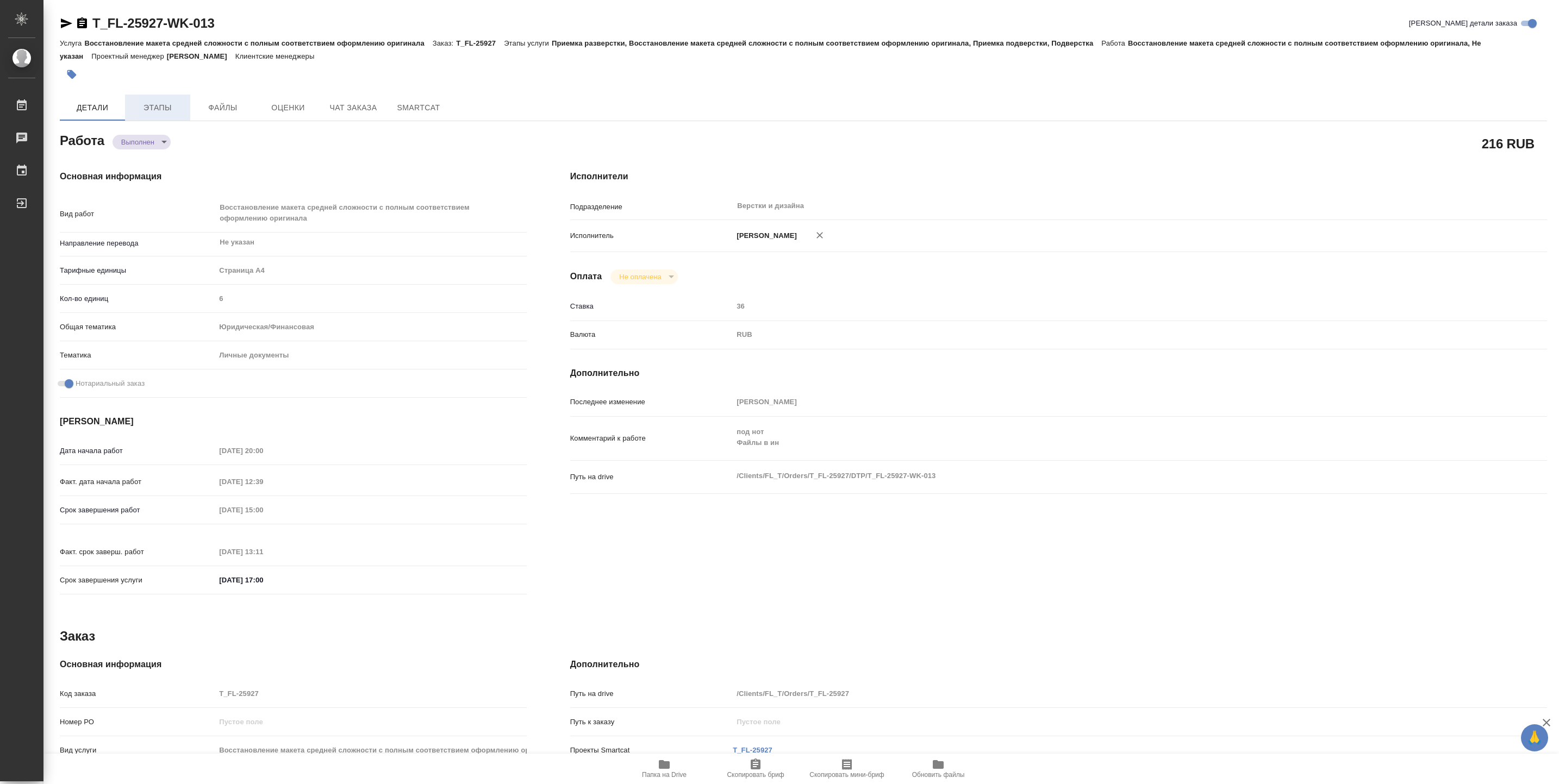
type textarea "x"
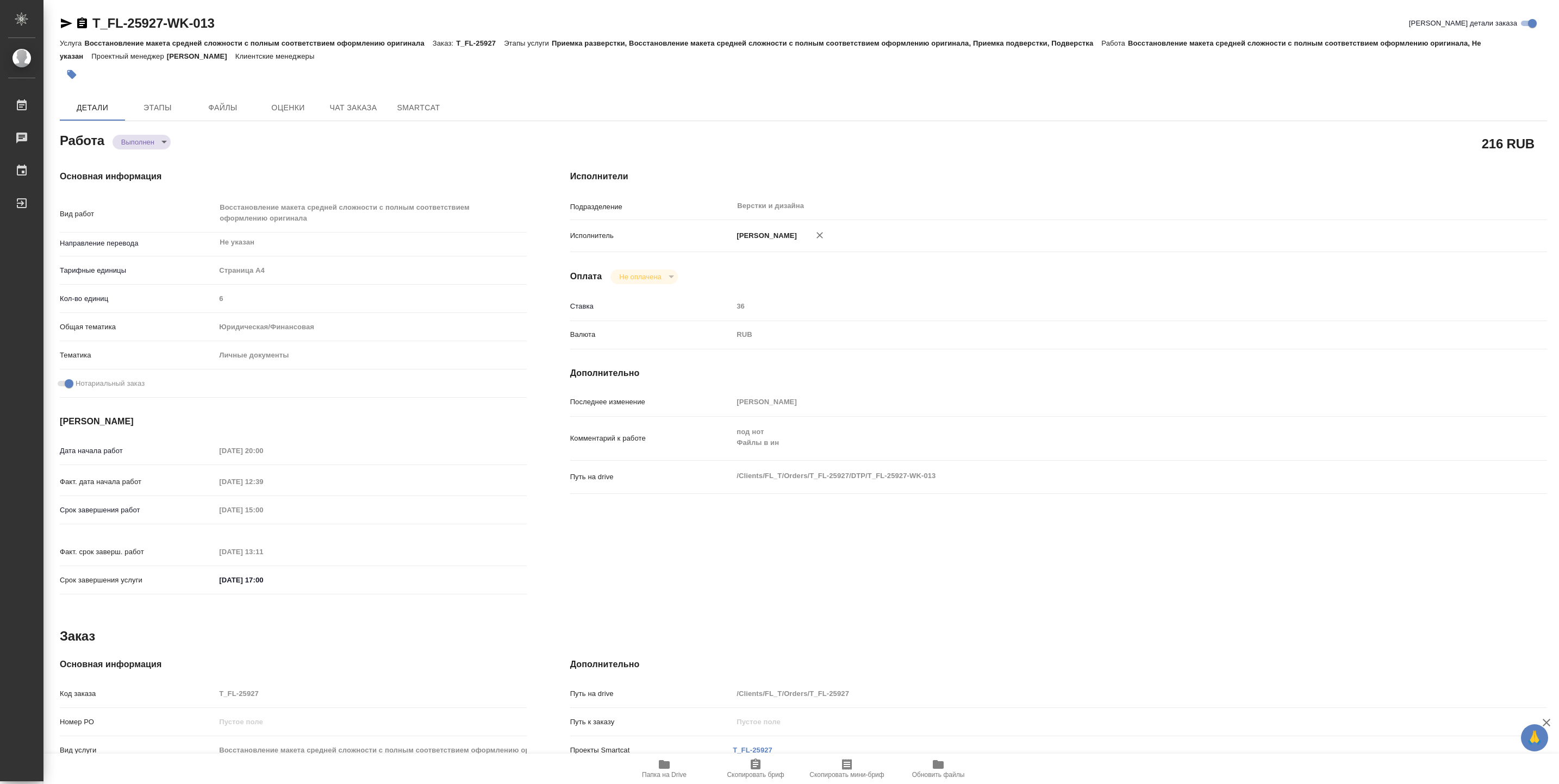
type textarea "x"
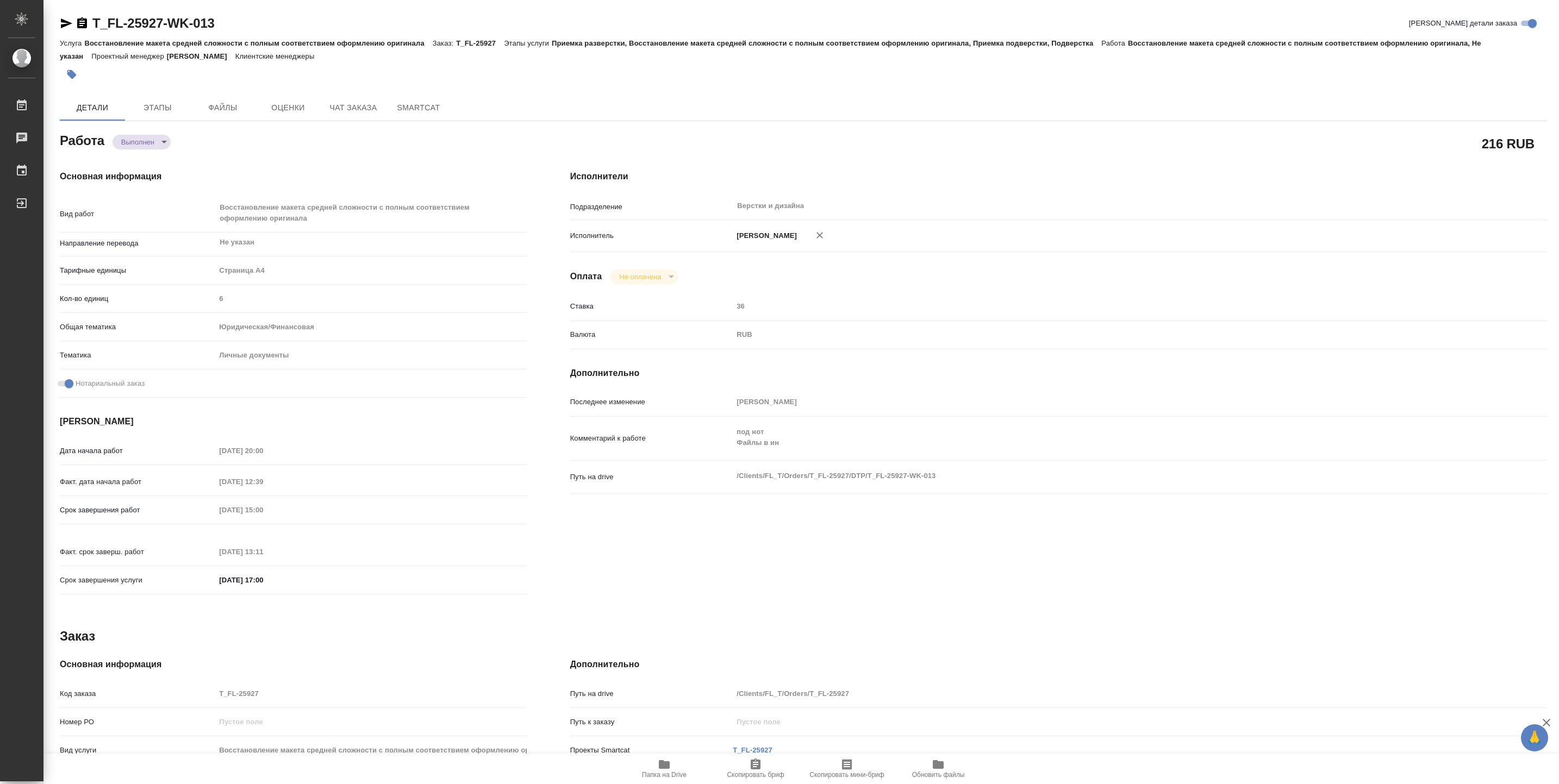
type textarea "x"
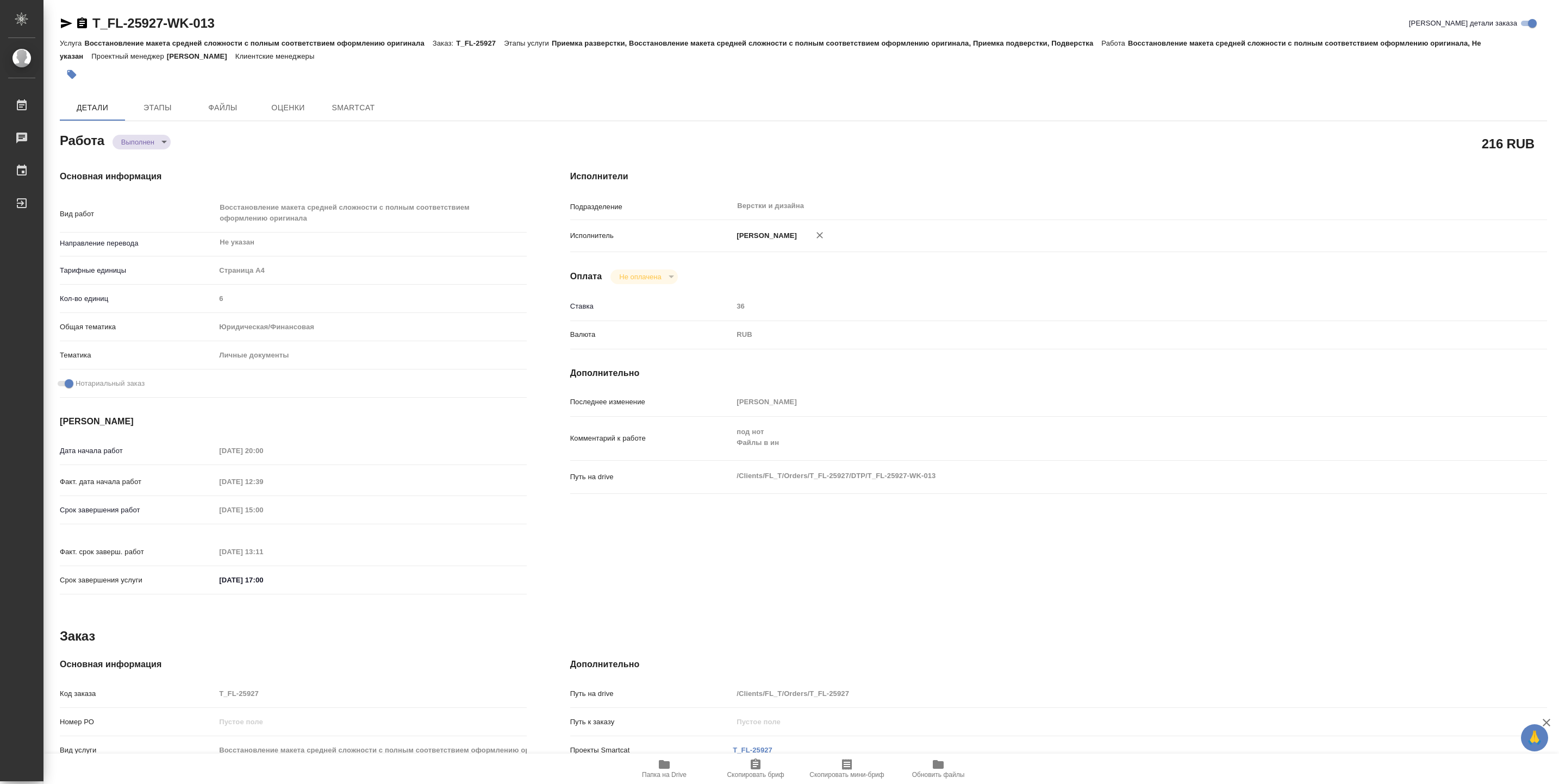
type textarea "x"
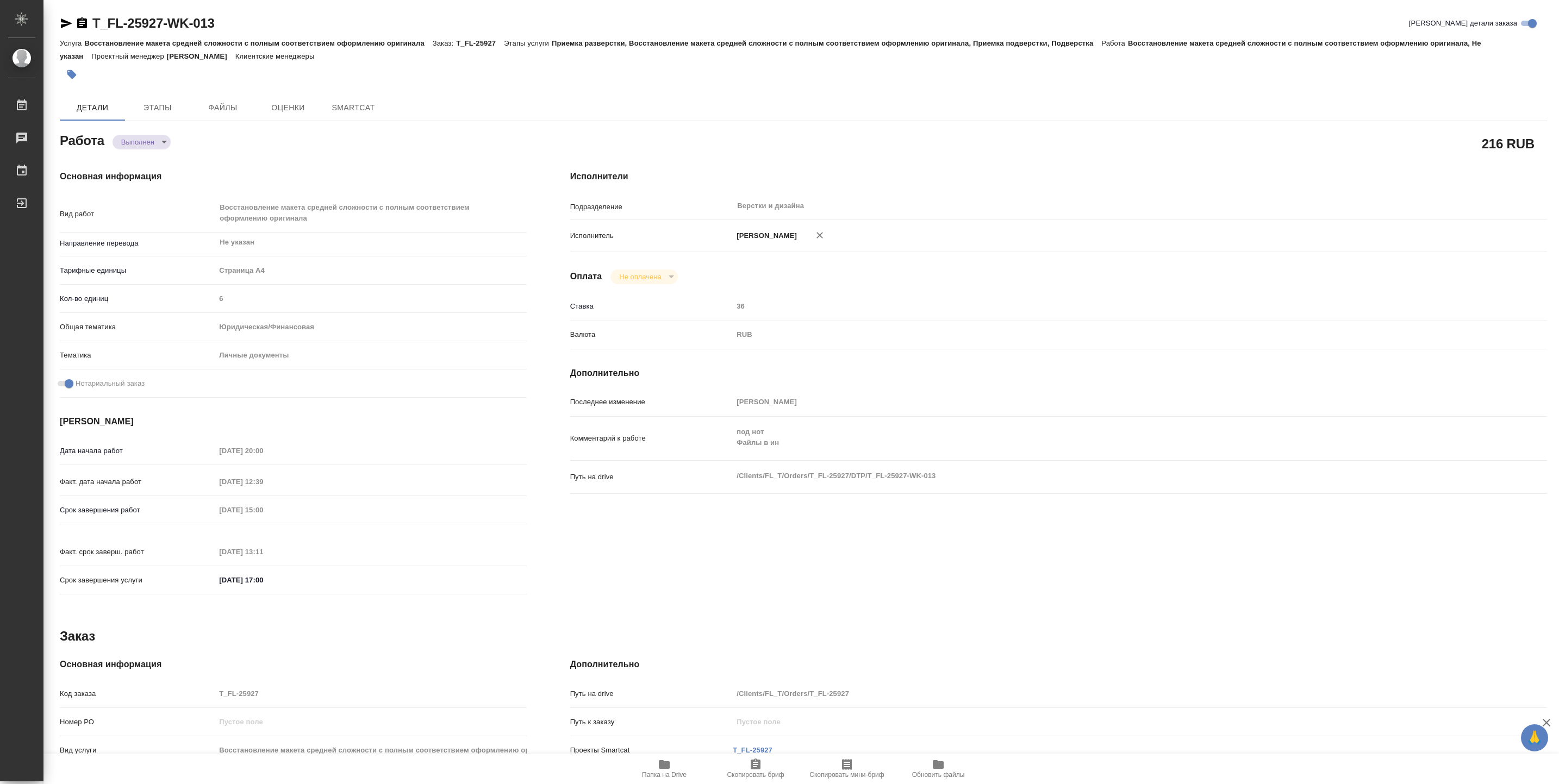
type textarea "x"
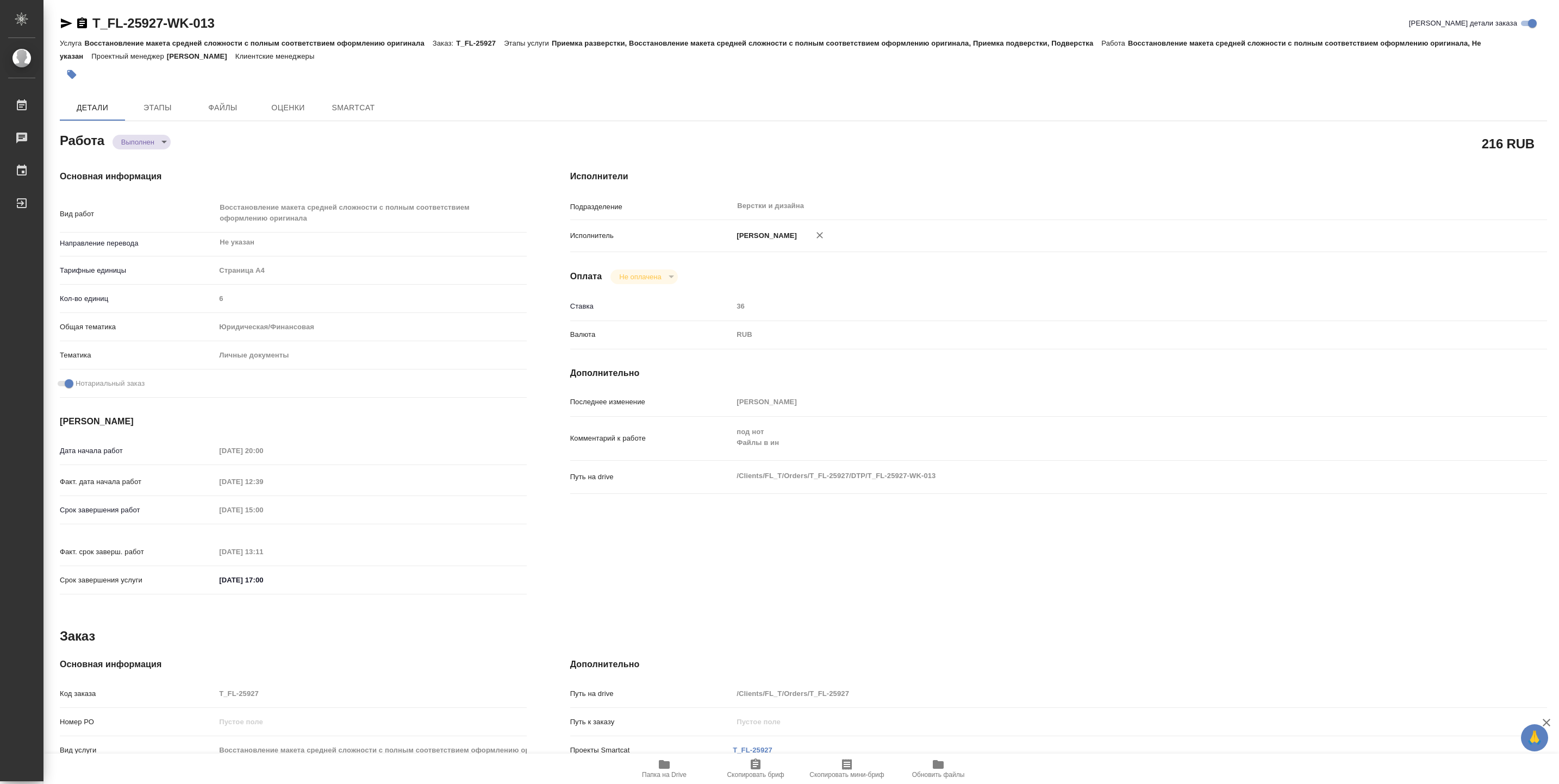
type textarea "x"
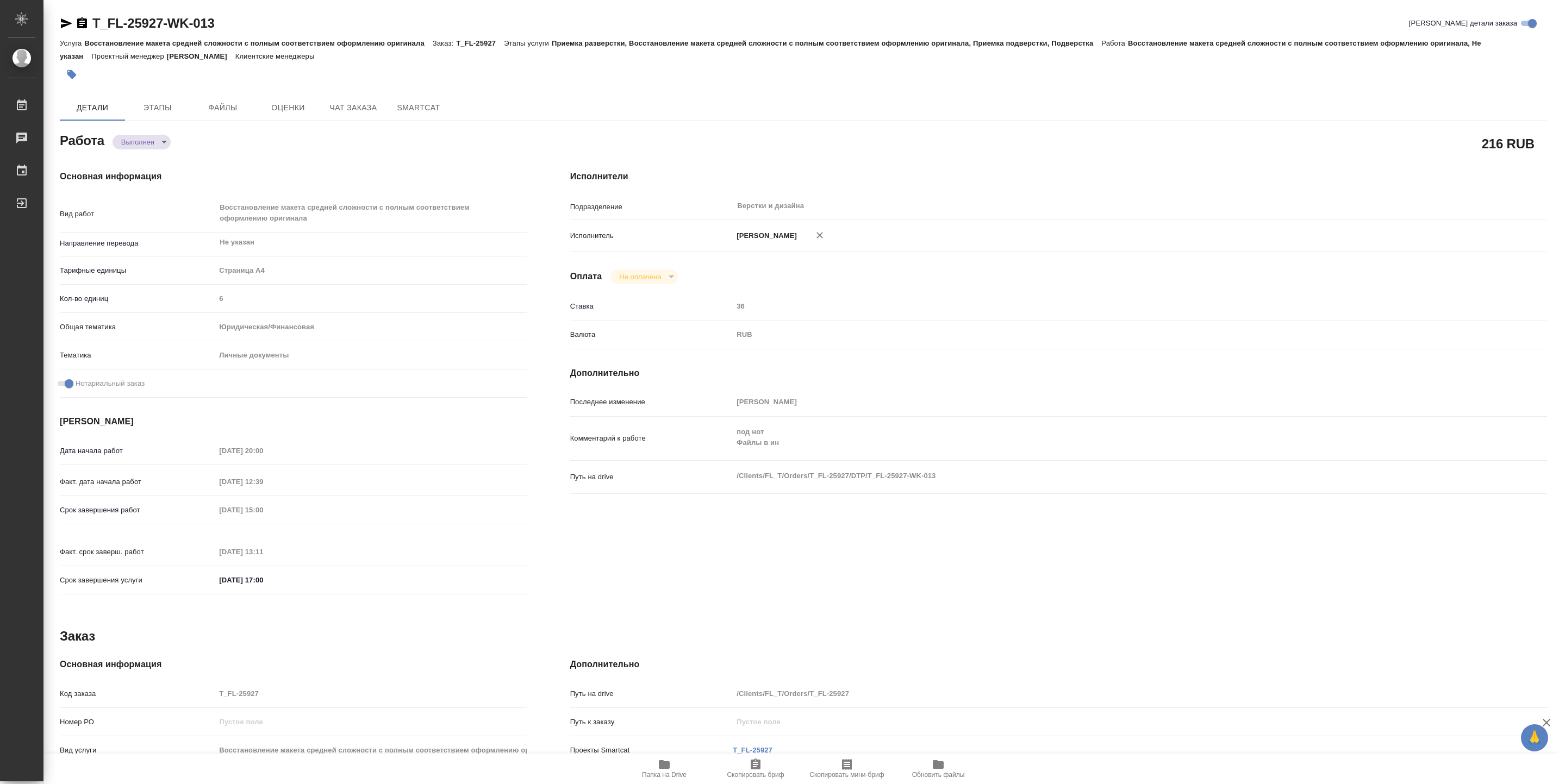
type textarea "x"
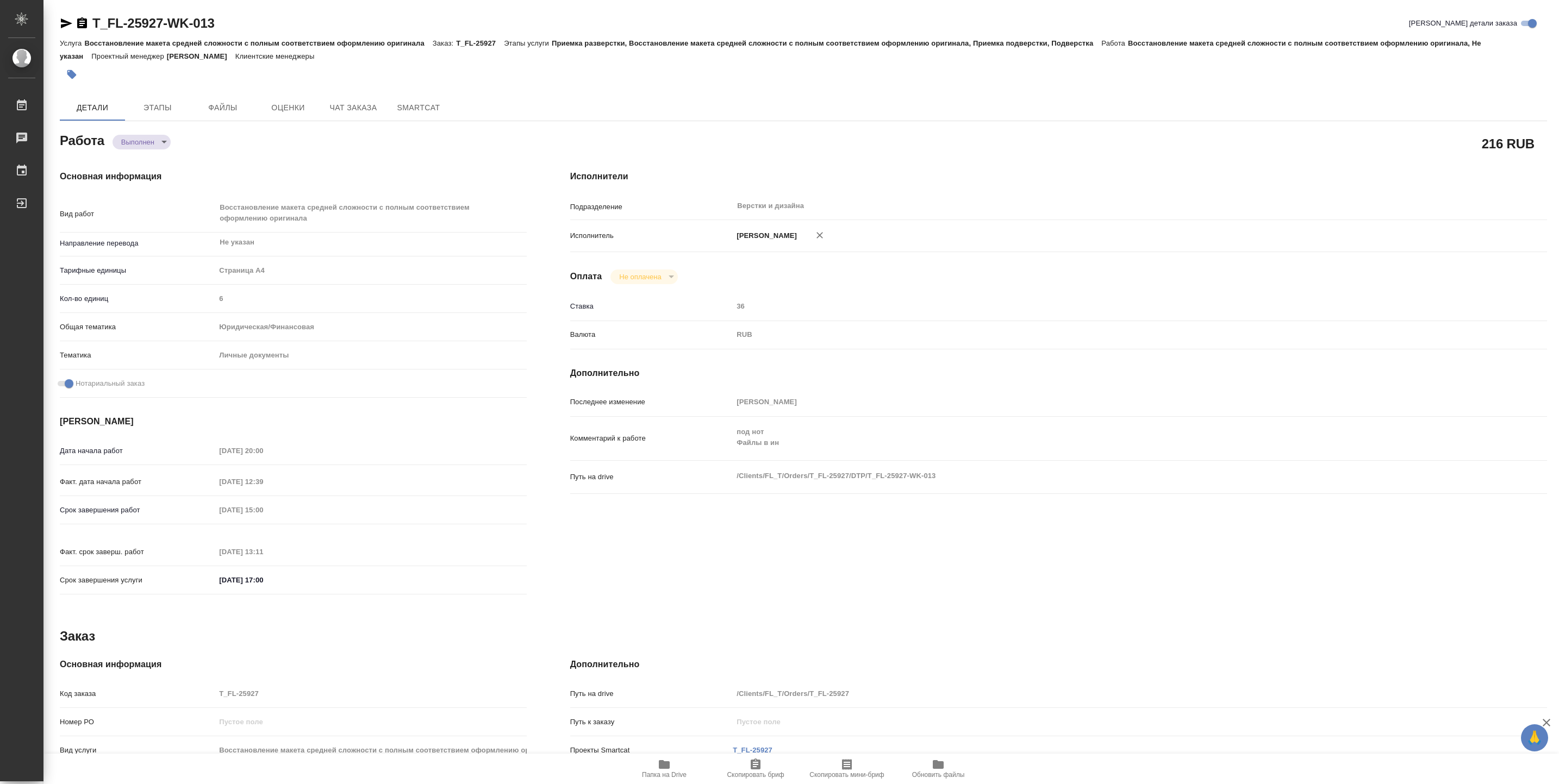
type textarea "x"
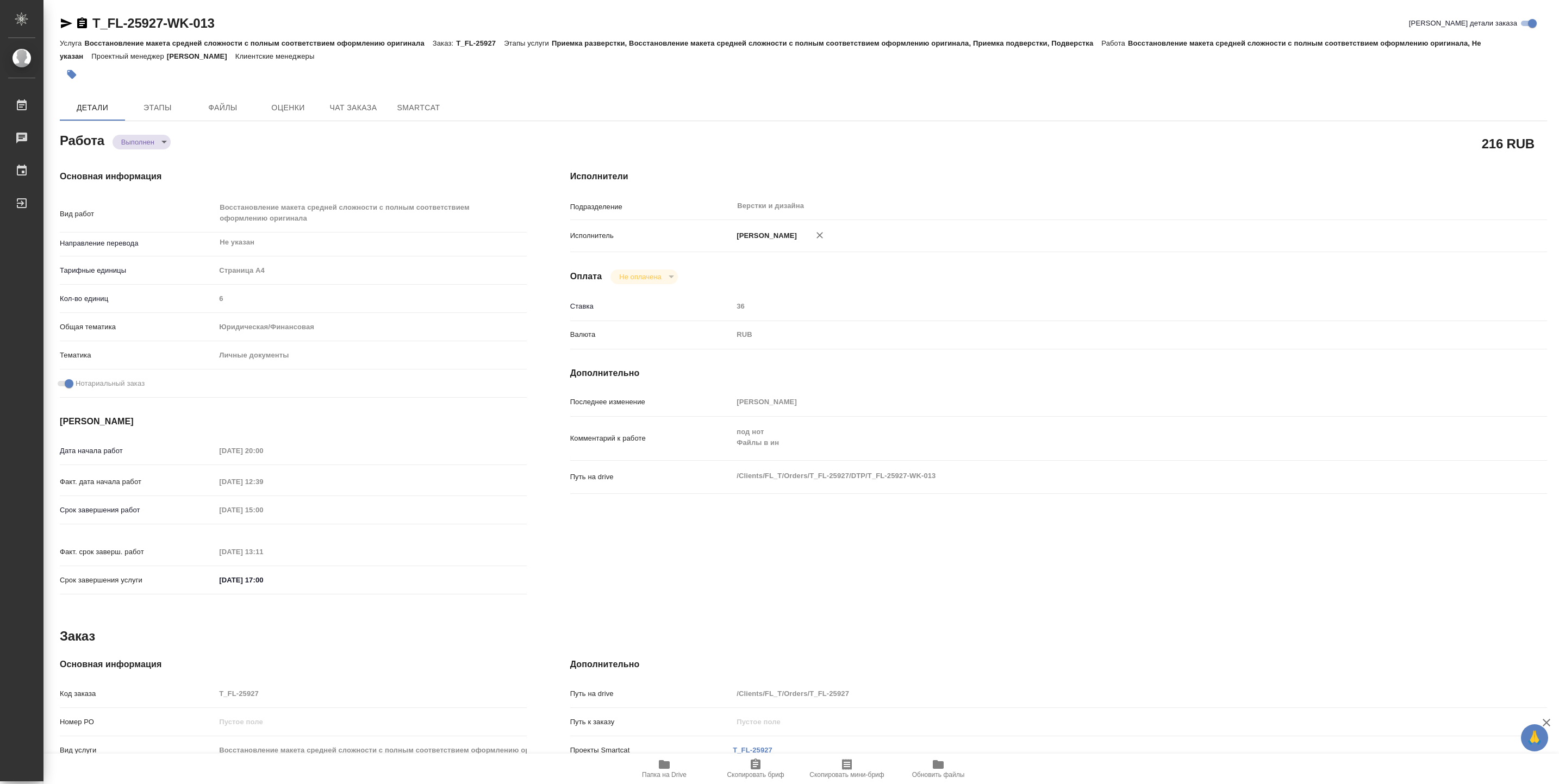
click at [665, 773] on span "Папка на Drive" at bounding box center [664, 774] width 44 height 8
type textarea "x"
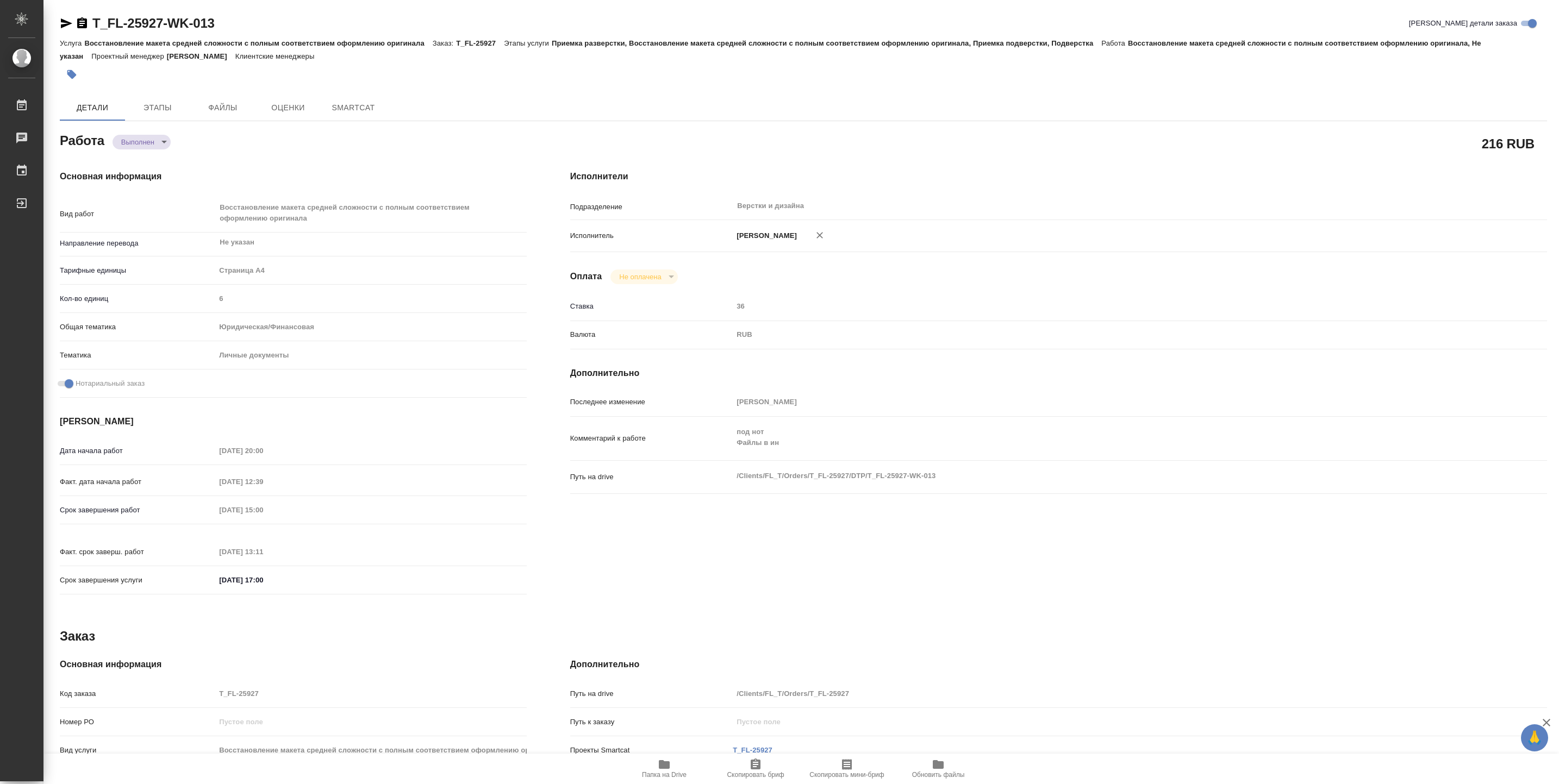
type textarea "x"
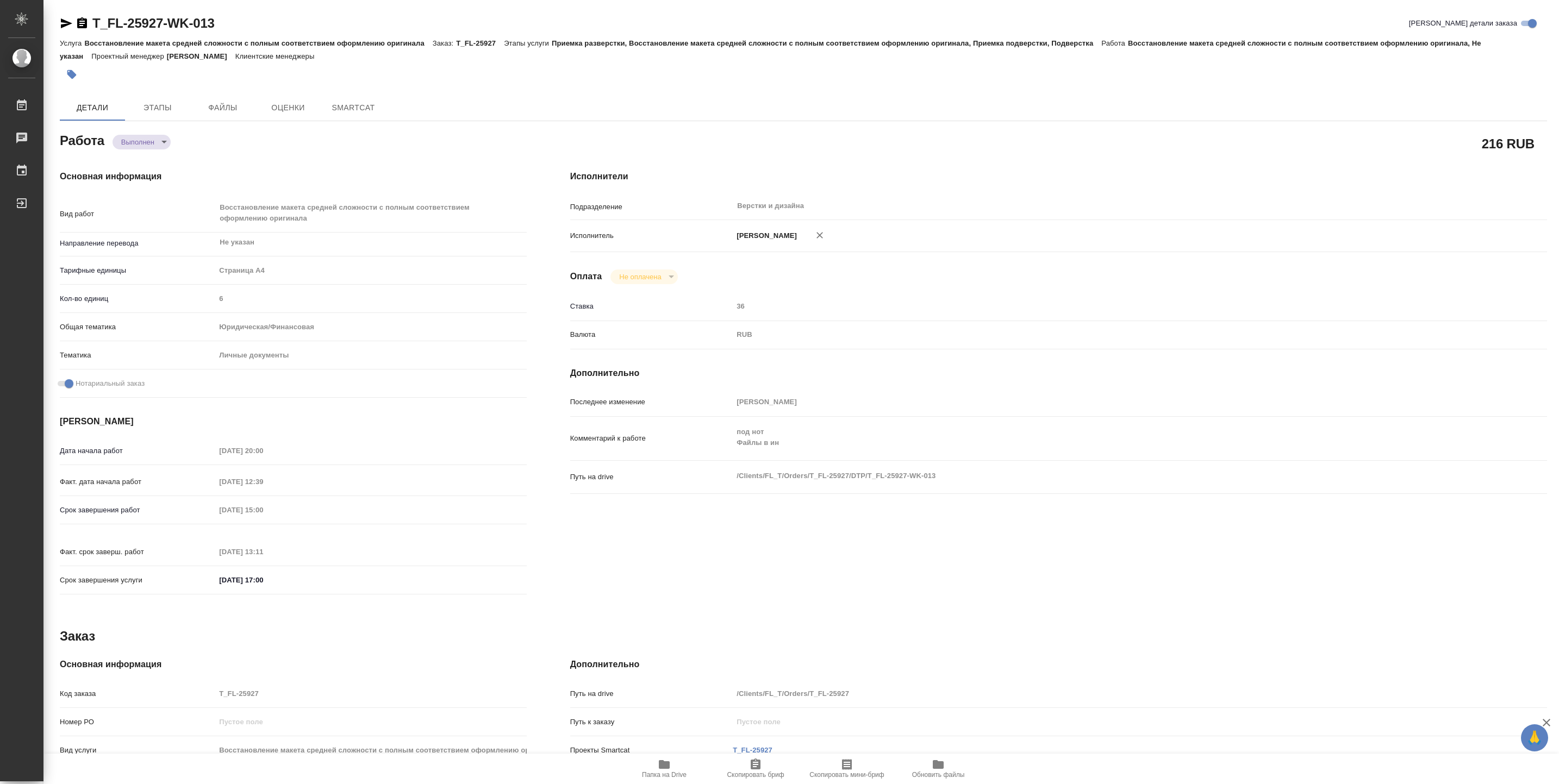
type textarea "x"
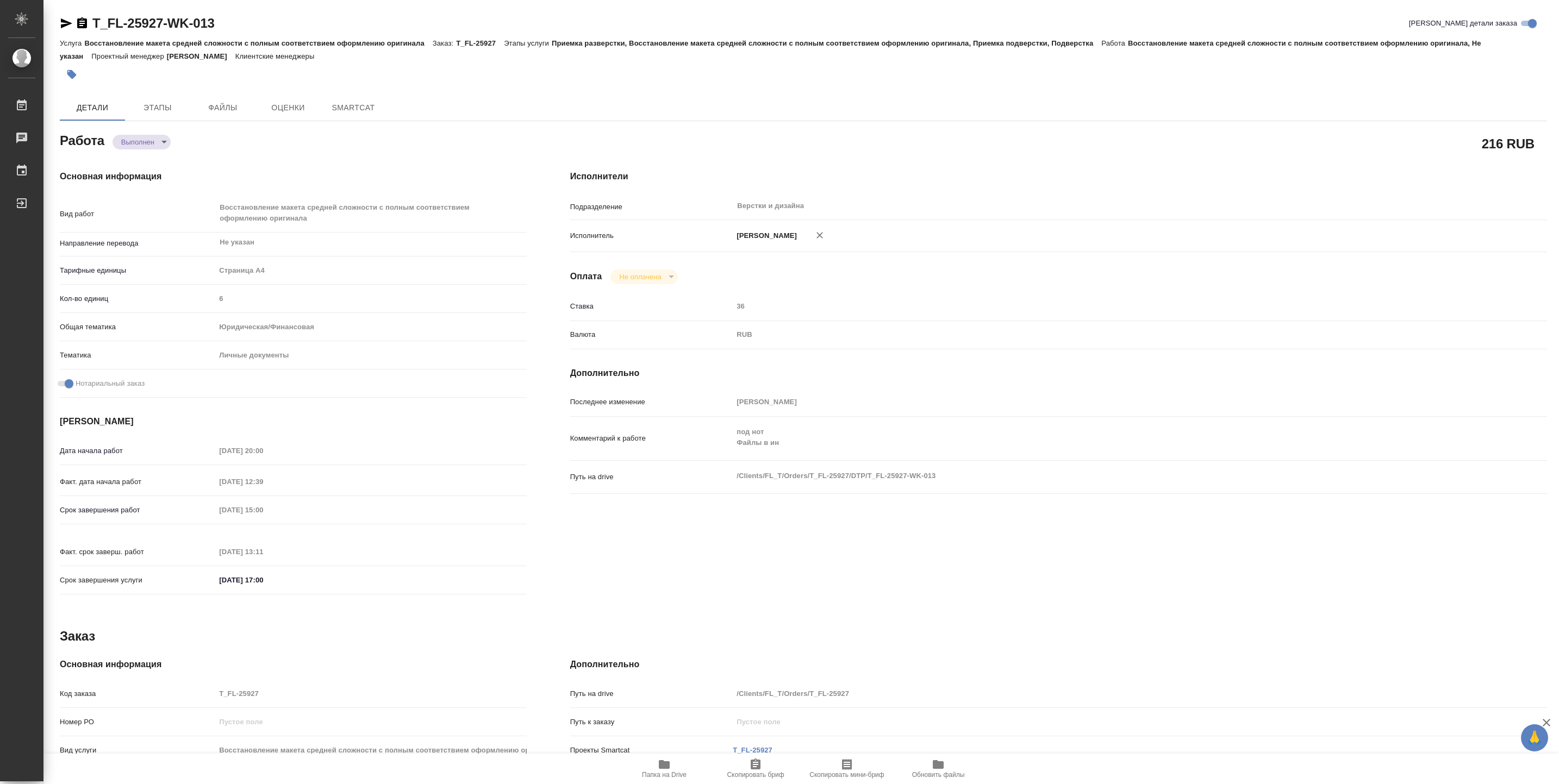
type textarea "x"
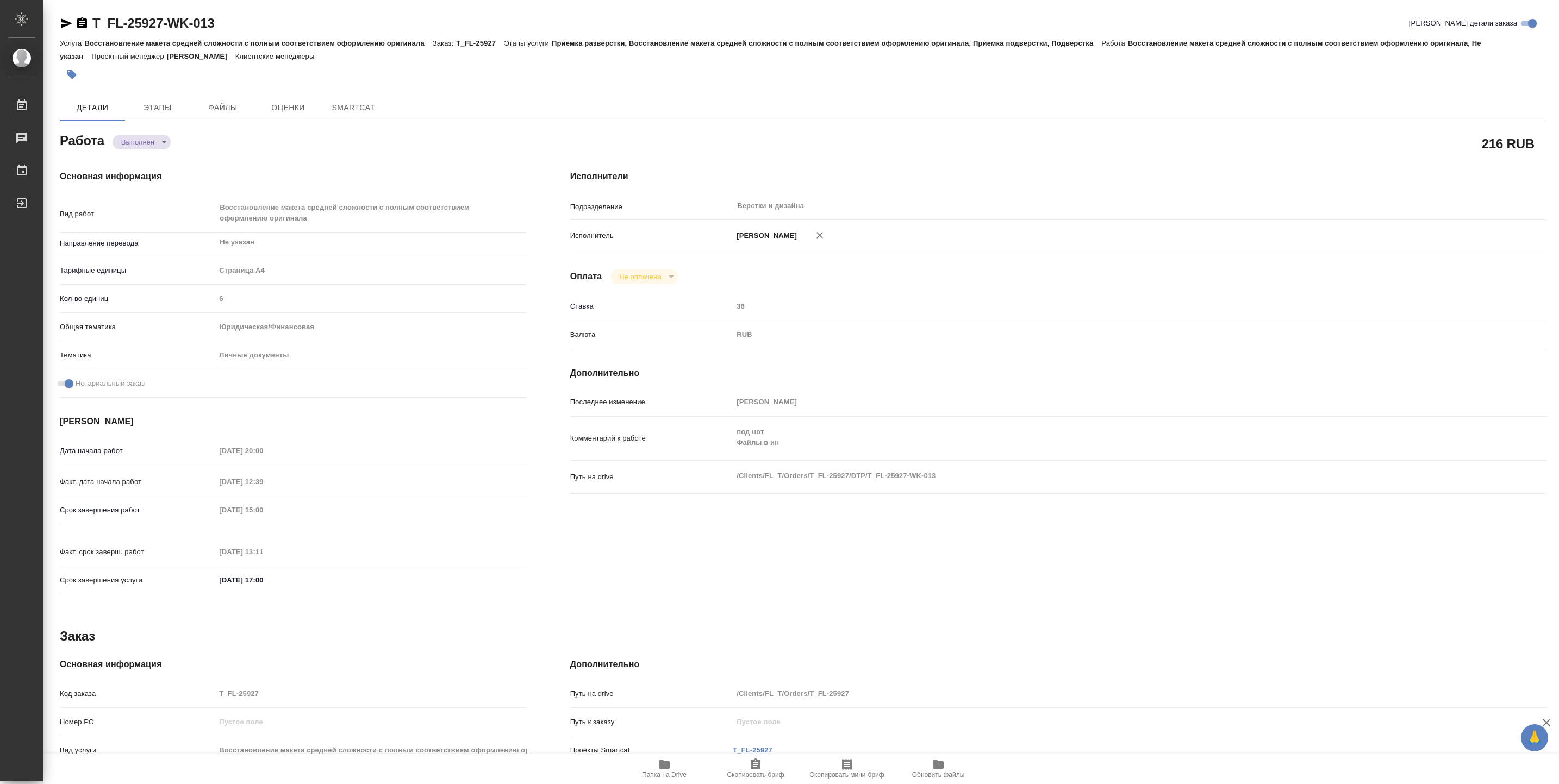
type textarea "x"
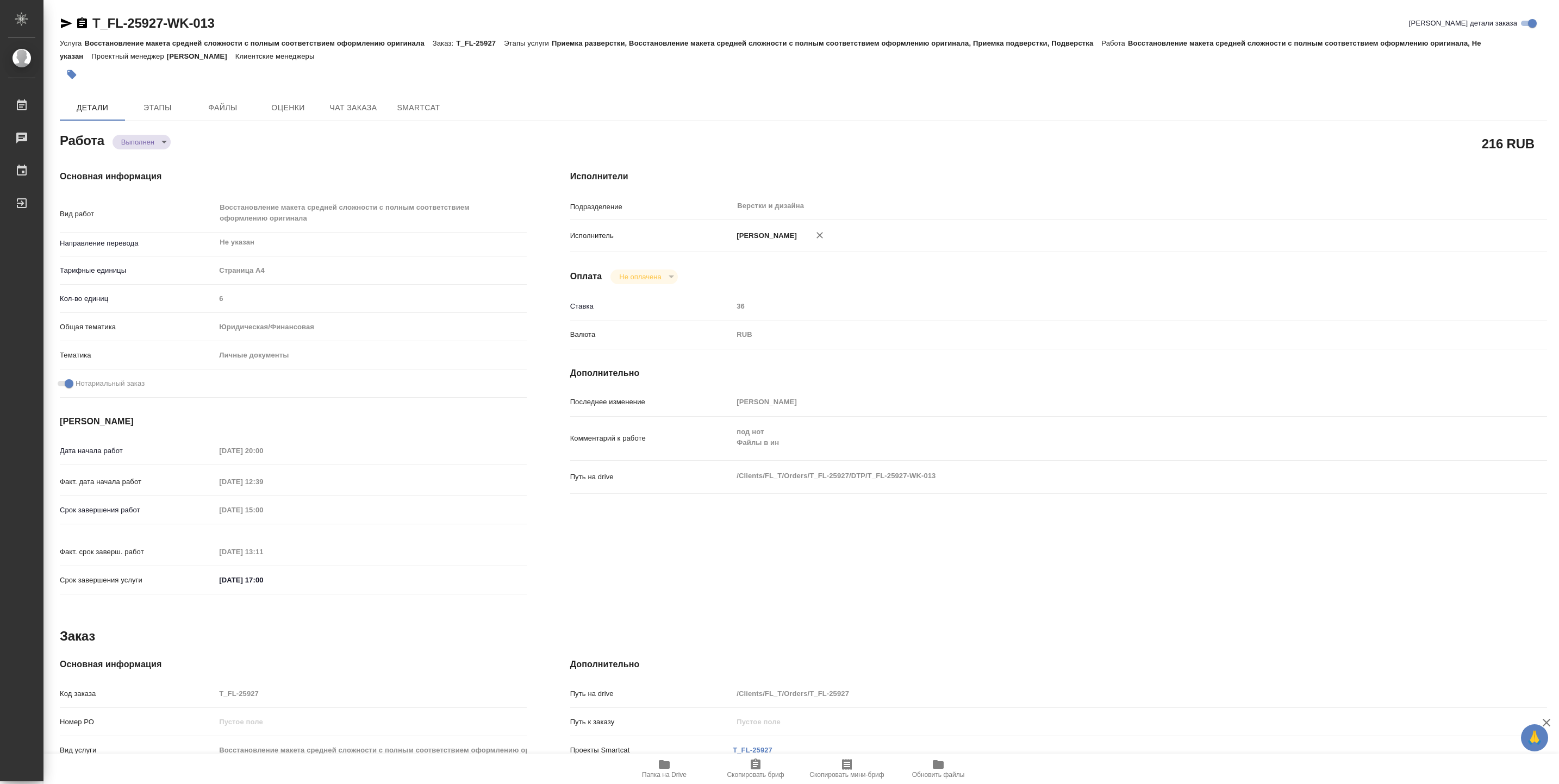
type textarea "x"
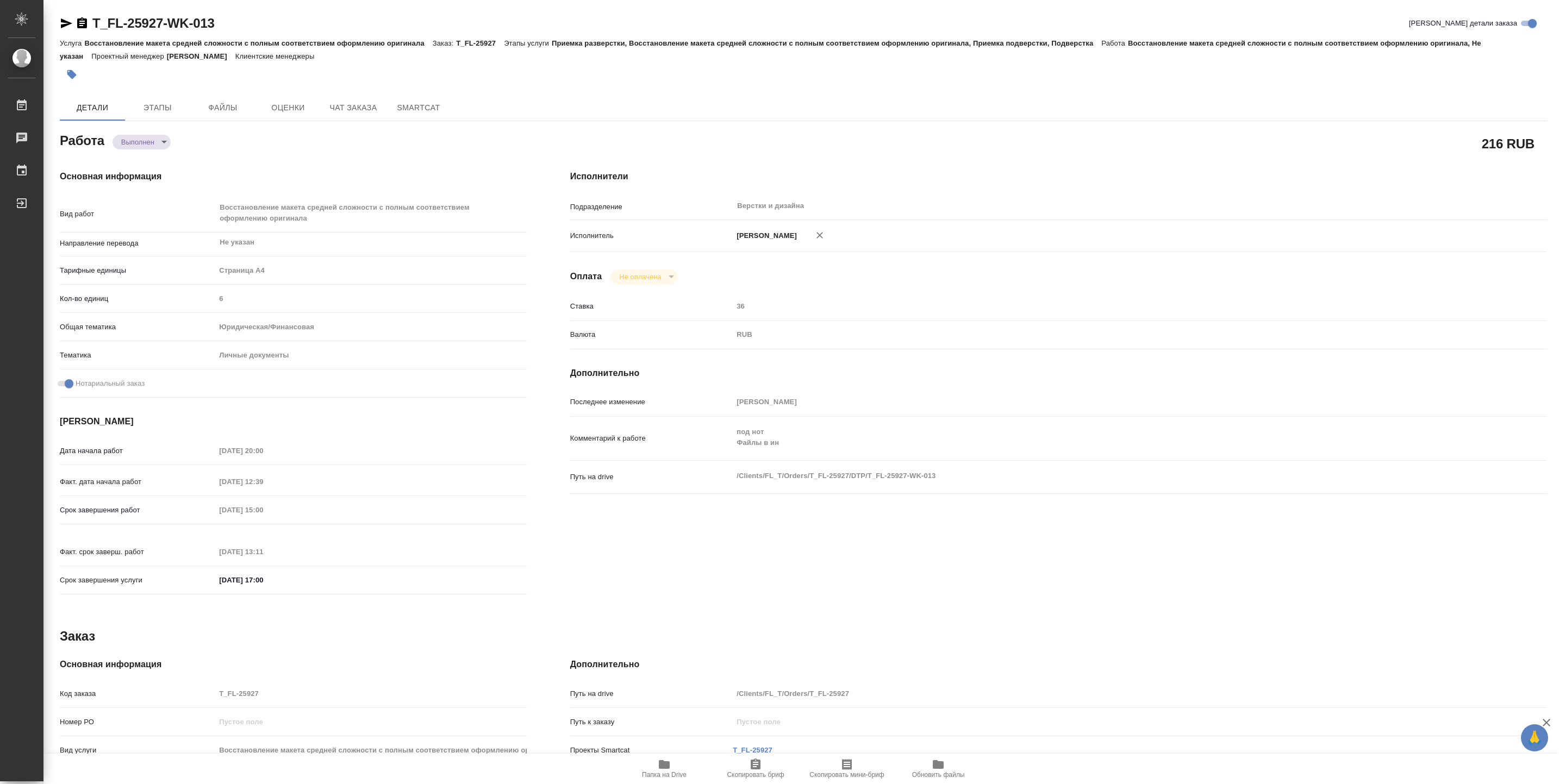
type textarea "x"
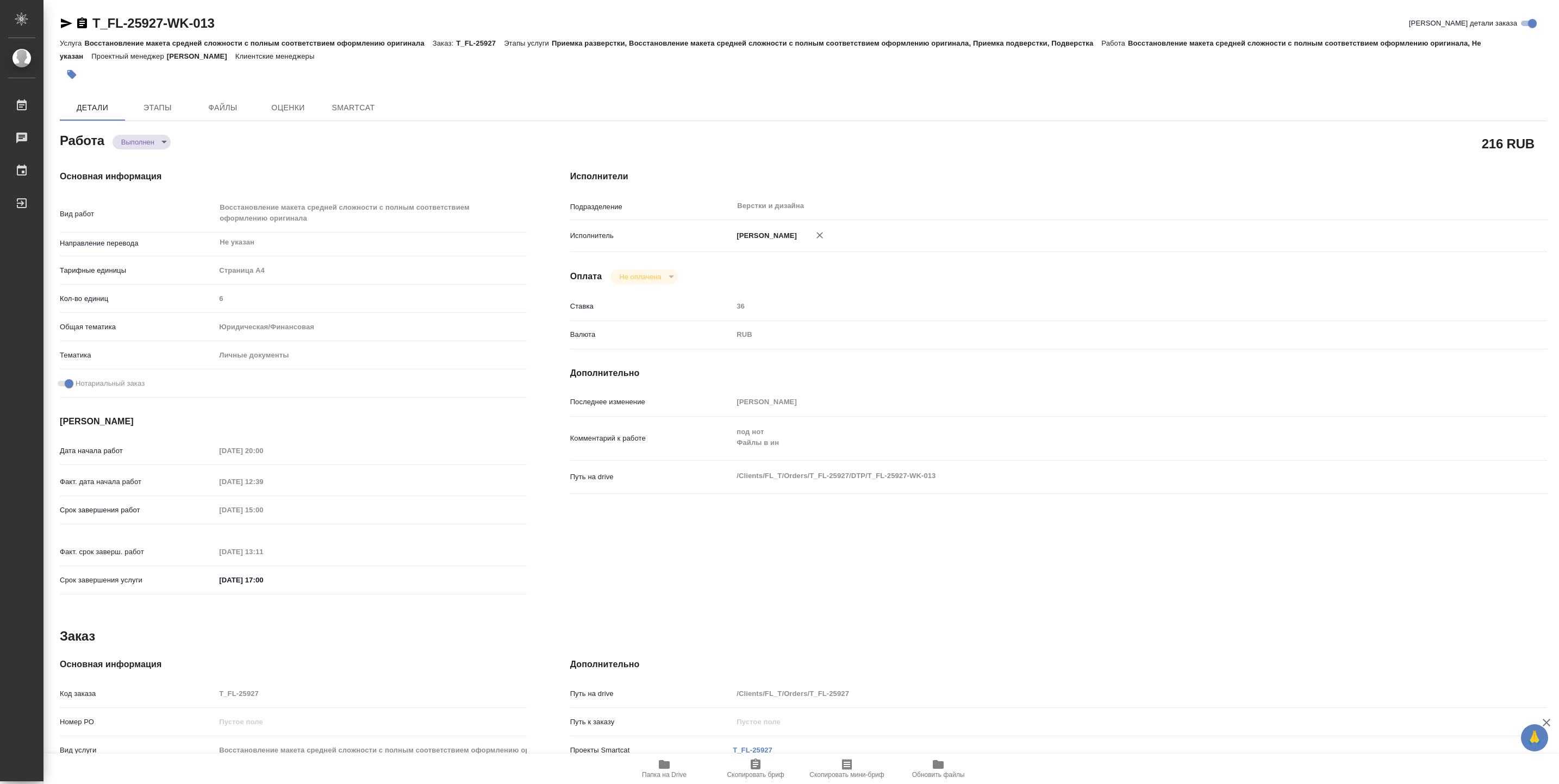
type textarea "x"
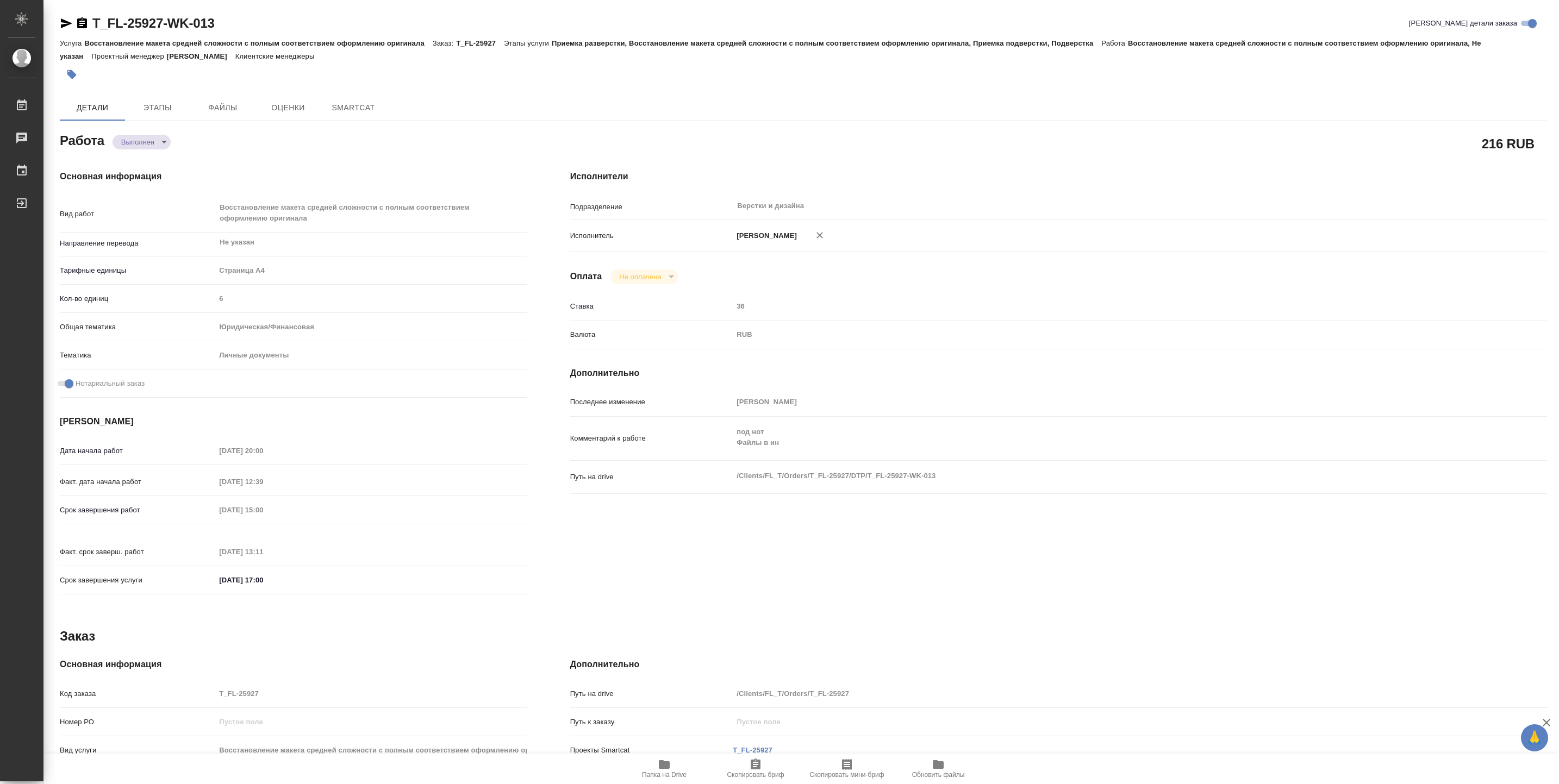
type textarea "x"
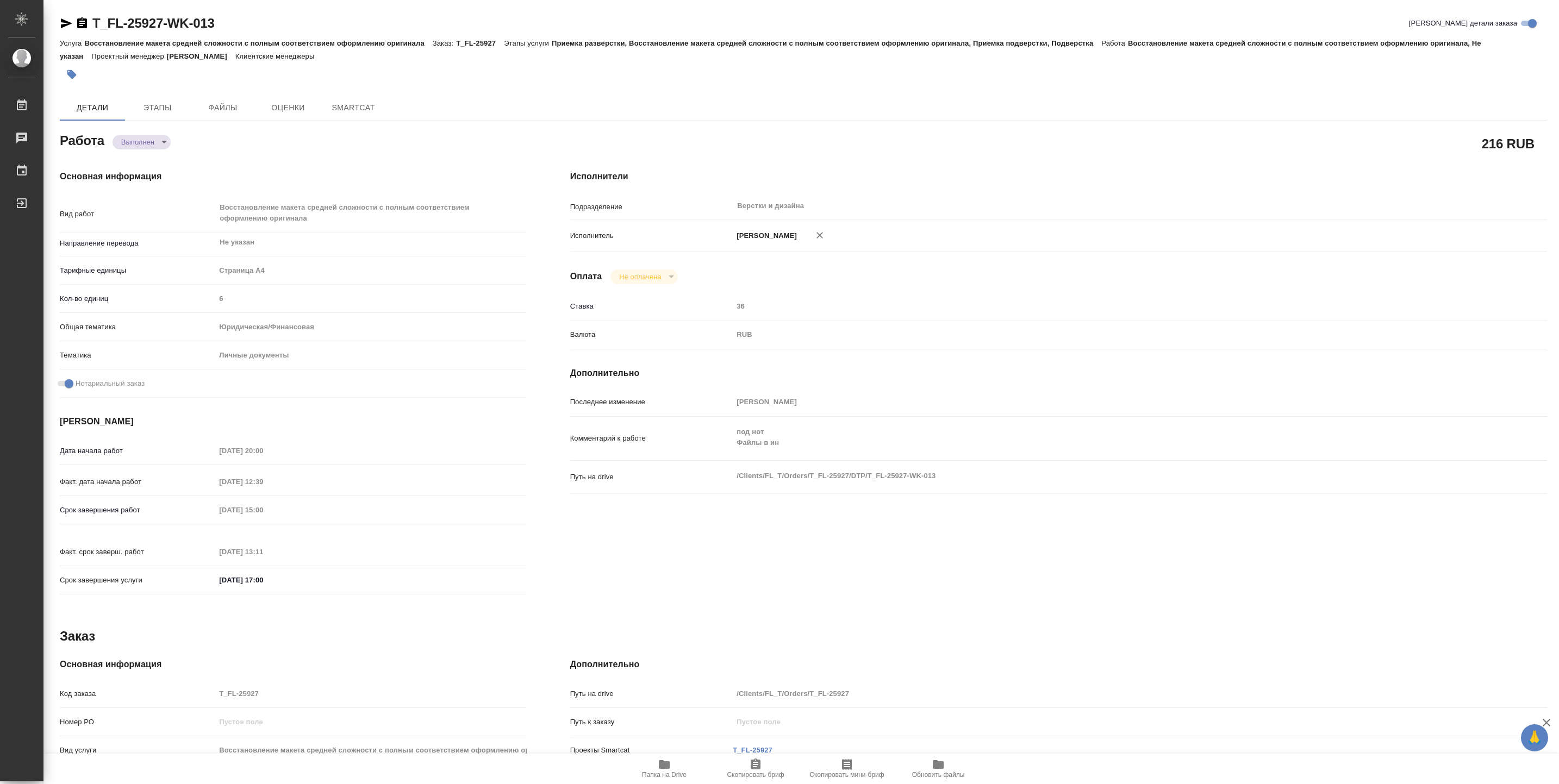
type textarea "x"
